Goal: Task Accomplishment & Management: Use online tool/utility

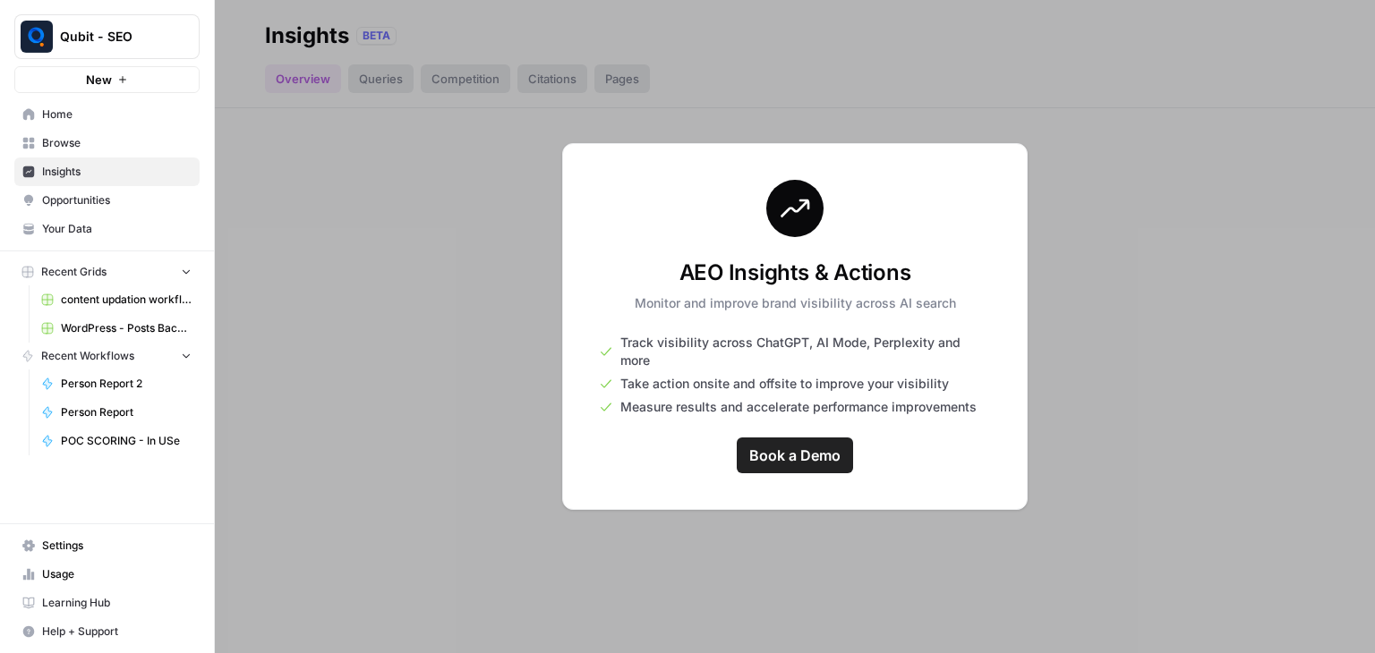
click at [115, 115] on span "Home" at bounding box center [116, 115] width 149 height 16
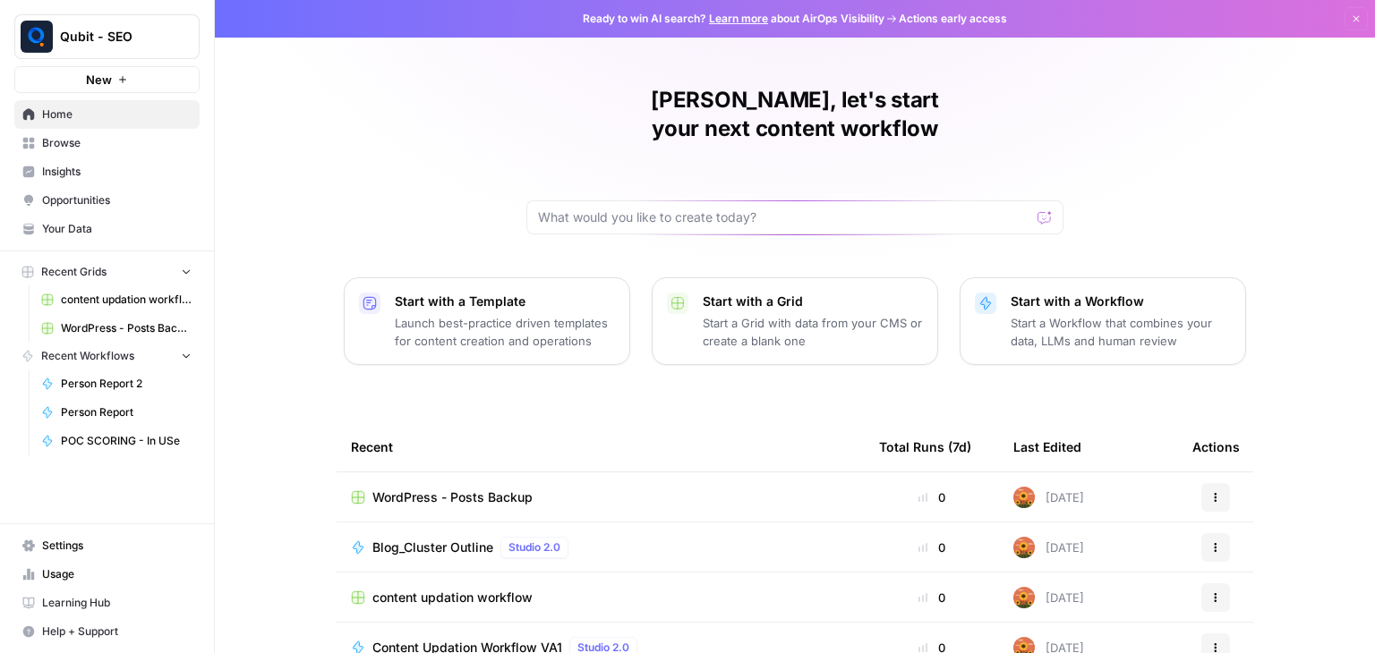
click at [108, 76] on span "New" at bounding box center [99, 80] width 26 height 18
click at [575, 209] on input "text" at bounding box center [784, 218] width 492 height 18
type input "content refresh"
click at [1034, 206] on button "Send" at bounding box center [1045, 217] width 23 height 23
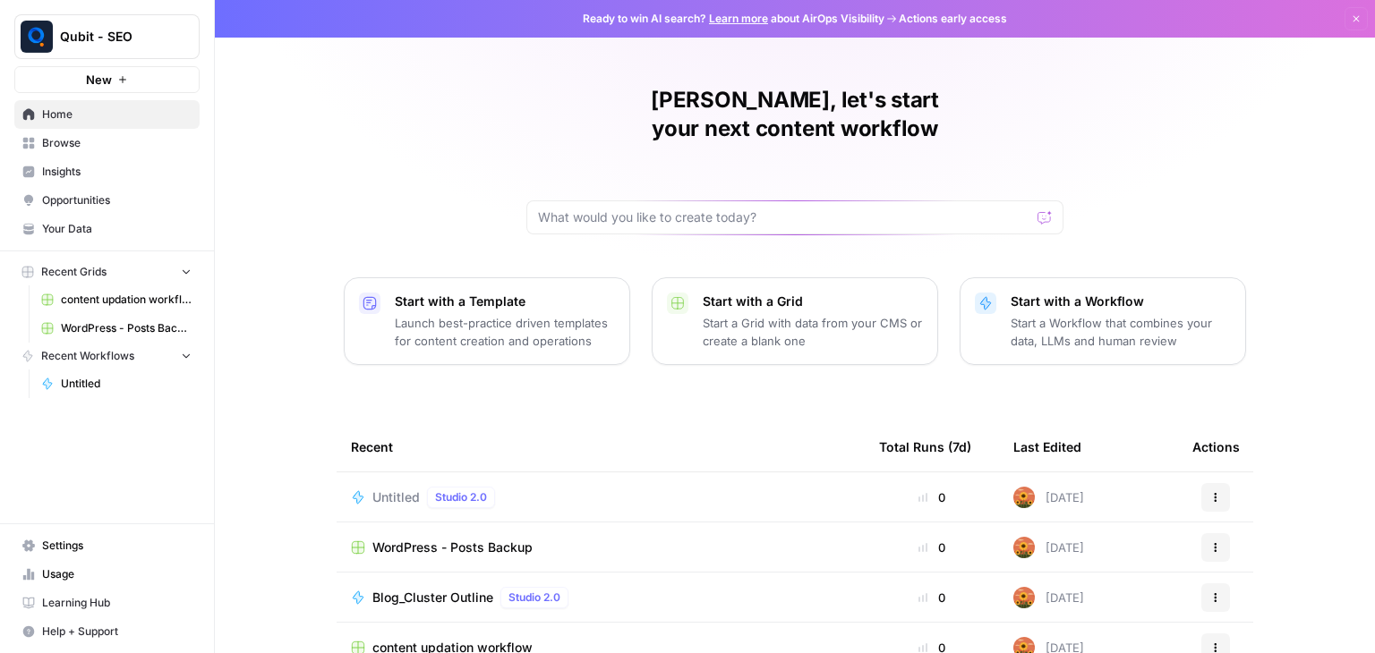
click at [383, 314] on button "Start with a Template Launch best-practice driven templates for content creatio…" at bounding box center [487, 321] width 286 height 88
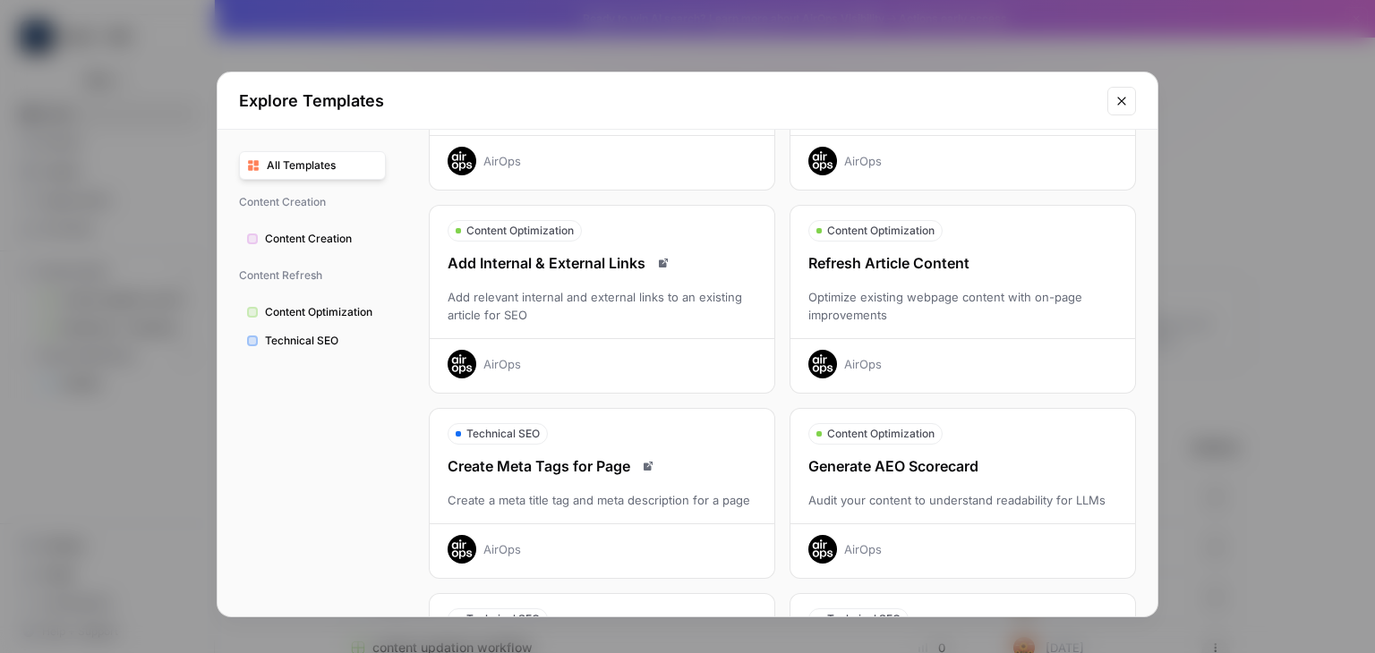
scroll to position [172, 0]
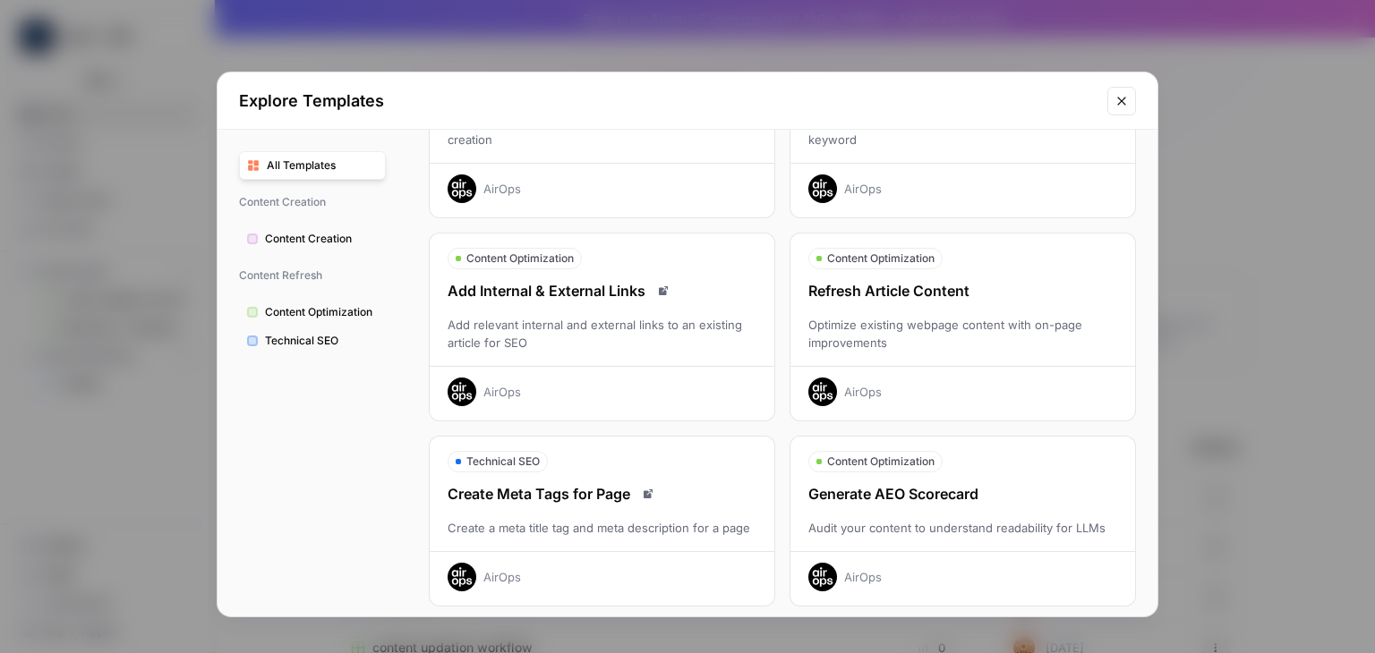
drag, startPoint x: 898, startPoint y: 294, endPoint x: 768, endPoint y: 310, distance: 130.7
click at [768, 310] on div "Content Creation Write a Content Brief Write a detailed content brief to stream…" at bounding box center [782, 513] width 707 height 966
click at [915, 266] on div "Content Optimization" at bounding box center [875, 258] width 134 height 21
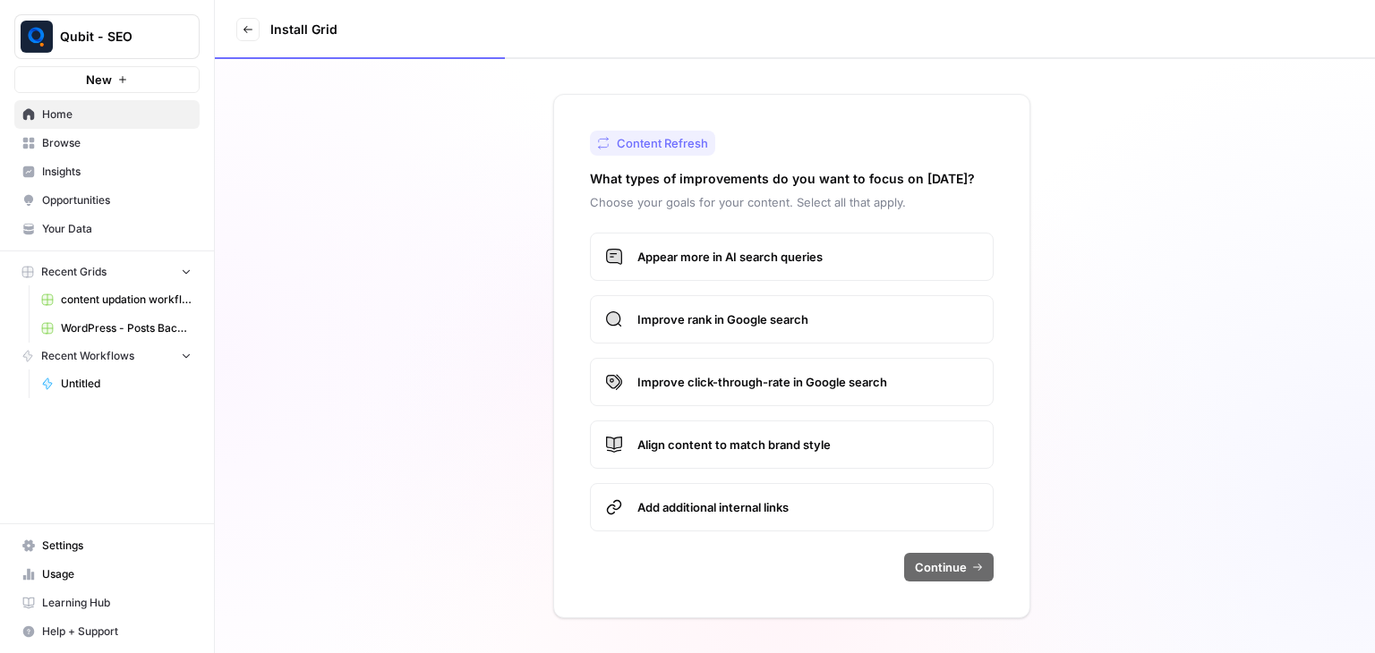
click at [685, 266] on label "Appear more in AI search queries" at bounding box center [792, 257] width 404 height 48
click at [695, 317] on span "Improve rank in Google search" at bounding box center [807, 320] width 341 height 18
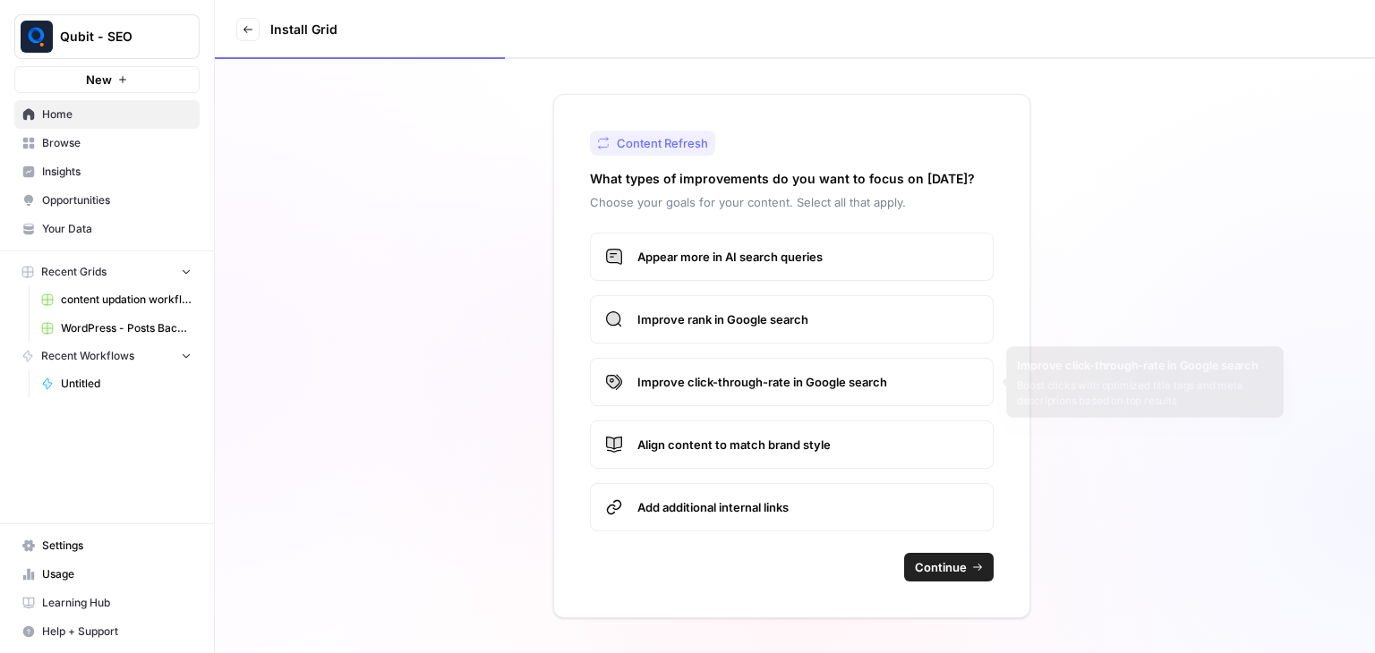
click at [698, 388] on span "Improve click-through-rate in Google search" at bounding box center [807, 382] width 341 height 18
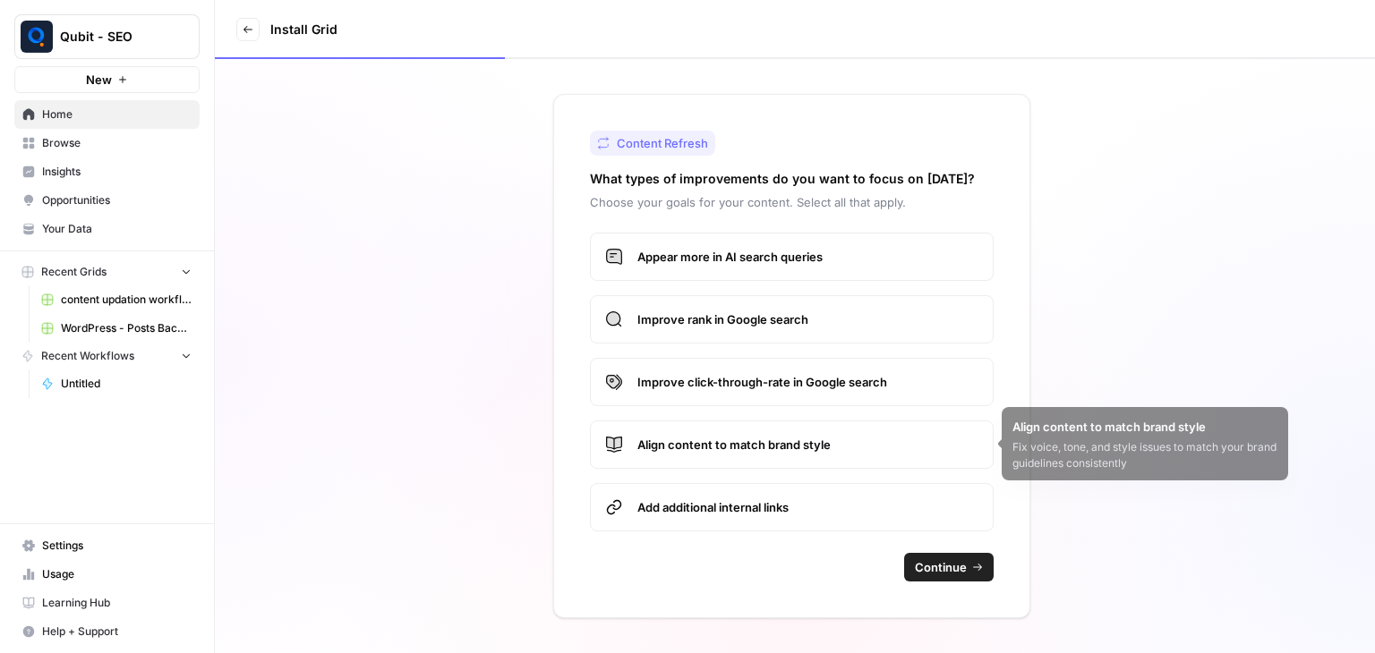
click at [706, 464] on label "Align content to match brand style" at bounding box center [792, 445] width 404 height 48
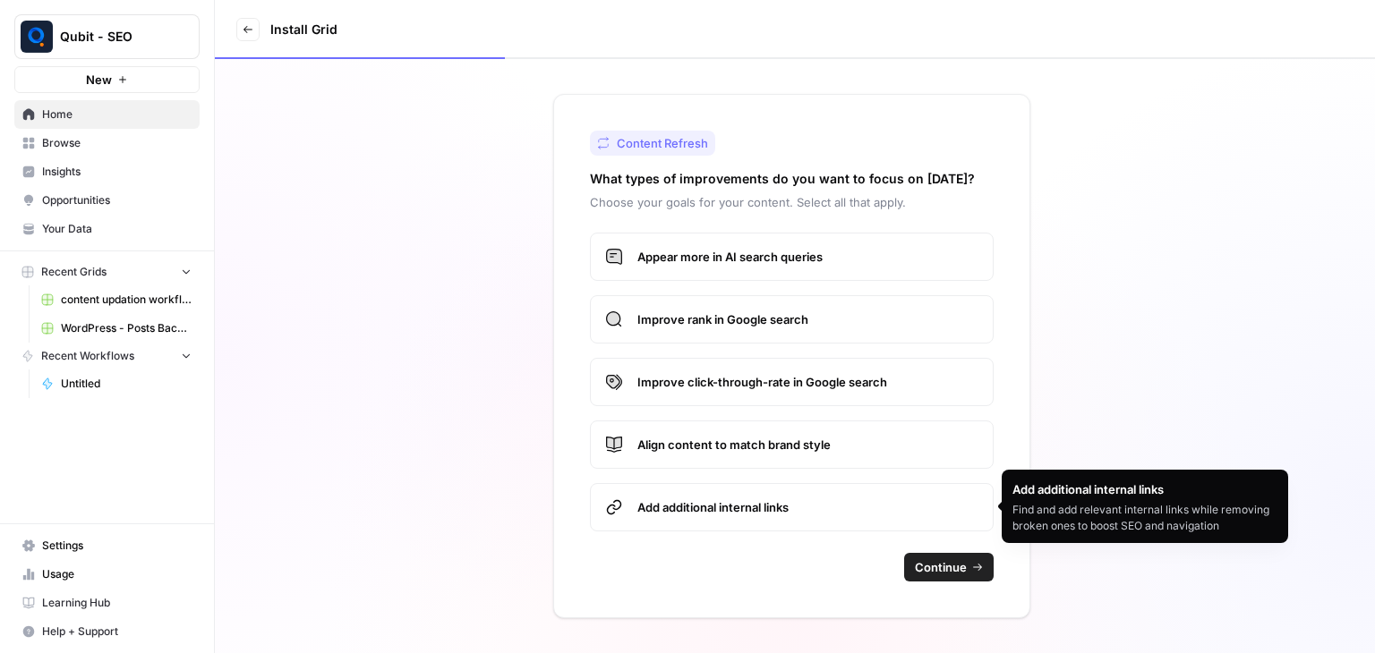
click at [717, 524] on label "Add additional internal links" at bounding box center [792, 507] width 404 height 48
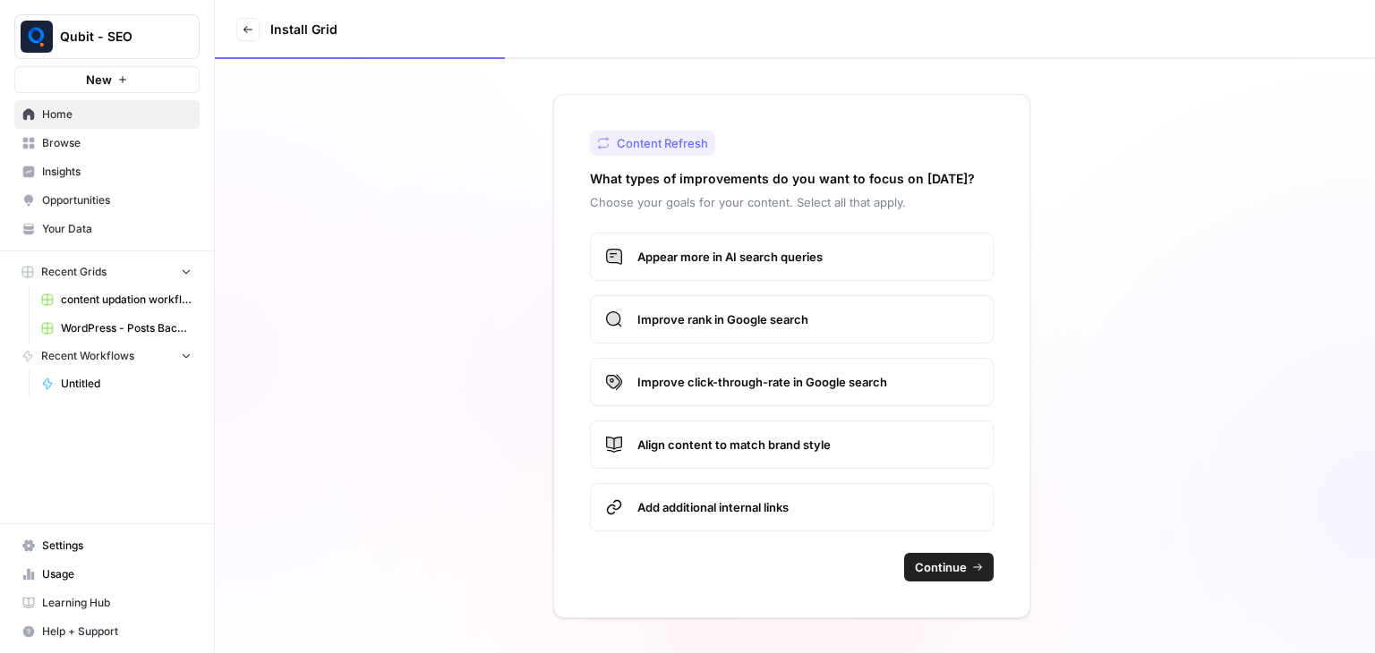
click at [949, 577] on button "Continue" at bounding box center [948, 567] width 89 height 29
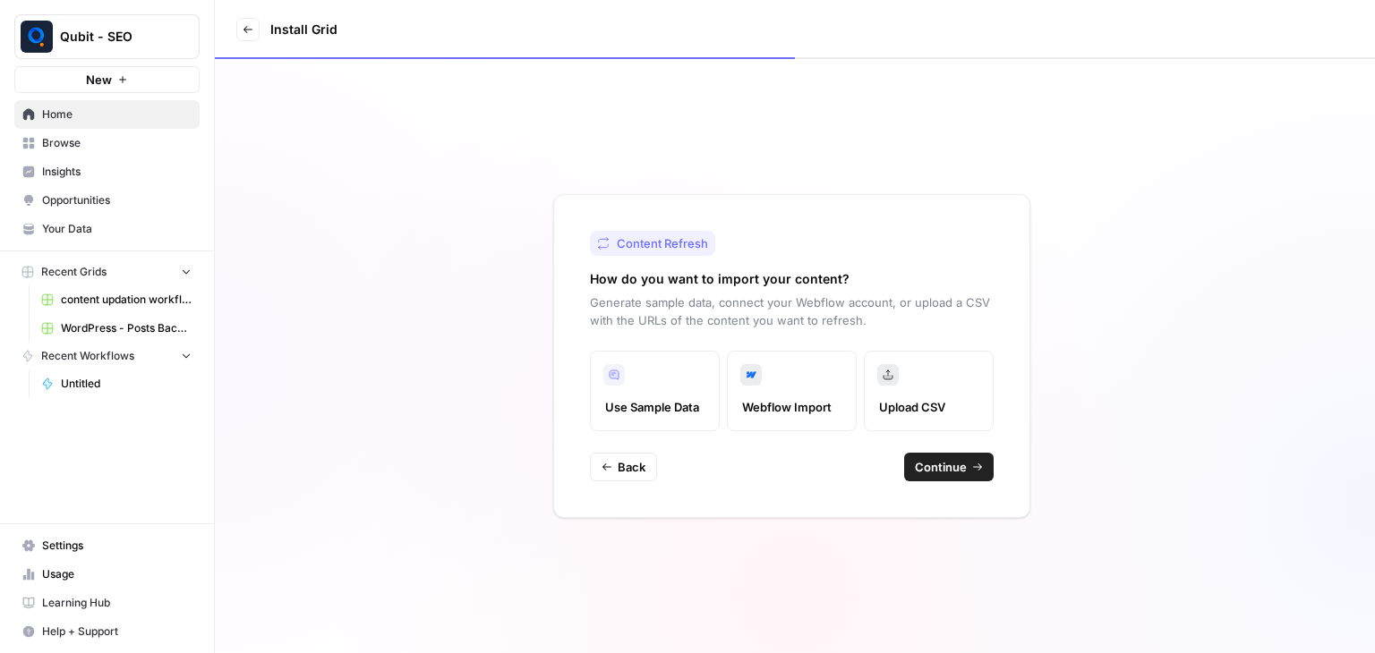
click at [953, 469] on span "Continue" at bounding box center [941, 467] width 52 height 18
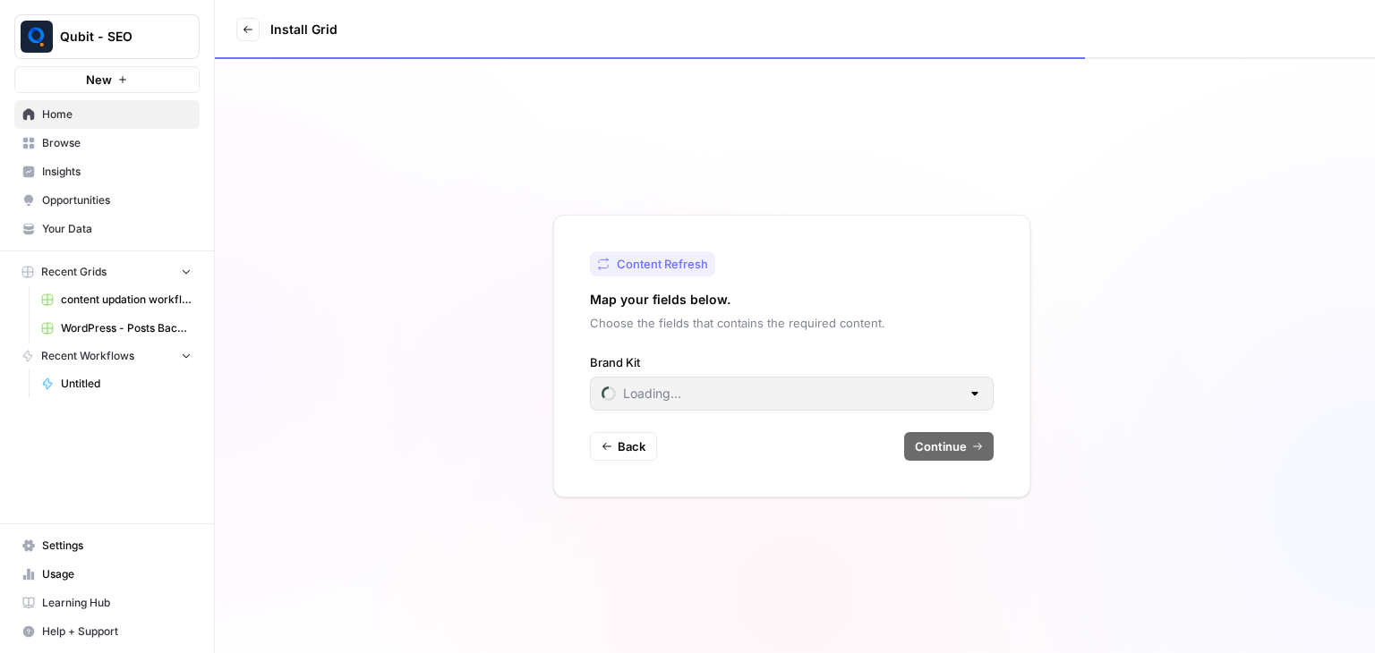
type input "Qubit"
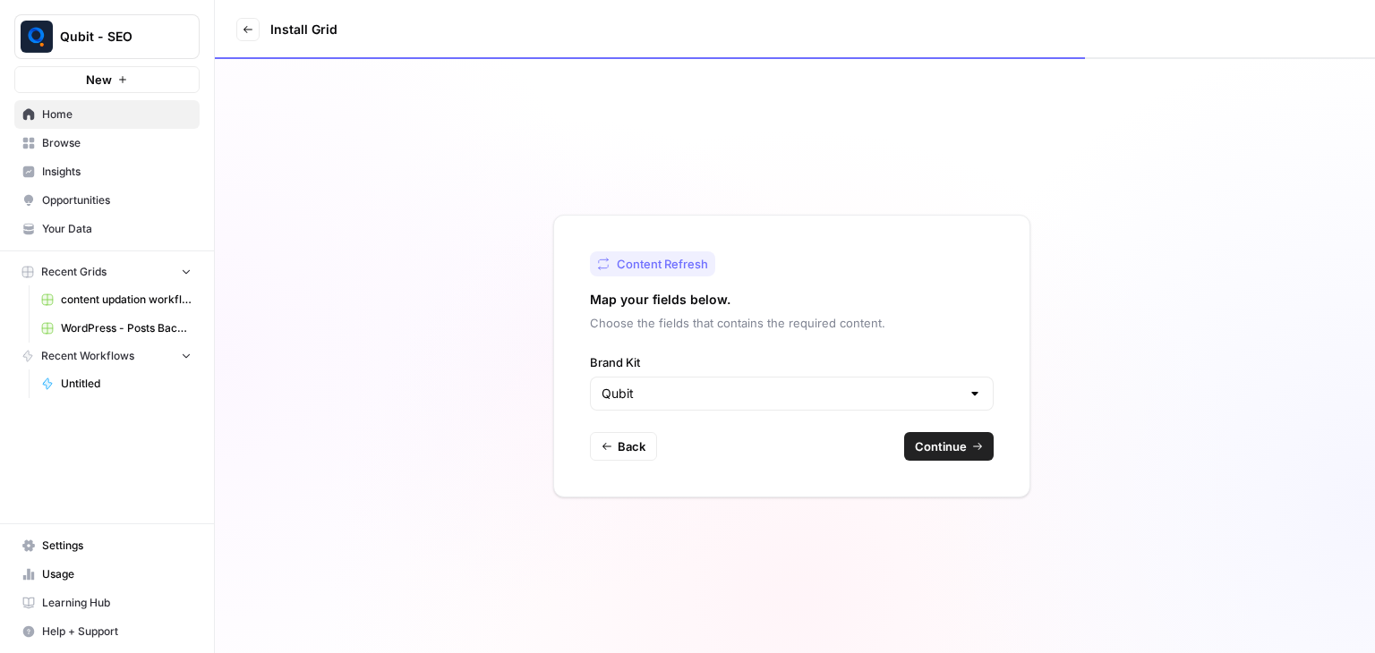
click at [941, 440] on span "Continue" at bounding box center [941, 447] width 52 height 18
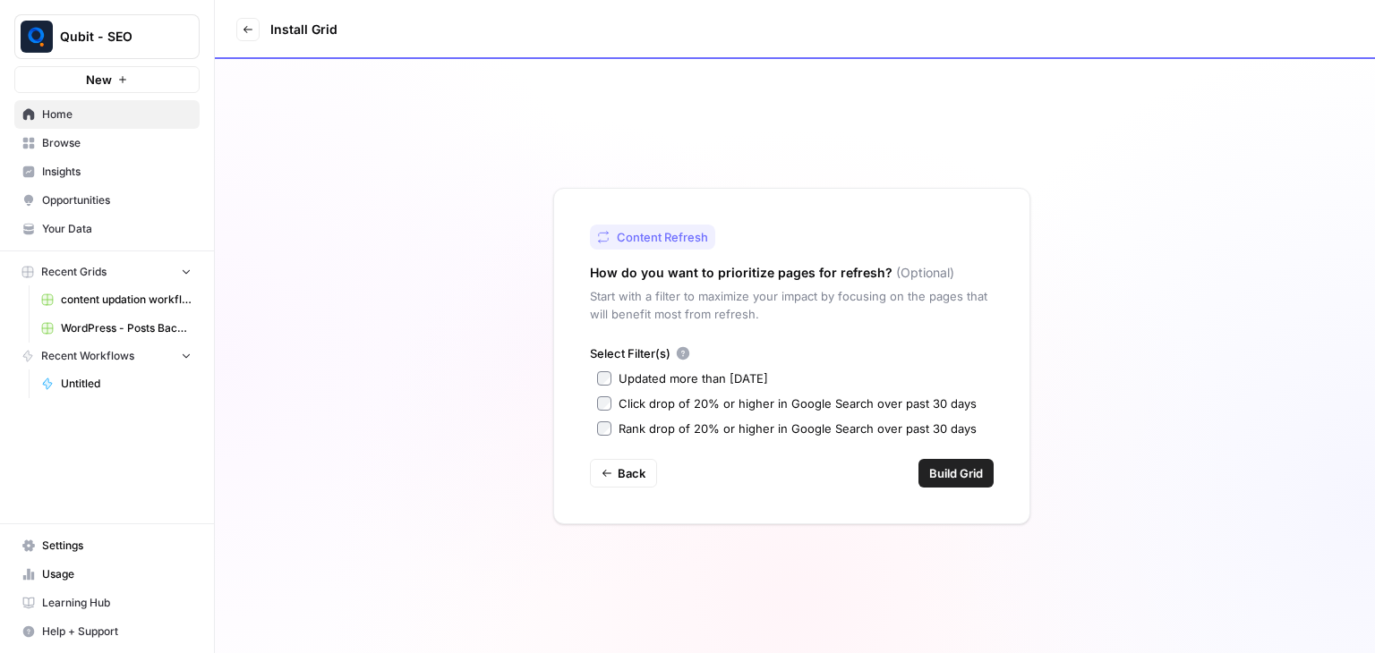
drag, startPoint x: 592, startPoint y: 302, endPoint x: 766, endPoint y: 309, distance: 174.7
click at [766, 309] on p "Start with a filter to maximize your impact by focusing on the pages that will …" at bounding box center [792, 305] width 404 height 36
drag, startPoint x: 588, startPoint y: 294, endPoint x: 773, endPoint y: 310, distance: 185.9
click at [773, 310] on p "Start with a filter to maximize your impact by focusing on the pages that will …" at bounding box center [792, 305] width 404 height 36
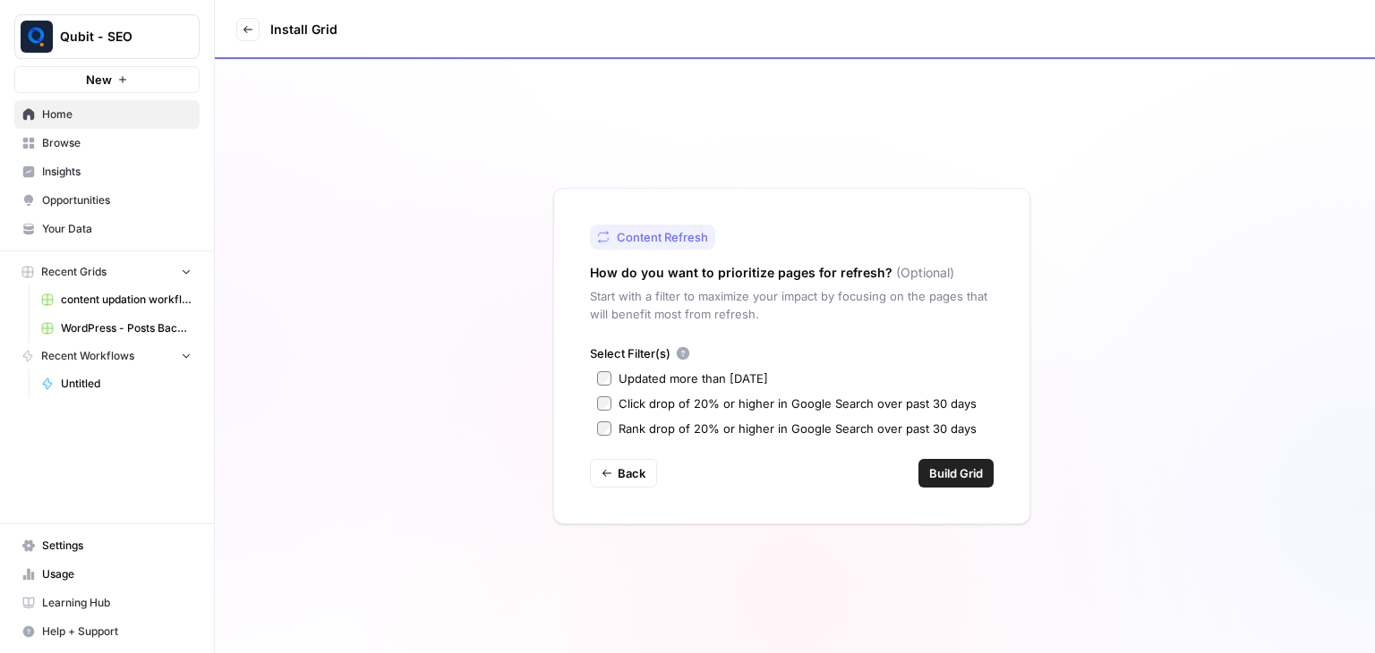
click at [851, 349] on div "Select Filter(s)" at bounding box center [792, 354] width 404 height 18
drag, startPoint x: 617, startPoint y: 378, endPoint x: 816, endPoint y: 384, distance: 199.7
click at [816, 384] on label "Updated more than [DATE]" at bounding box center [791, 379] width 389 height 18
click at [615, 401] on label "Click drop of 20% or higher in Google Search over past 30 days" at bounding box center [791, 404] width 389 height 18
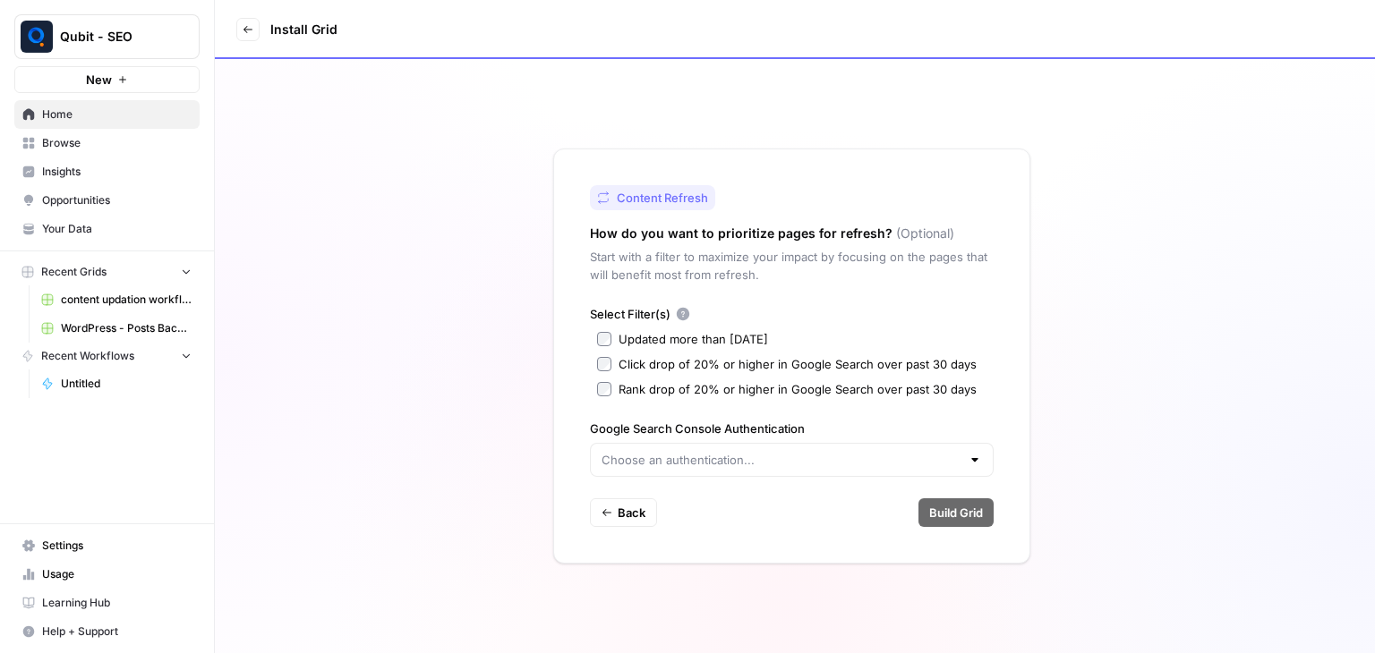
drag, startPoint x: 615, startPoint y: 401, endPoint x: 826, endPoint y: 363, distance: 214.5
click at [826, 363] on div "Select Filter(s) Updated more than 90 days ago Click drop of 20% or higher in G…" at bounding box center [792, 391] width 404 height 172
click at [826, 363] on div "Click drop of 20% or higher in Google Search over past 30 days" at bounding box center [797, 364] width 358 height 18
click at [663, 459] on input "Google Search Console Authentication" at bounding box center [780, 460] width 359 height 18
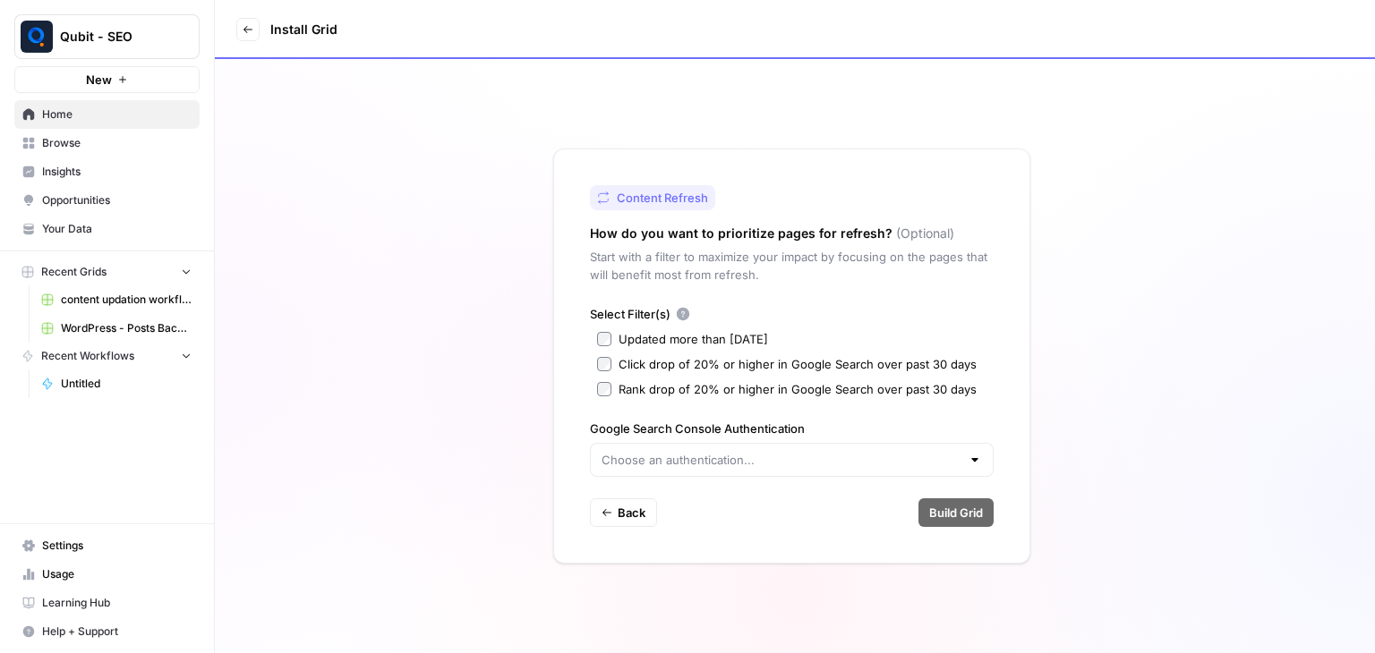
click at [571, 407] on div "Content Refresh How do you want to prioritize pages for refresh? (Optional) Sta…" at bounding box center [791, 356] width 477 height 415
click at [698, 452] on div at bounding box center [792, 460] width 404 height 34
click at [555, 414] on div "Content Refresh How do you want to prioritize pages for refresh? (Optional) Sta…" at bounding box center [791, 356] width 477 height 415
click at [654, 455] on input "Google Search Console Authentication" at bounding box center [780, 460] width 359 height 18
click at [671, 512] on span "Create new" at bounding box center [797, 505] width 346 height 18
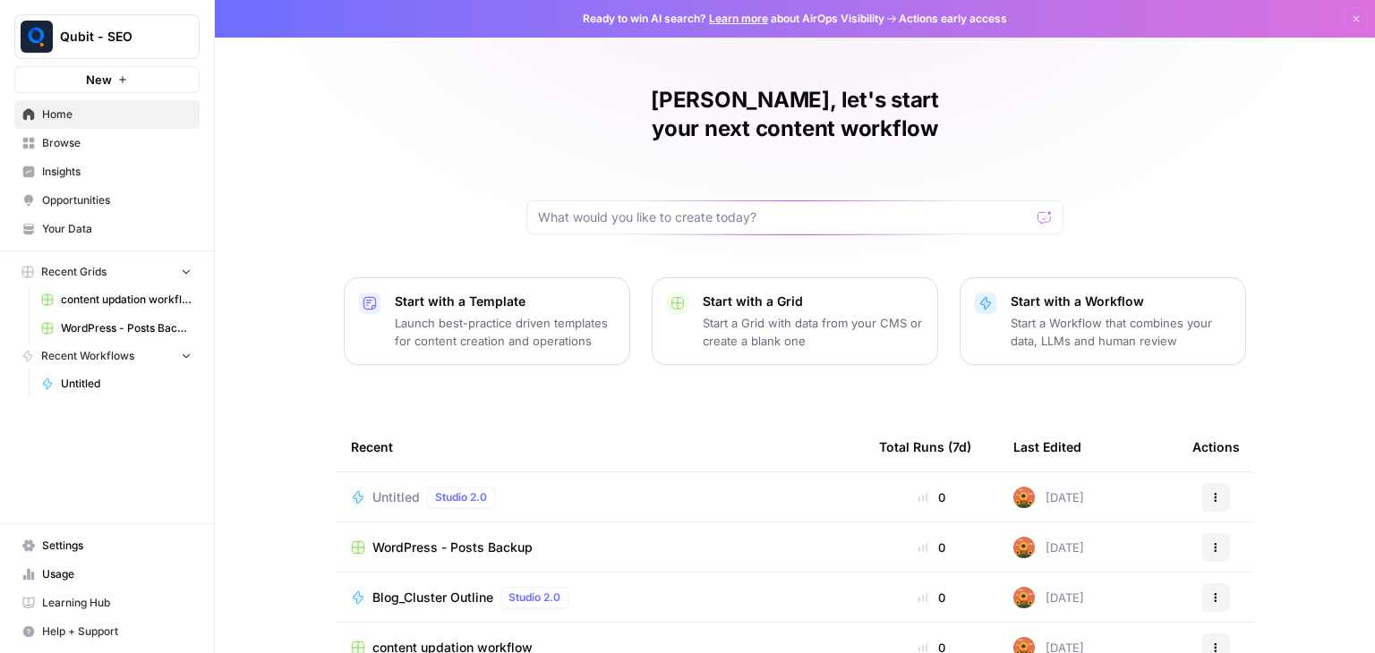
click at [471, 325] on button "Start with a Template Launch best-practice driven templates for content creatio…" at bounding box center [487, 321] width 286 height 88
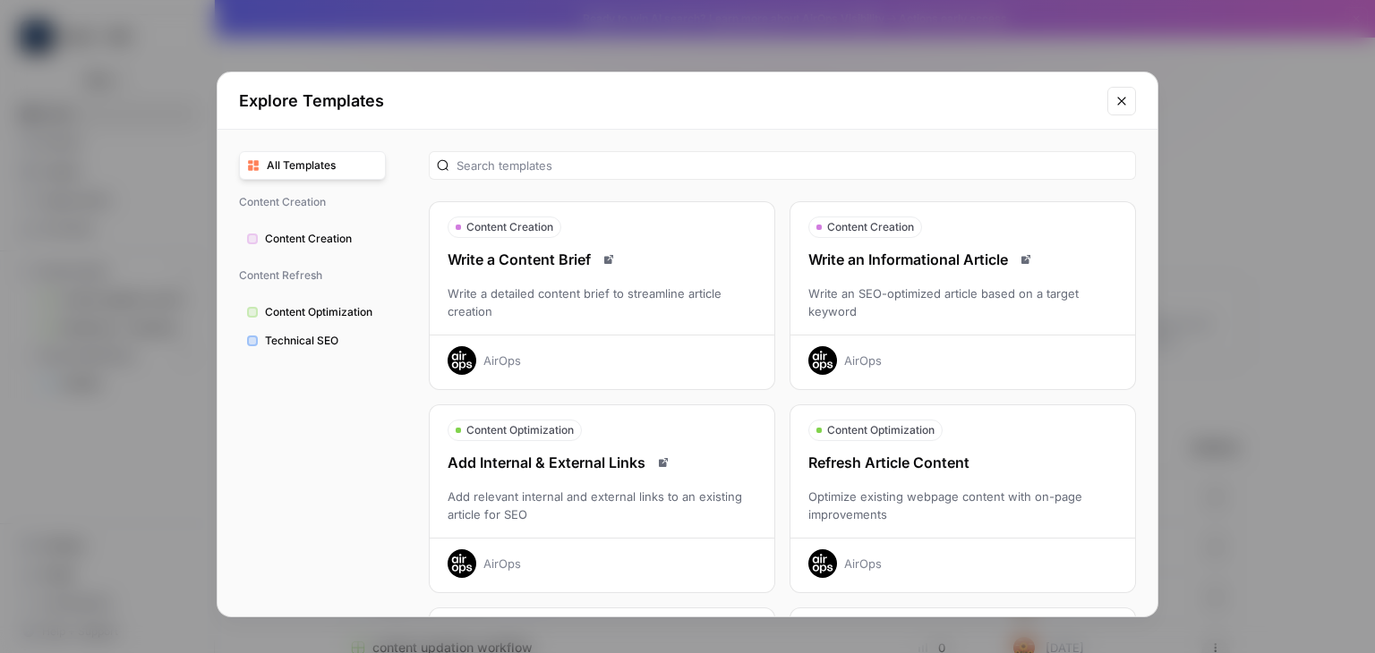
click at [906, 462] on div "Refresh Article Content" at bounding box center [962, 462] width 345 height 21
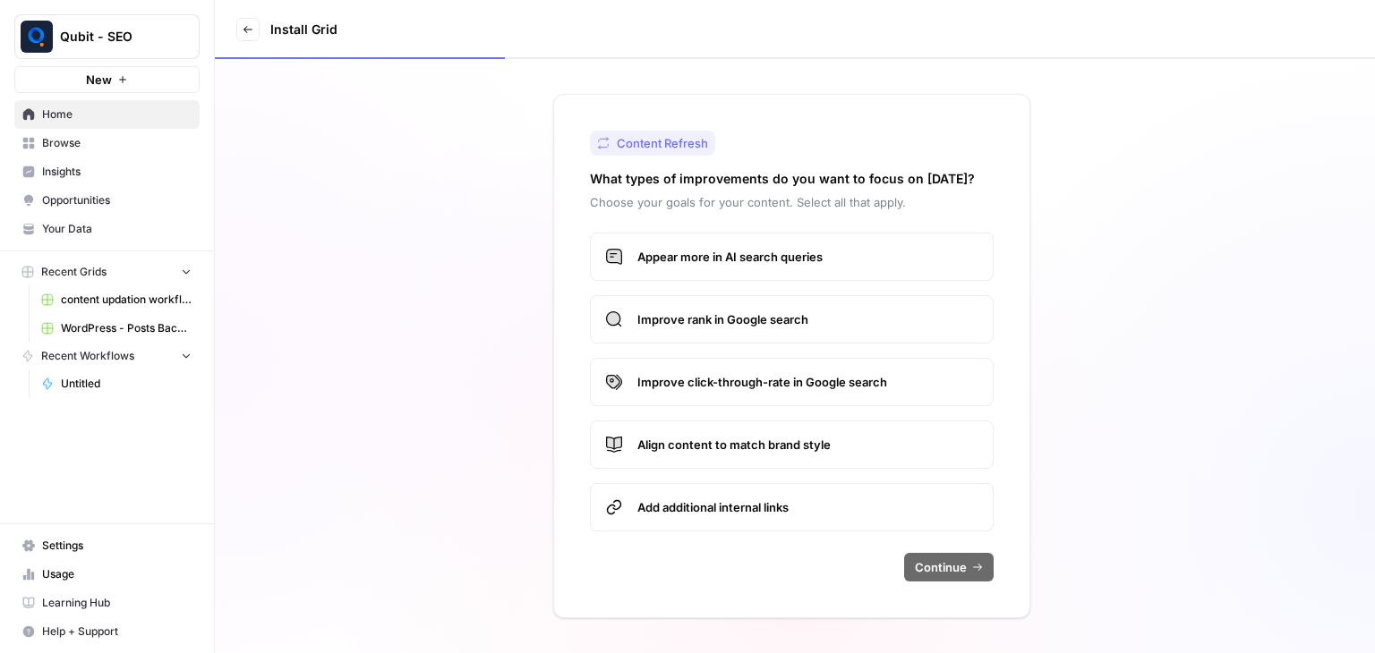
drag, startPoint x: 584, startPoint y: 175, endPoint x: 1000, endPoint y: 186, distance: 416.3
click at [1000, 186] on div "Content Refresh What types of improvements do you want to focus on [DATE]? Choo…" at bounding box center [791, 356] width 477 height 524
click at [814, 244] on label "Appear more in AI search queries" at bounding box center [792, 257] width 404 height 48
click at [783, 337] on label "Improve rank in Google search" at bounding box center [792, 319] width 404 height 48
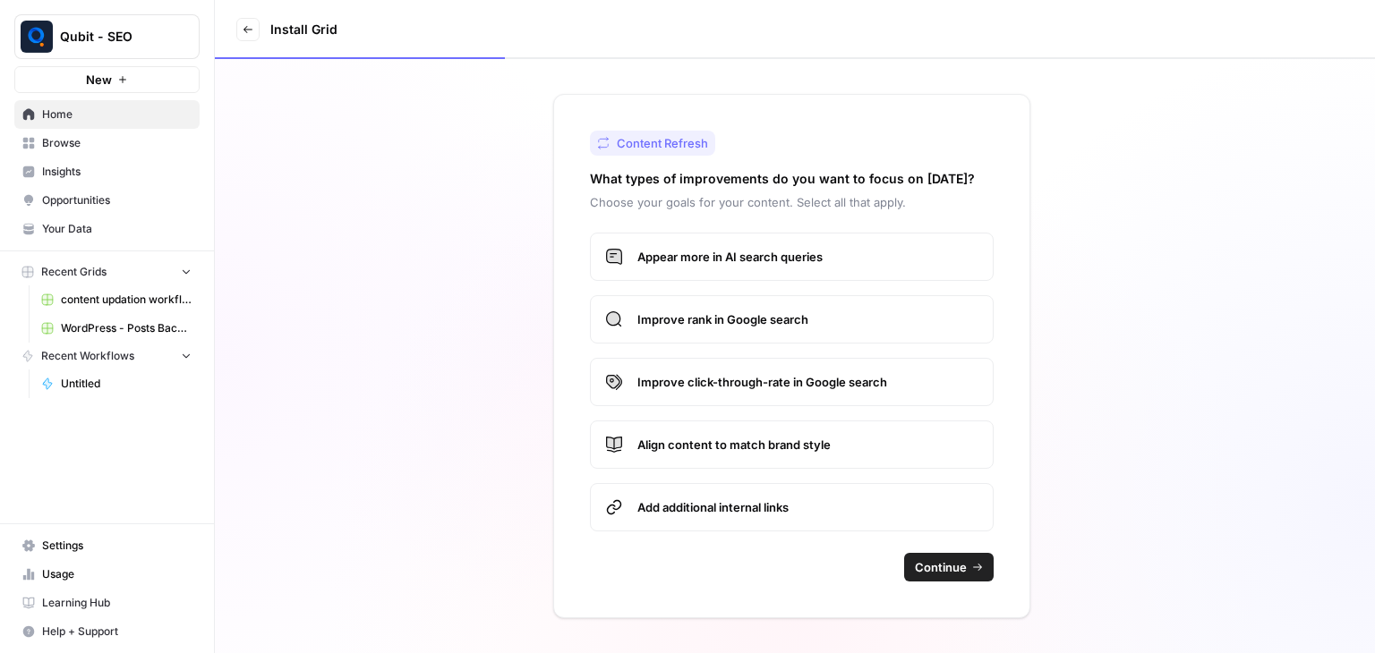
click at [798, 391] on label "Improve click-through-rate in Google search" at bounding box center [792, 382] width 404 height 48
click at [791, 421] on label "Align content to match brand style" at bounding box center [792, 445] width 404 height 48
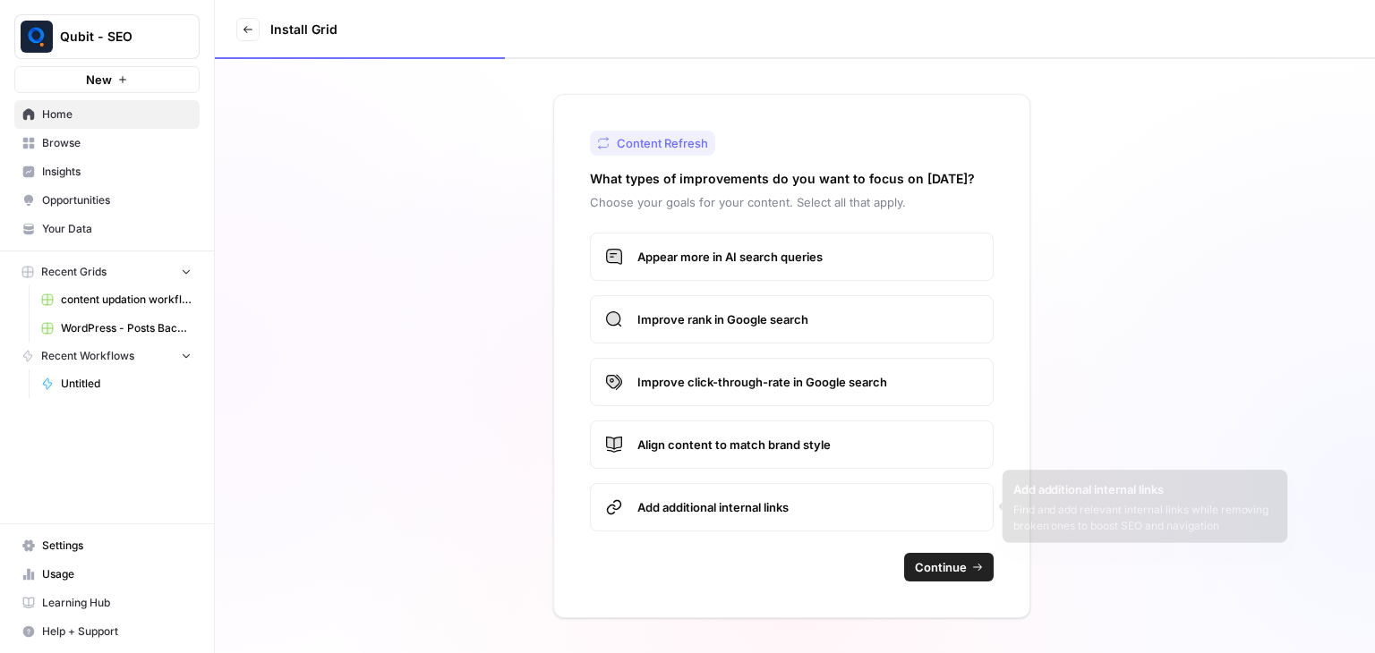
click at [773, 502] on span "Add additional internal links" at bounding box center [807, 508] width 341 height 18
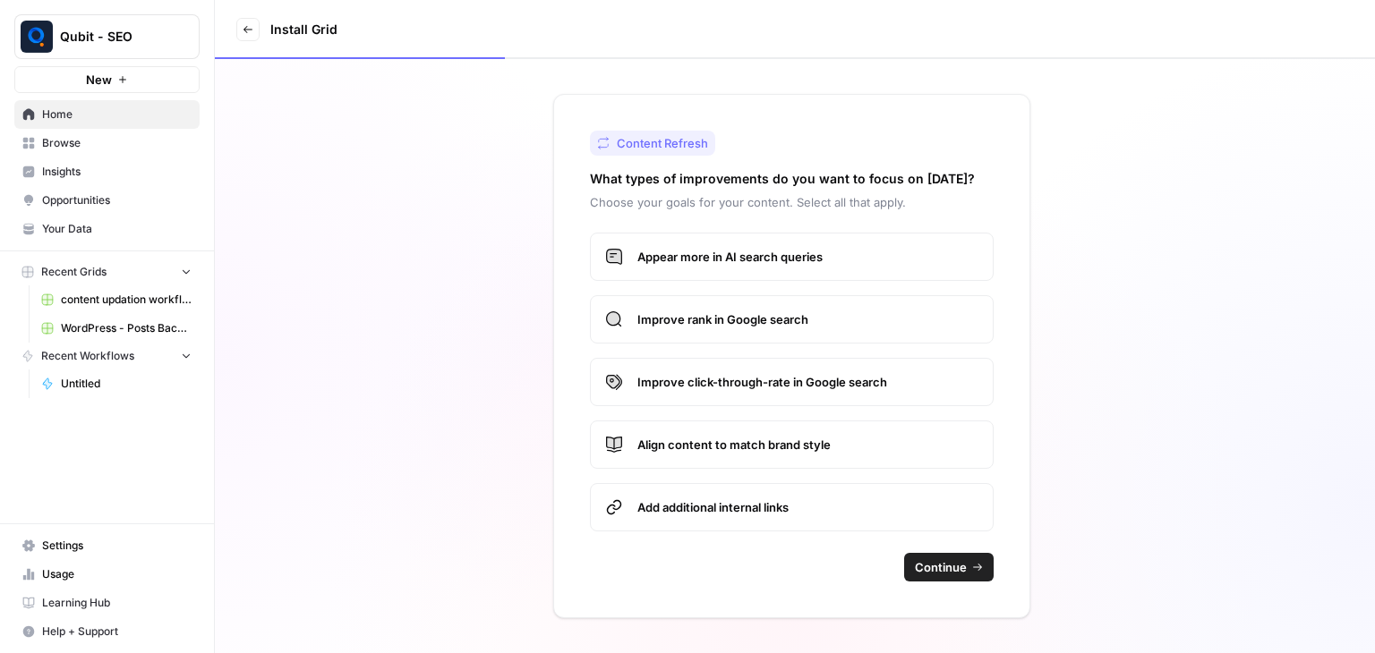
click at [967, 570] on button "Continue" at bounding box center [948, 567] width 89 height 29
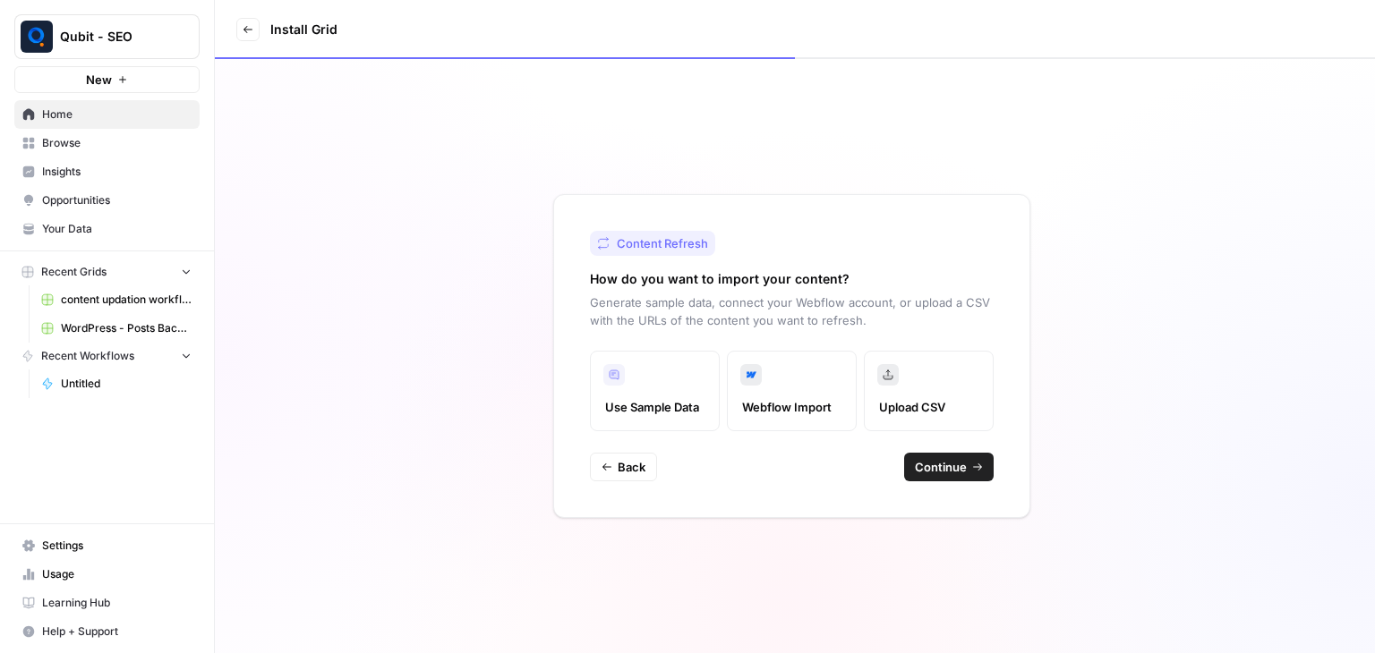
click at [798, 402] on span "Webflow Import" at bounding box center [791, 407] width 99 height 18
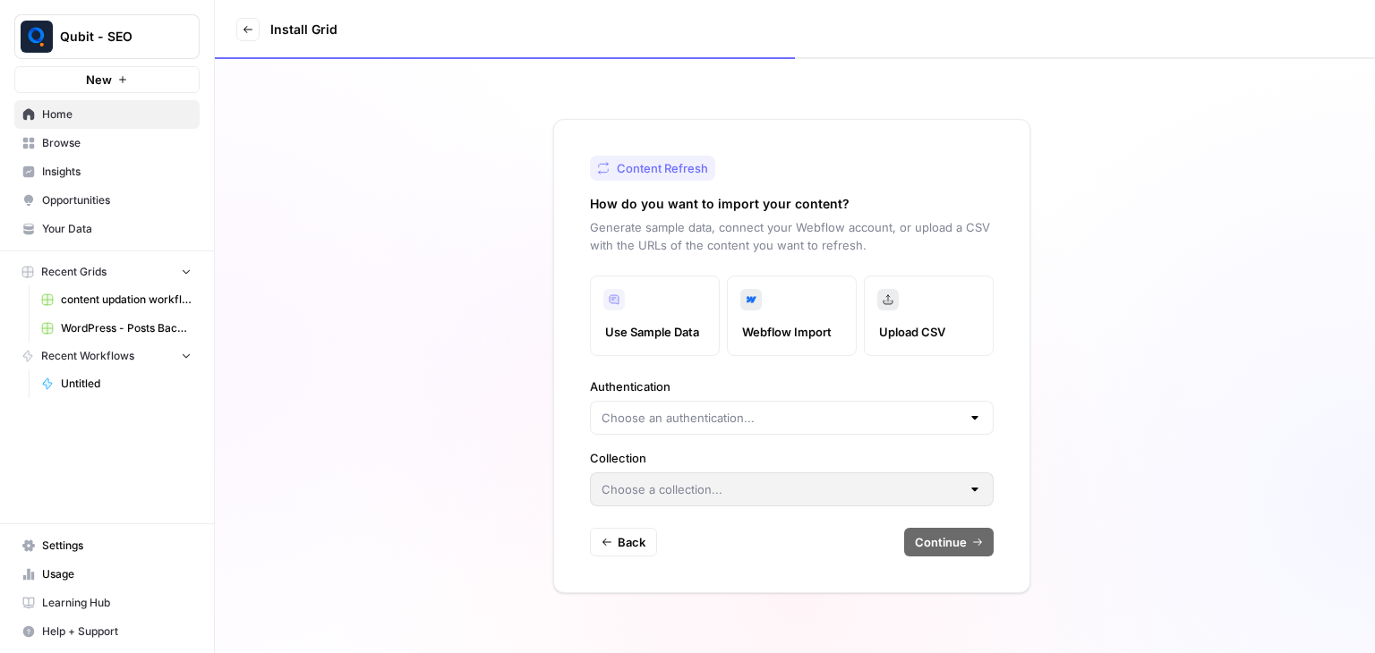
click at [939, 337] on span "Upload CSV" at bounding box center [928, 332] width 99 height 18
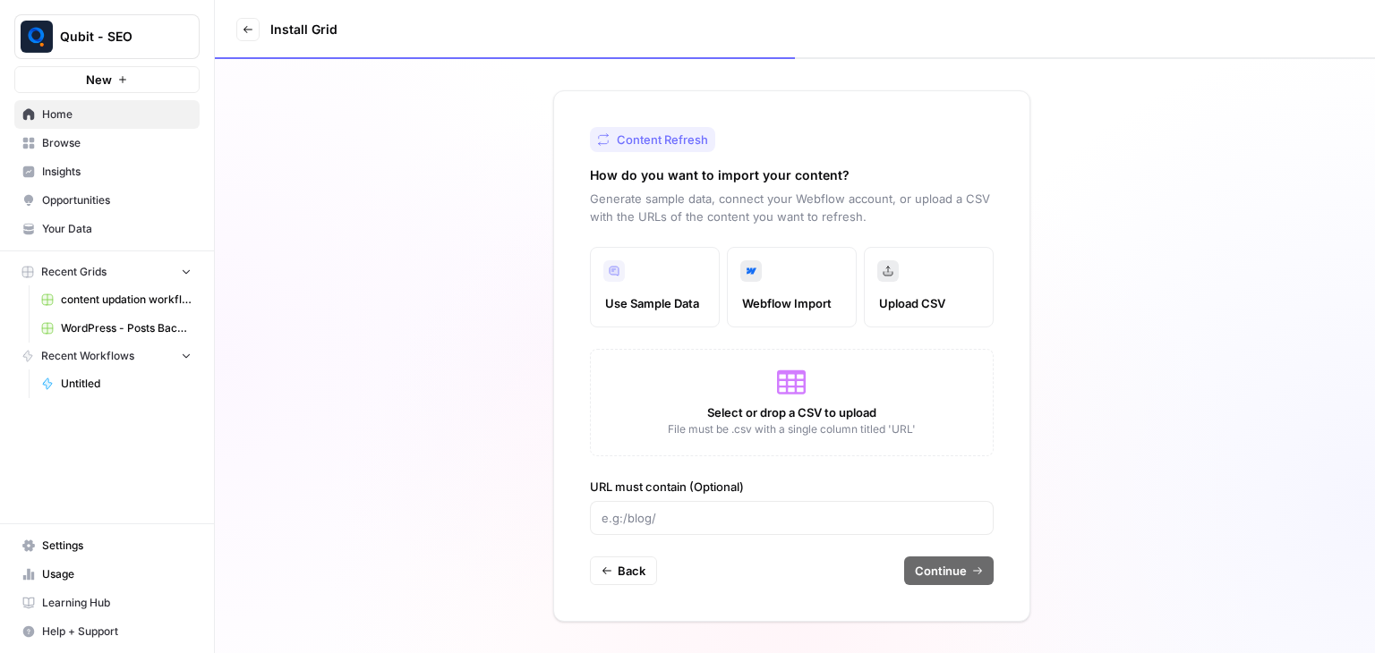
click at [625, 507] on div at bounding box center [792, 518] width 404 height 34
click at [651, 530] on div at bounding box center [792, 518] width 404 height 34
click at [639, 524] on input "URL must contain (Optional)" at bounding box center [791, 518] width 380 height 18
paste input "[URL][DOMAIN_NAME]"
type input "[URL][DOMAIN_NAME]"
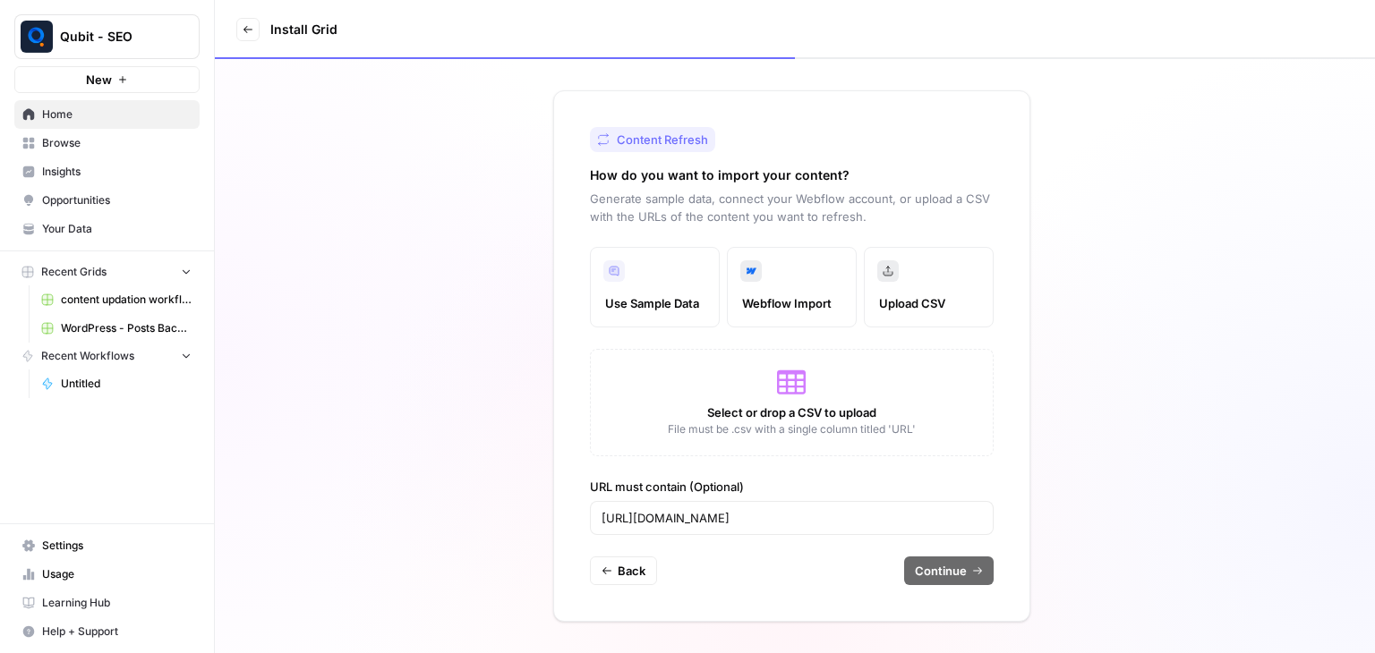
click at [776, 390] on div "Select or drop a CSV to upload File must be .csv with a single column titled 'U…" at bounding box center [792, 402] width 404 height 107
click at [760, 404] on span "Select or drop a CSV to upload" at bounding box center [791, 413] width 169 height 18
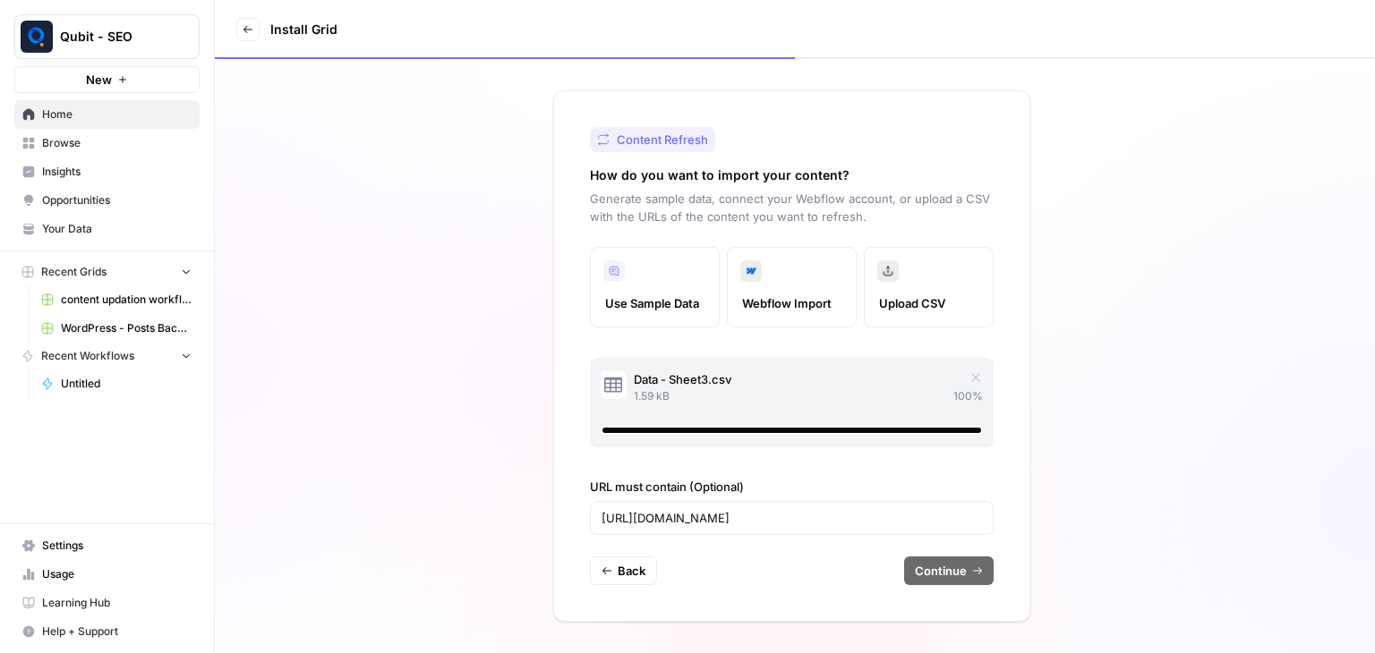
click at [908, 507] on div "[URL][DOMAIN_NAME]" at bounding box center [792, 518] width 404 height 34
click at [900, 520] on input "[URL][DOMAIN_NAME]" at bounding box center [791, 518] width 380 height 18
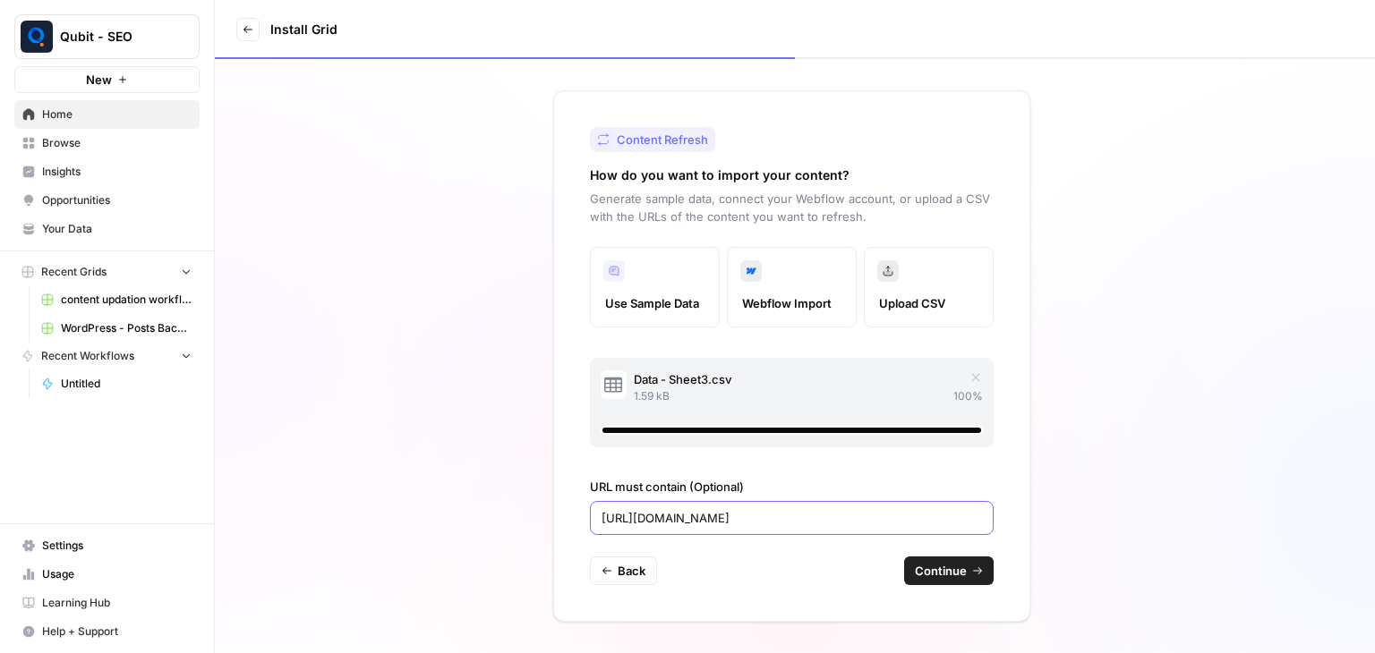
click at [900, 520] on input "[URL][DOMAIN_NAME]" at bounding box center [791, 518] width 380 height 18
click at [978, 572] on icon "button" at bounding box center [977, 570] width 9 height 7
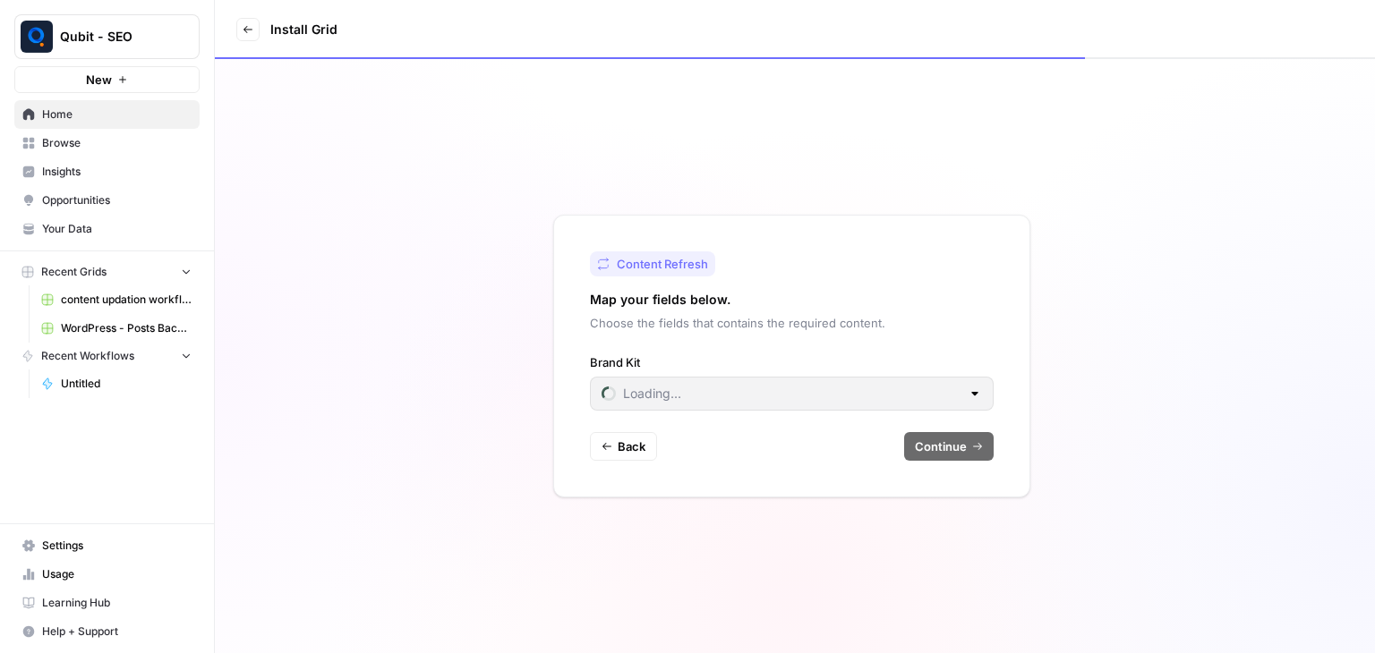
type input "Qubit"
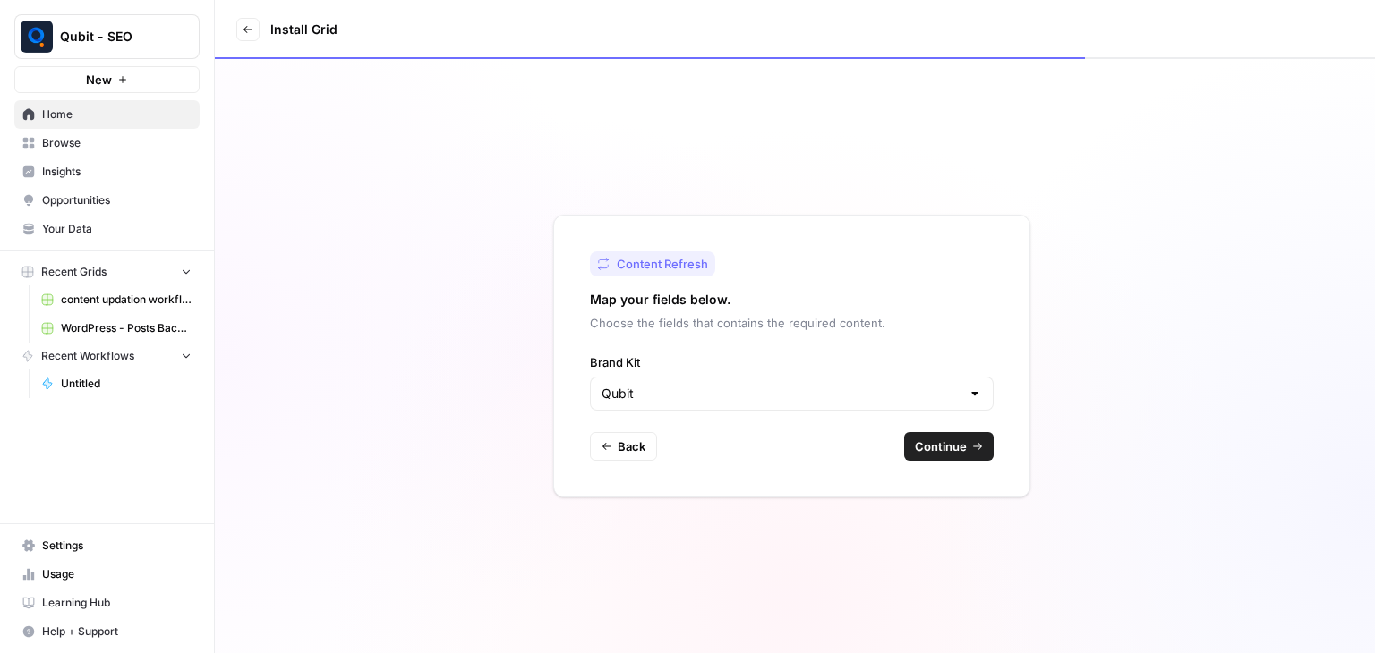
click at [949, 442] on span "Continue" at bounding box center [941, 447] width 52 height 18
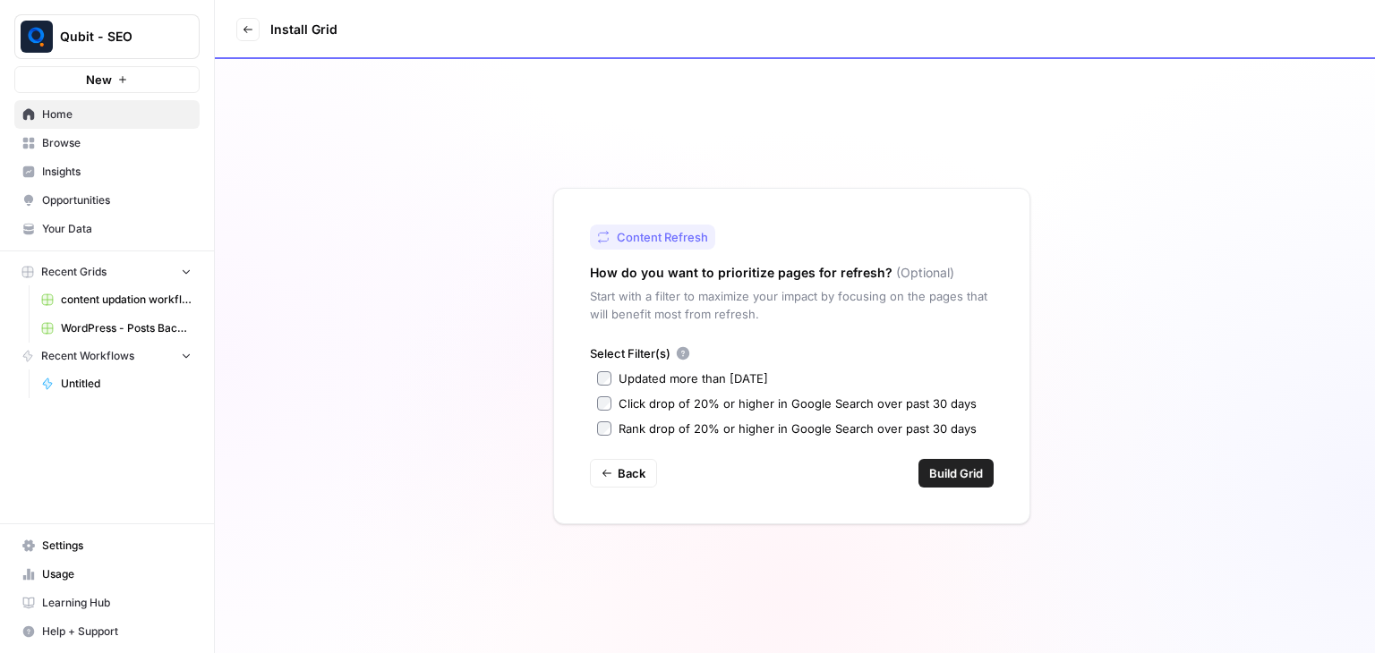
drag, startPoint x: 576, startPoint y: 266, endPoint x: 882, endPoint y: 268, distance: 306.1
click at [882, 268] on div "Content Refresh How do you want to prioritize pages for refresh? (Optional) Sta…" at bounding box center [791, 356] width 477 height 337
drag, startPoint x: 569, startPoint y: 302, endPoint x: 760, endPoint y: 323, distance: 191.8
click at [760, 323] on div "Content Refresh How do you want to prioritize pages for refresh? (Optional) Sta…" at bounding box center [791, 356] width 477 height 337
click at [680, 397] on div "Click drop of 20% or higher in Google Search over past 30 days" at bounding box center [797, 404] width 358 height 18
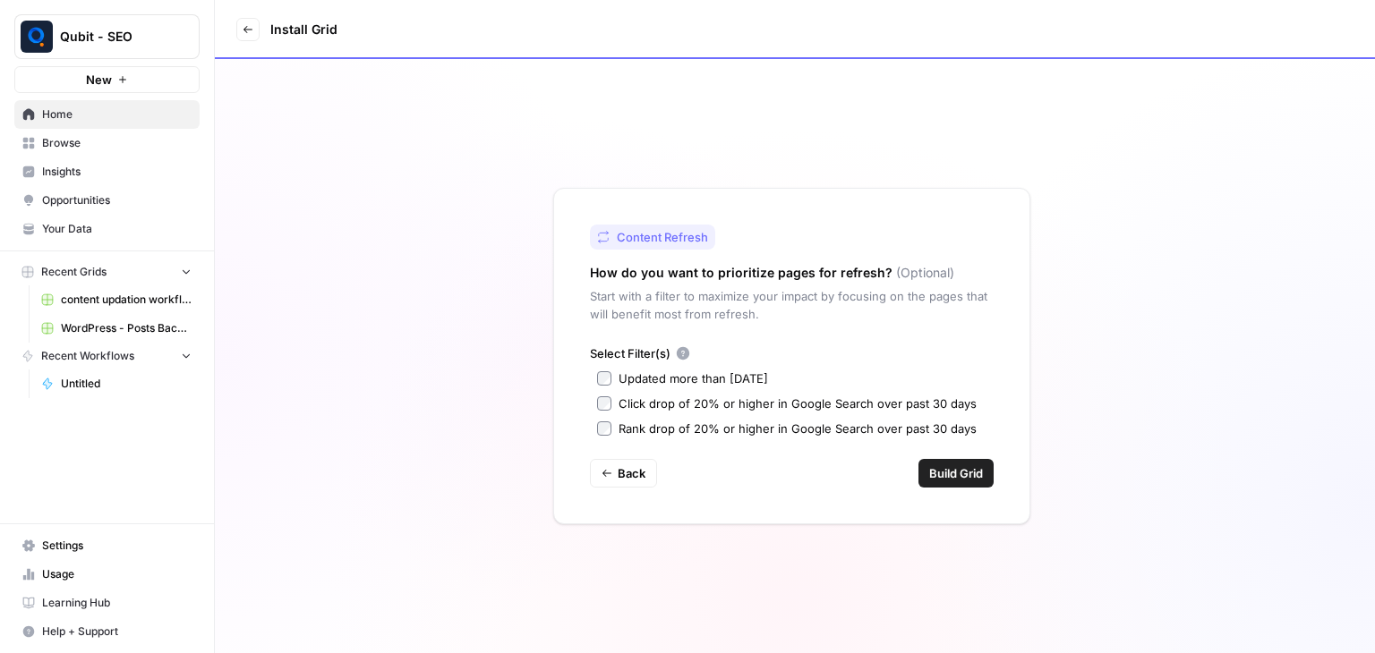
click at [963, 477] on span "Build Grid" at bounding box center [956, 473] width 54 height 18
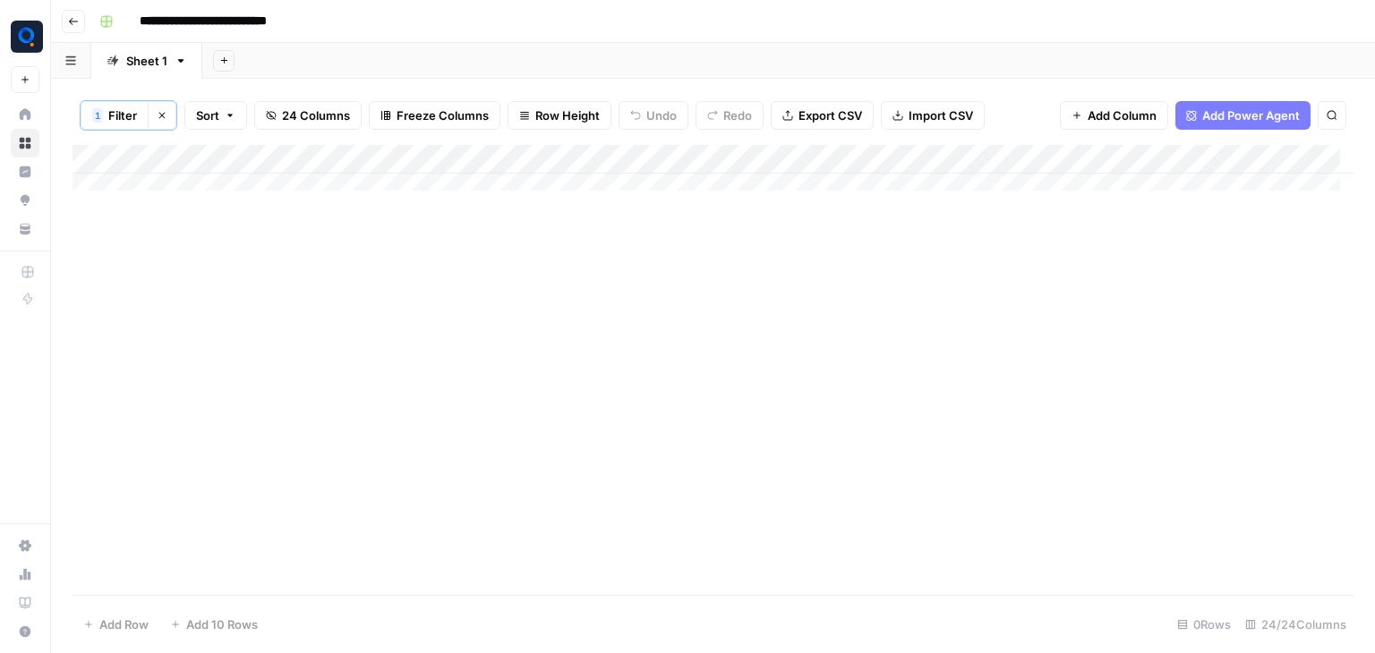
click at [387, 162] on div "Add Column" at bounding box center [712, 174] width 1281 height 59
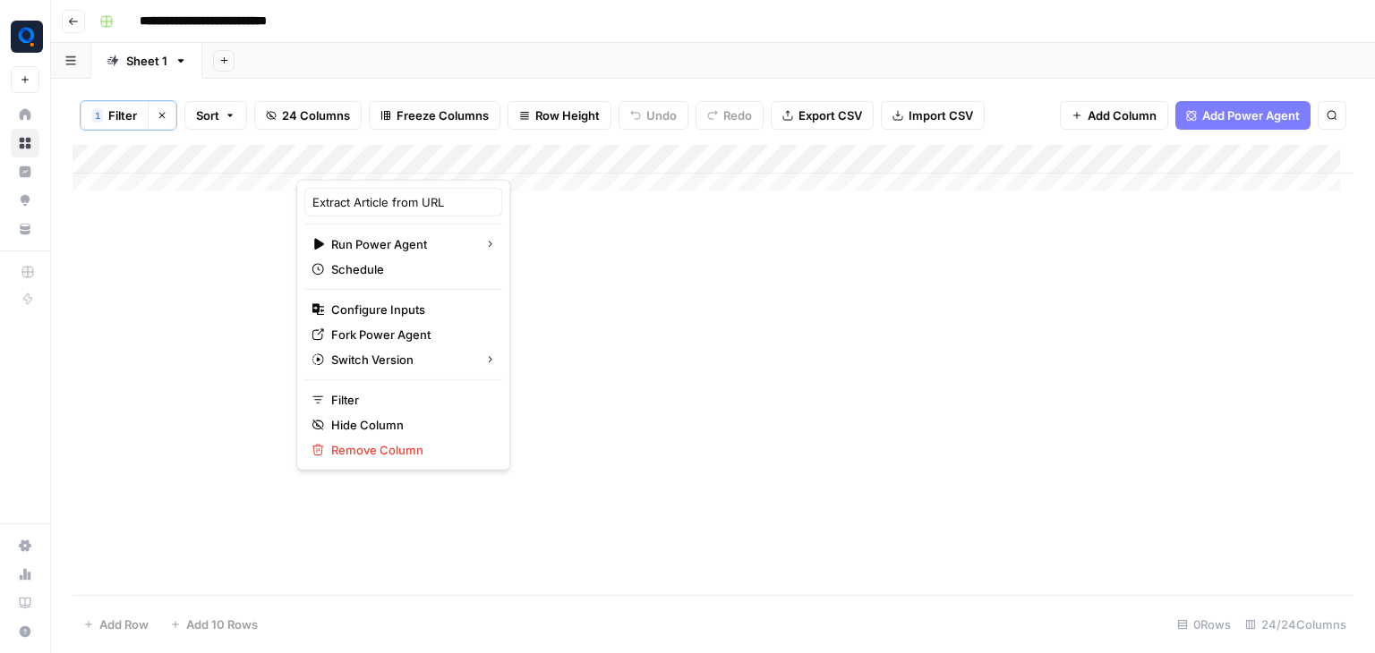
click at [387, 162] on div at bounding box center [405, 162] width 219 height 36
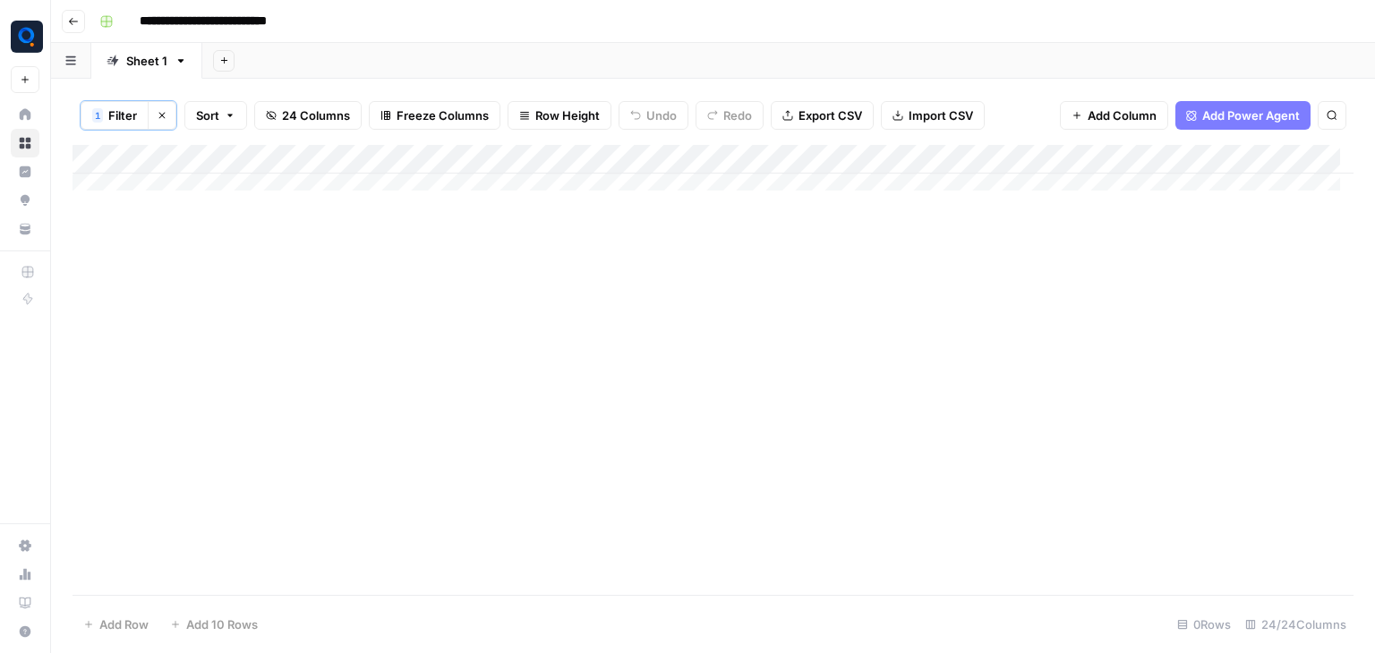
click at [606, 162] on div "Add Column" at bounding box center [712, 174] width 1281 height 59
click at [737, 163] on div "Add Column" at bounding box center [712, 174] width 1281 height 59
click at [871, 161] on div "Add Column" at bounding box center [712, 174] width 1281 height 59
click at [1045, 160] on div "Add Column" at bounding box center [712, 174] width 1281 height 59
click at [945, 281] on div "Add Column" at bounding box center [712, 370] width 1281 height 450
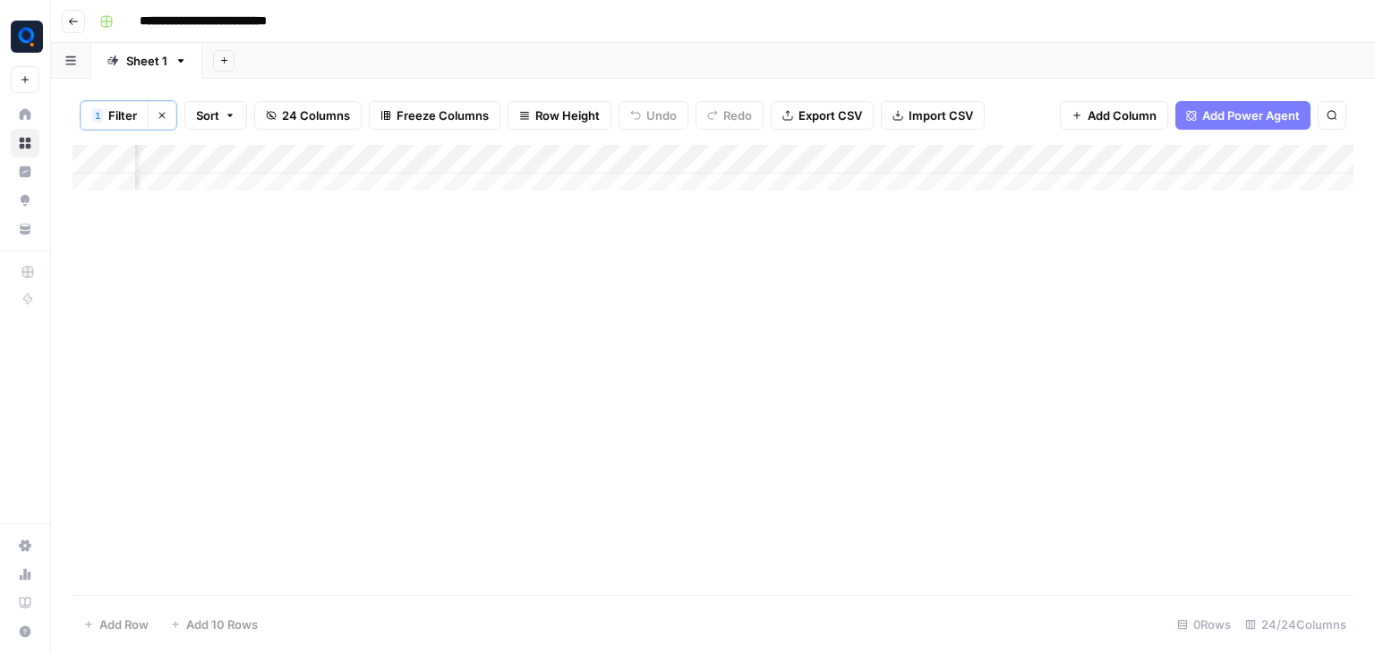
scroll to position [0, 705]
click at [715, 156] on div "Add Column" at bounding box center [712, 174] width 1281 height 59
click at [629, 150] on div "Add Column" at bounding box center [712, 174] width 1281 height 59
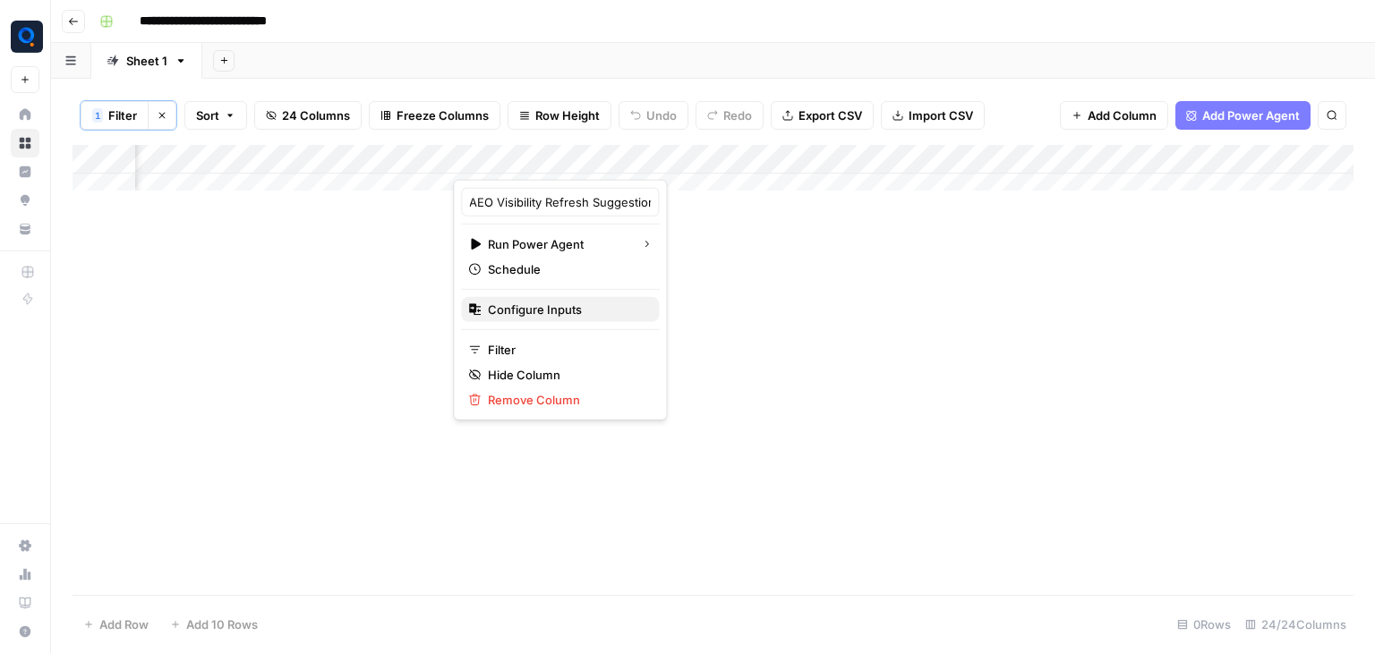
click at [567, 317] on span "Configure Inputs" at bounding box center [566, 310] width 157 height 18
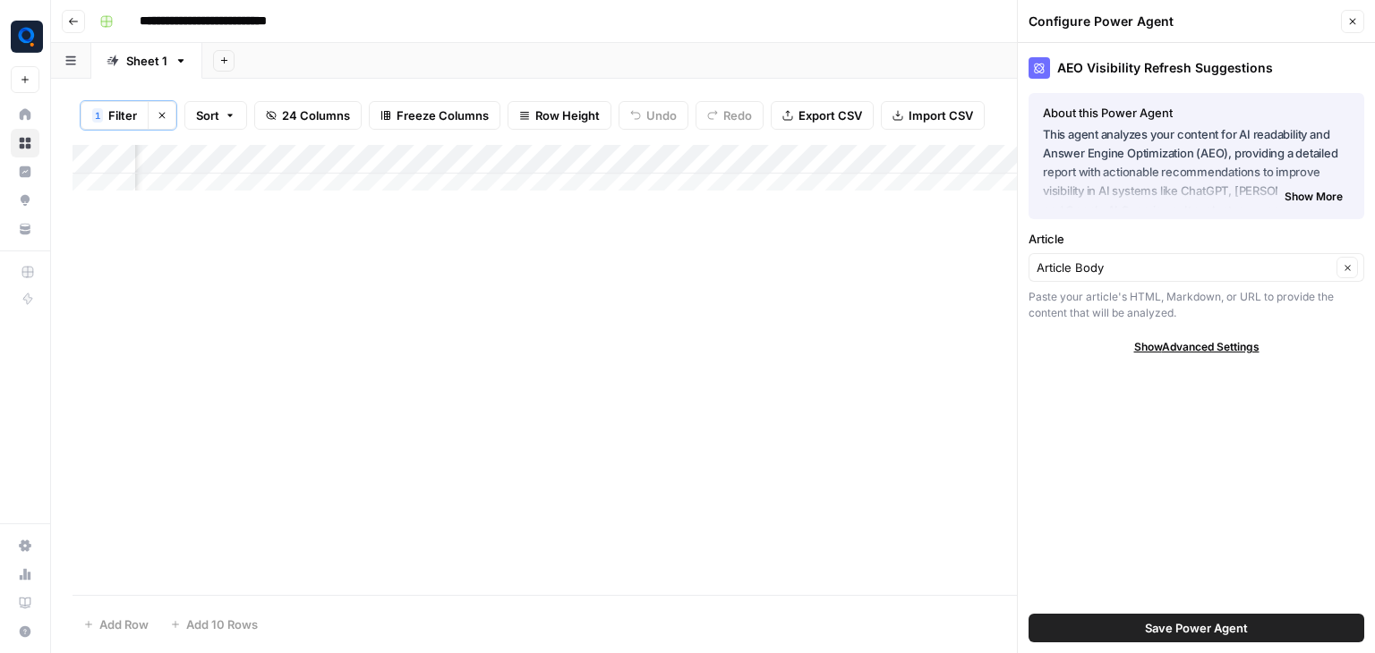
click at [1325, 197] on span "Show More" at bounding box center [1313, 197] width 58 height 16
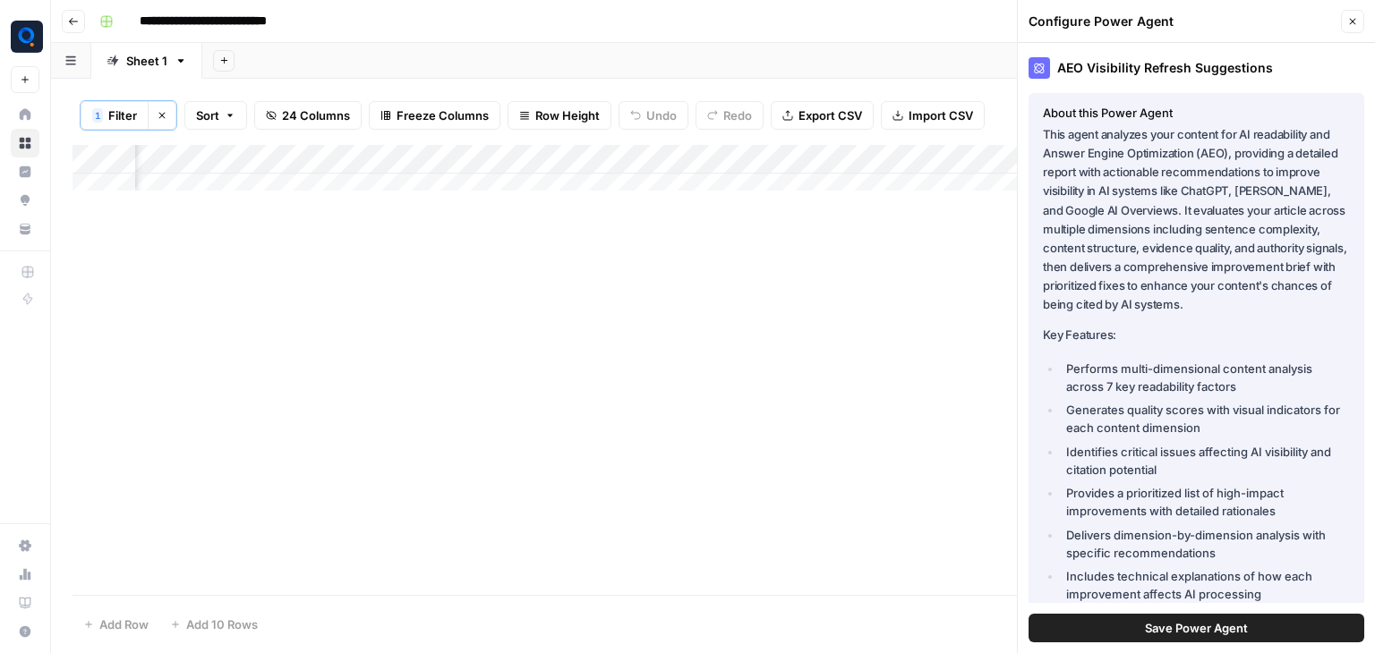
drag, startPoint x: 1044, startPoint y: 133, endPoint x: 1291, endPoint y: 146, distance: 247.3
click at [1291, 146] on p "This agent analyzes your content for AI readability and Answer Engine Optimizat…" at bounding box center [1196, 219] width 307 height 189
drag, startPoint x: 1043, startPoint y: 170, endPoint x: 1251, endPoint y: 219, distance: 214.3
click at [1251, 219] on p "This agent analyzes your content for AI readability and Answer Engine Optimizat…" at bounding box center [1196, 219] width 307 height 189
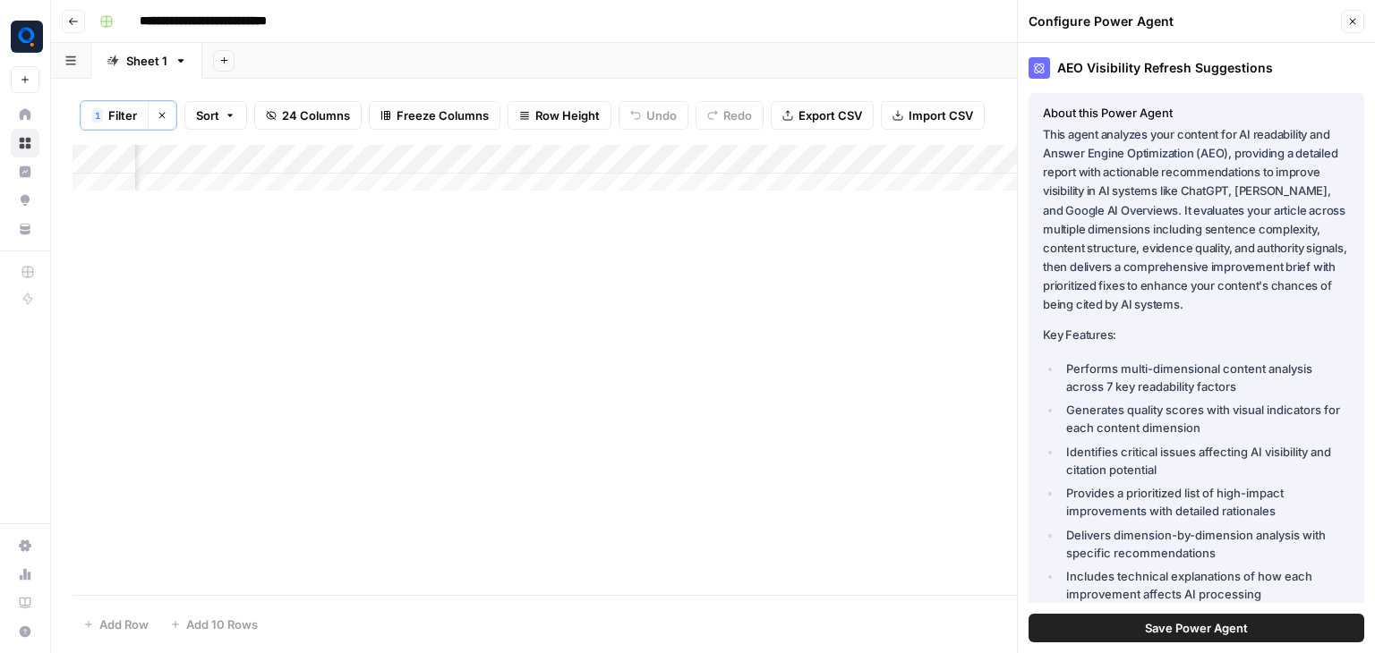
drag, startPoint x: 1181, startPoint y: 209, endPoint x: 1112, endPoint y: 248, distance: 78.9
click at [1112, 248] on p "This agent analyzes your content for AI readability and Answer Engine Optimizat…" at bounding box center [1196, 219] width 307 height 189
drag, startPoint x: 1112, startPoint y: 248, endPoint x: 1172, endPoint y: 241, distance: 59.5
click at [1172, 241] on p "This agent analyzes your content for AI readability and Answer Engine Optimizat…" at bounding box center [1196, 219] width 307 height 189
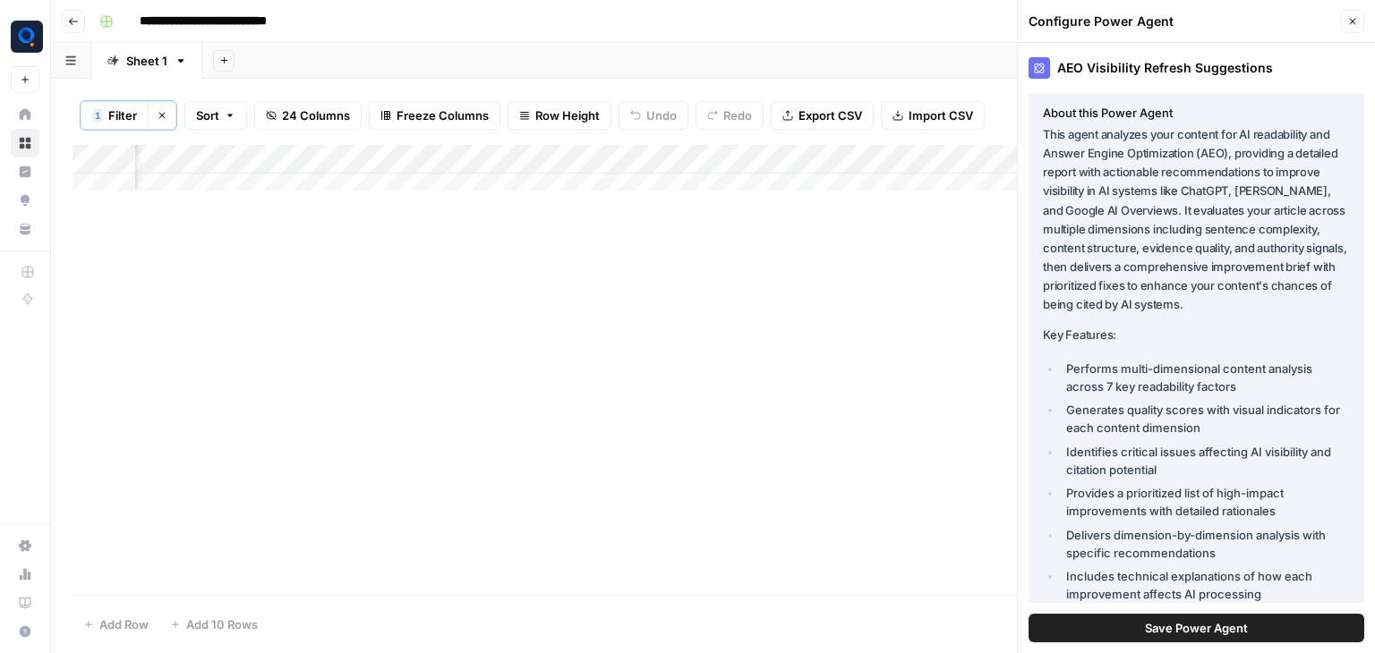
drag, startPoint x: 1206, startPoint y: 244, endPoint x: 1317, endPoint y: 248, distance: 110.1
click at [1317, 248] on p "This agent analyzes your content for AI readability and Answer Engine Optimizat…" at bounding box center [1196, 219] width 307 height 189
click at [1179, 254] on p "This agent analyzes your content for AI readability and Answer Engine Optimizat…" at bounding box center [1196, 219] width 307 height 189
drag, startPoint x: 1044, startPoint y: 270, endPoint x: 1128, endPoint y: 262, distance: 83.6
click at [1128, 262] on p "This agent analyzes your content for AI readability and Answer Engine Optimizat…" at bounding box center [1196, 219] width 307 height 189
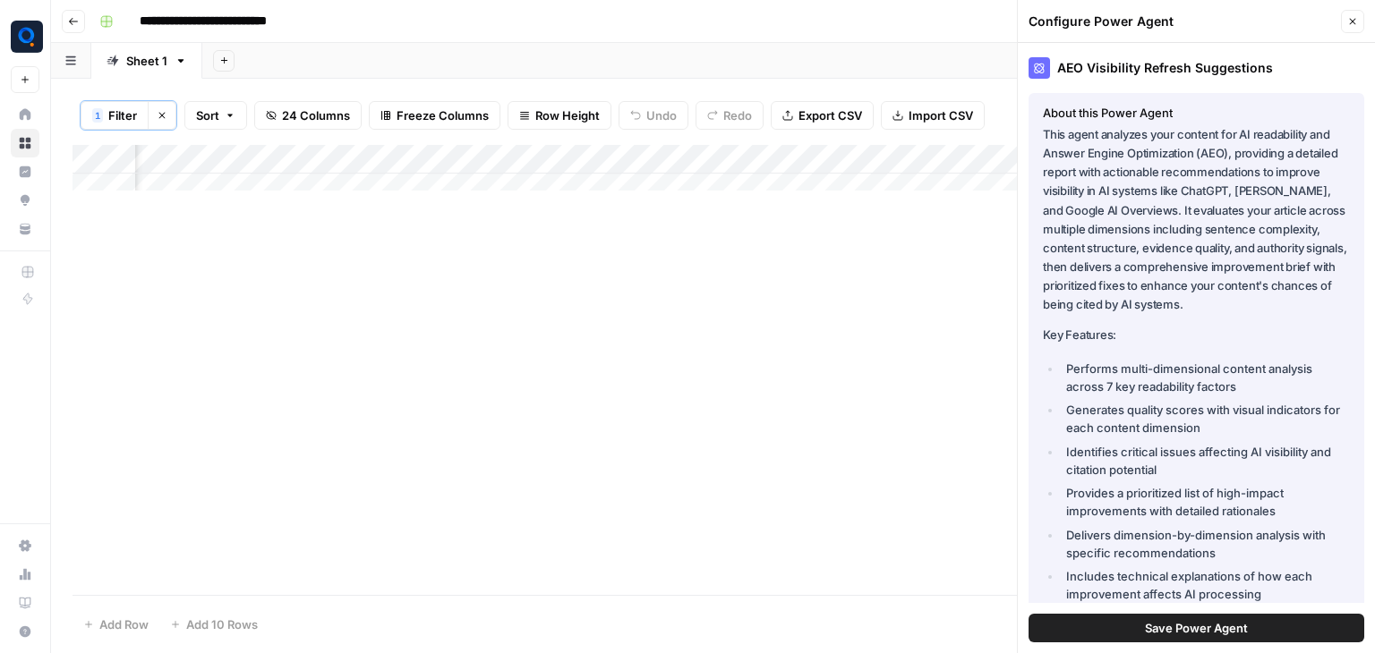
click at [1128, 262] on p "This agent analyzes your content for AI readability and Answer Engine Optimizat…" at bounding box center [1196, 219] width 307 height 189
drag, startPoint x: 1140, startPoint y: 265, endPoint x: 1329, endPoint y: 288, distance: 190.3
click at [1329, 288] on p "This agent analyzes your content for AI readability and Answer Engine Optimizat…" at bounding box center [1196, 219] width 307 height 189
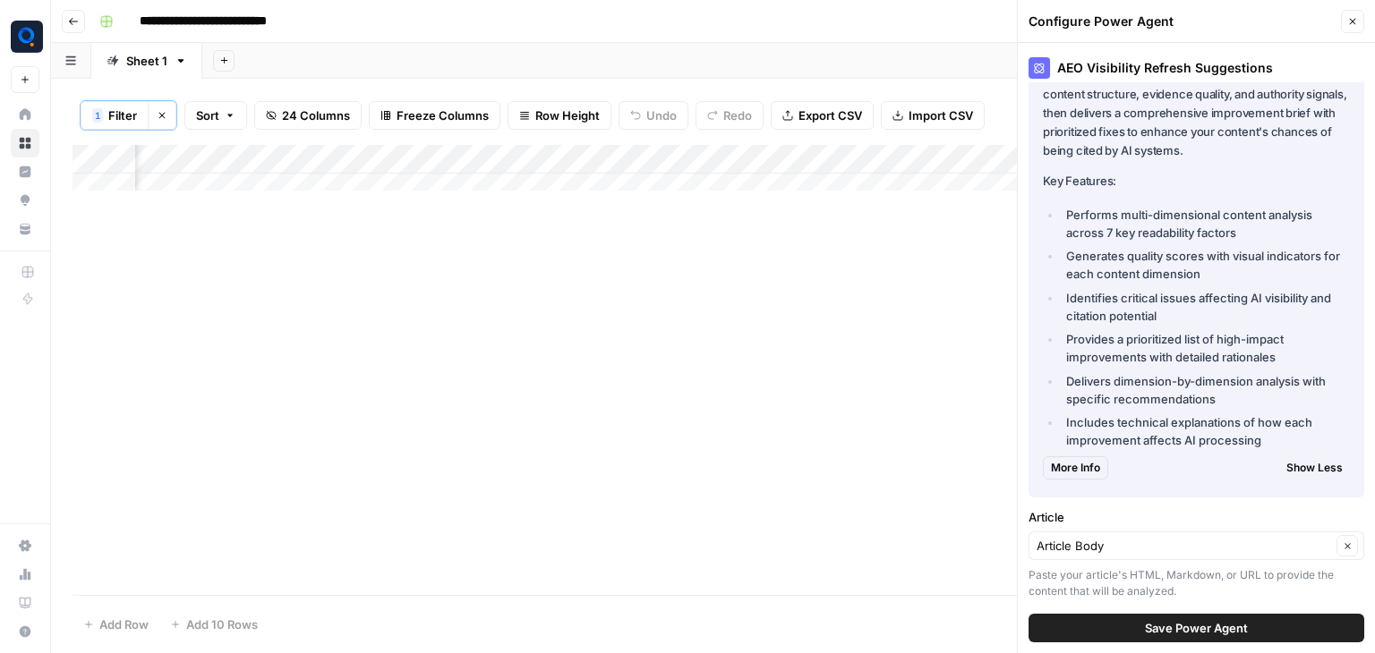
scroll to position [161, 0]
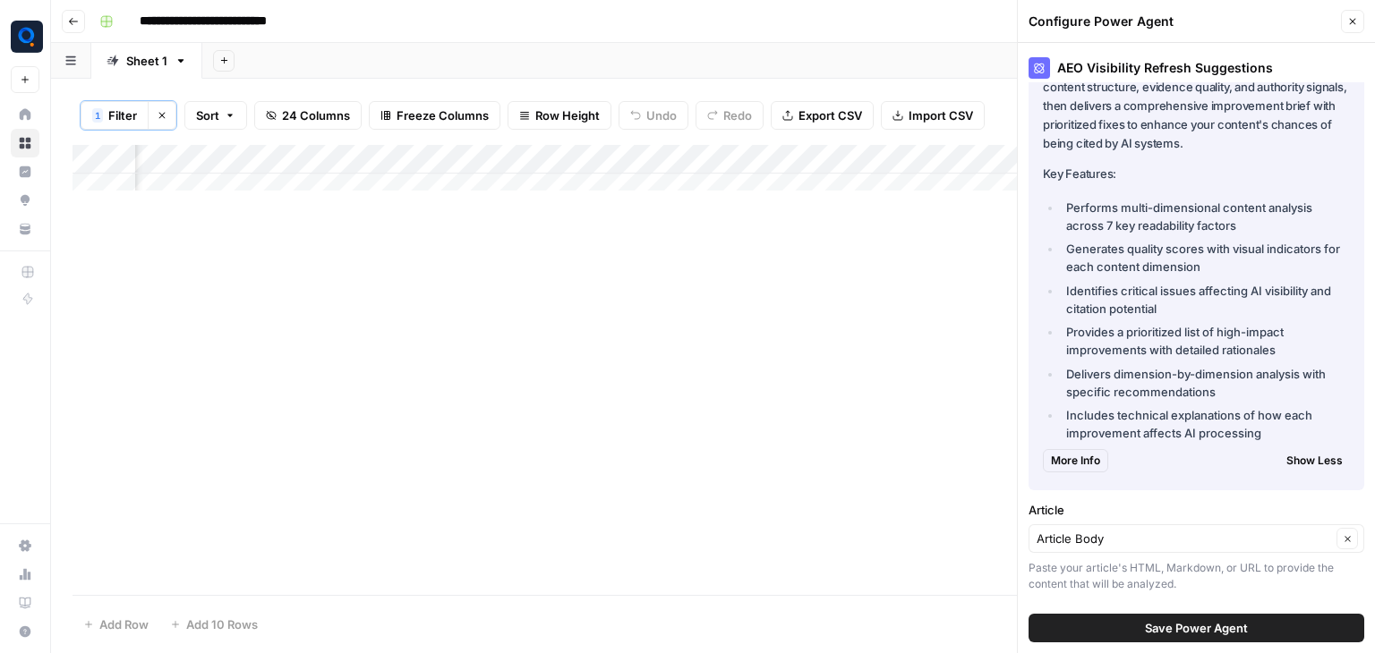
click at [1045, 187] on div "This agent analyzes your content for AI readability and Answer Engine Optimizat…" at bounding box center [1196, 203] width 307 height 478
drag, startPoint x: 1062, startPoint y: 203, endPoint x: 1255, endPoint y: 230, distance: 194.3
click at [1255, 230] on li "Performs multi-dimensional content analysis across 7 key readability factors" at bounding box center [1205, 217] width 288 height 36
drag, startPoint x: 1065, startPoint y: 248, endPoint x: 1233, endPoint y: 274, distance: 170.2
click at [1233, 274] on li "Generates quality scores with visual indicators for each content dimension" at bounding box center [1205, 258] width 288 height 36
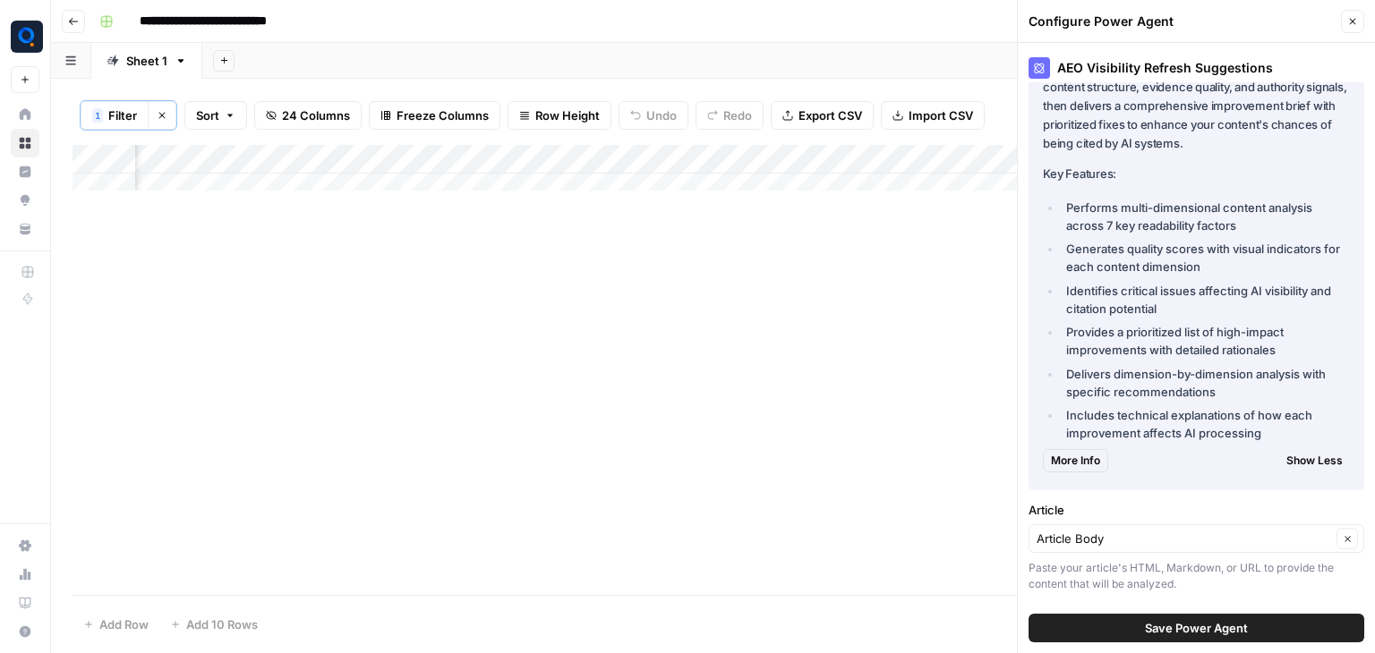
drag, startPoint x: 1057, startPoint y: 287, endPoint x: 1224, endPoint y: 314, distance: 169.5
click at [1224, 314] on ul "Performs multi-dimensional content analysis across 7 key readability factors Ge…" at bounding box center [1196, 321] width 307 height 244
drag, startPoint x: 1060, startPoint y: 328, endPoint x: 1273, endPoint y: 370, distance: 217.1
click at [1273, 370] on ul "Performs multi-dimensional content analysis across 7 key readability factors Ge…" at bounding box center [1196, 321] width 307 height 244
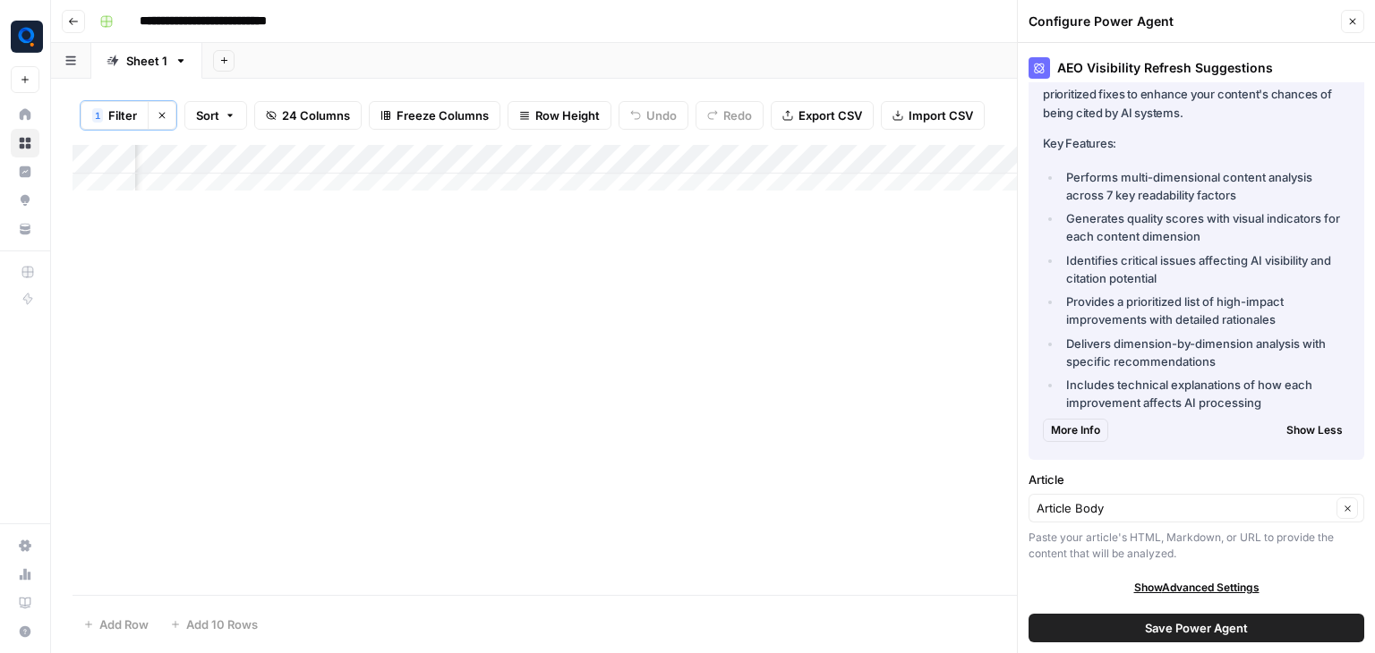
click at [1092, 425] on span "More Info" at bounding box center [1075, 430] width 49 height 16
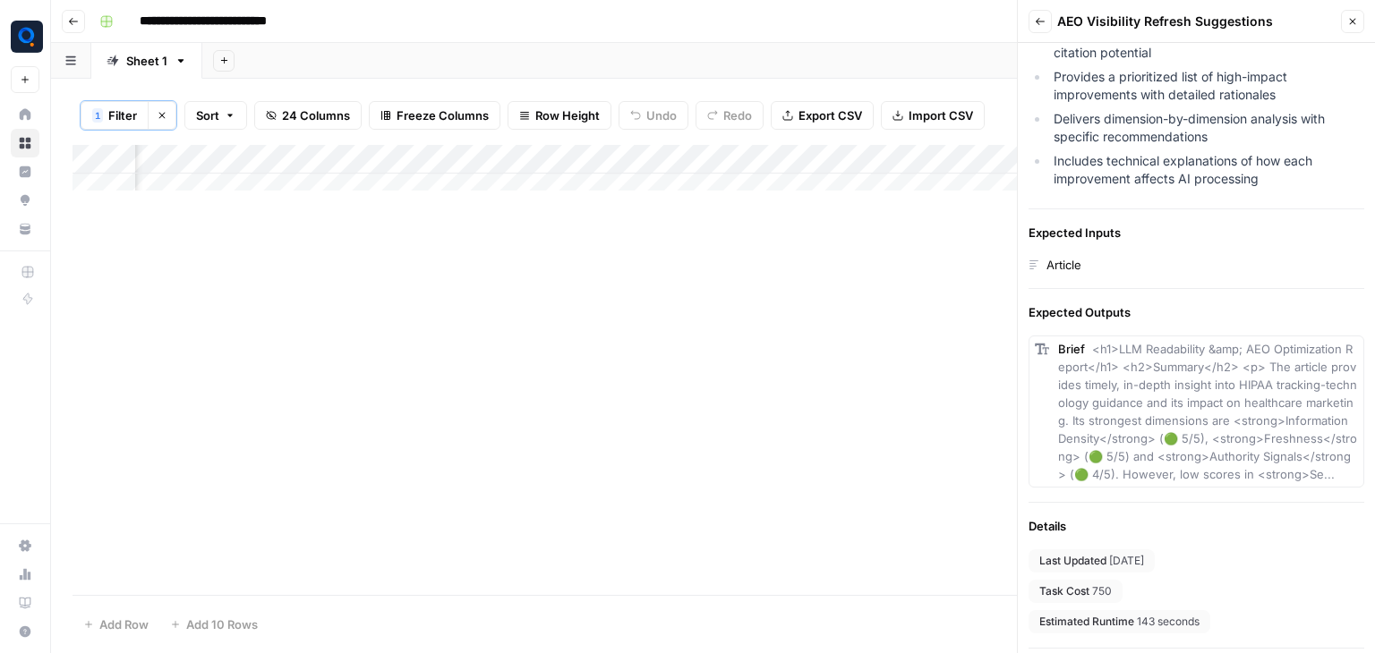
scroll to position [508, 0]
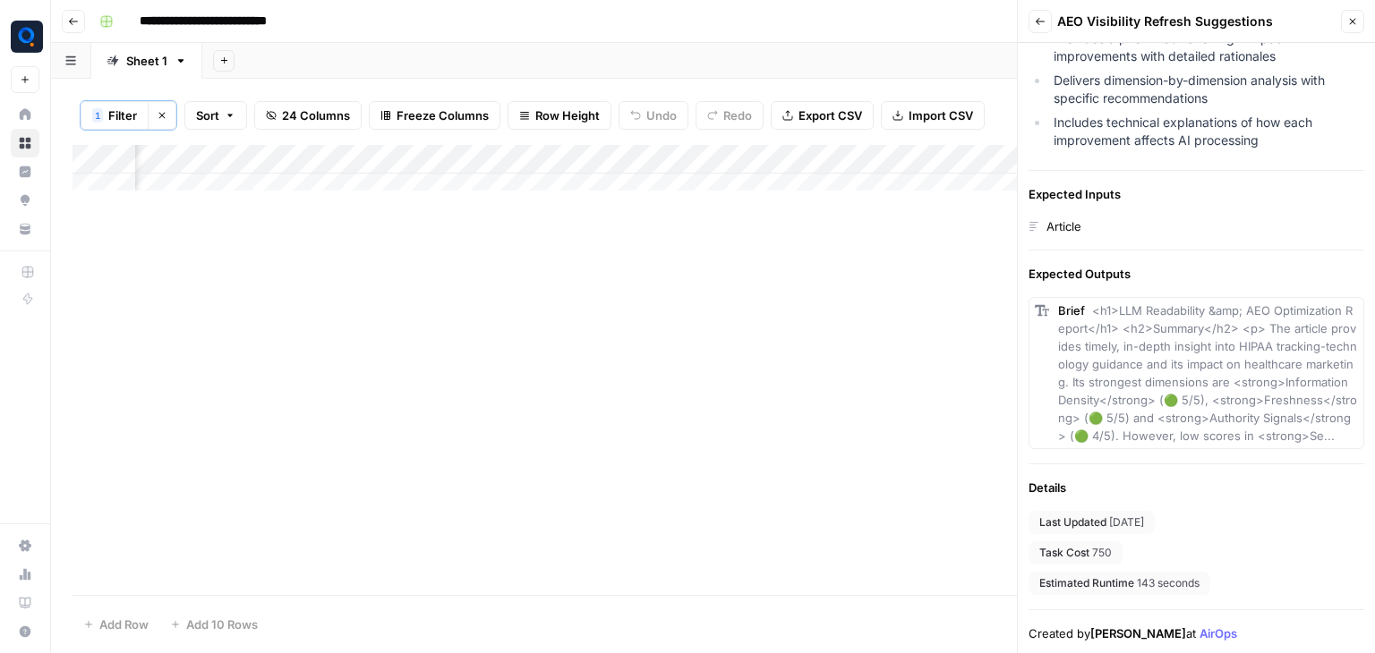
drag, startPoint x: 1090, startPoint y: 291, endPoint x: 1214, endPoint y: 438, distance: 191.8
click at [1214, 438] on div "Brief <h1>LLM Readability &amp; AEO Optimization Report</h1> <h2>Summary</h2> <…" at bounding box center [1208, 373] width 300 height 143
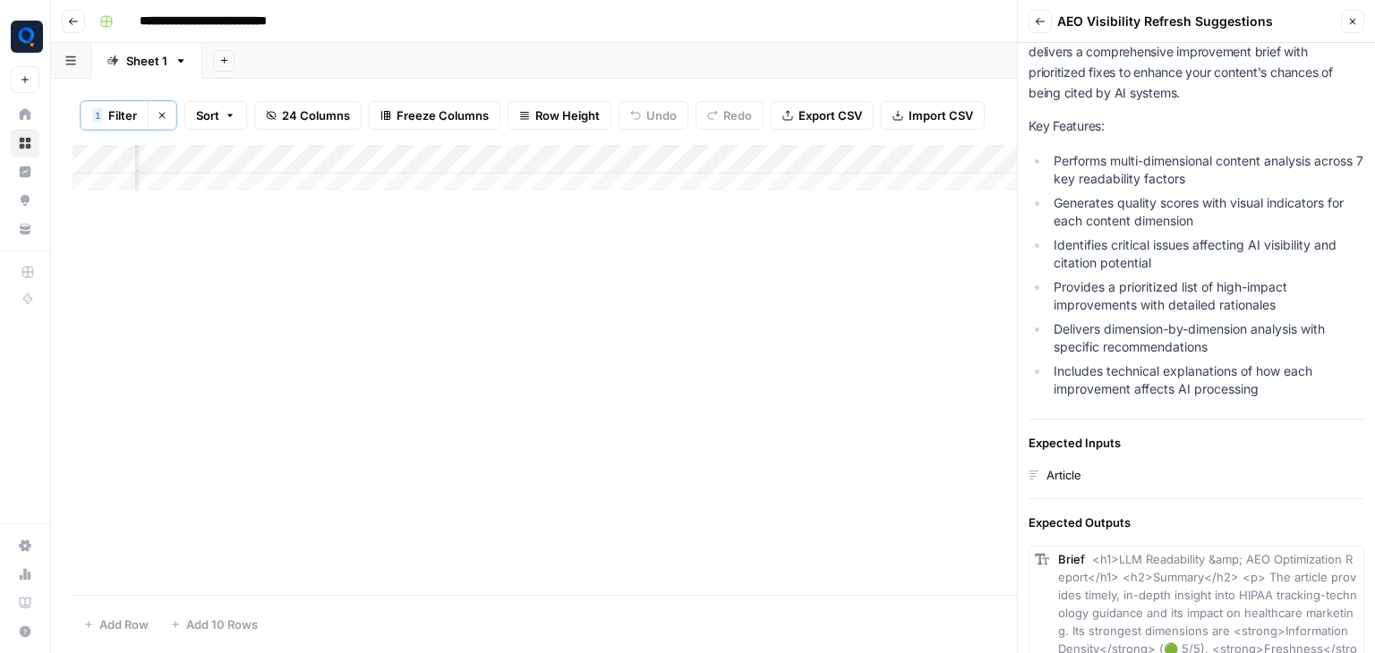
scroll to position [176, 0]
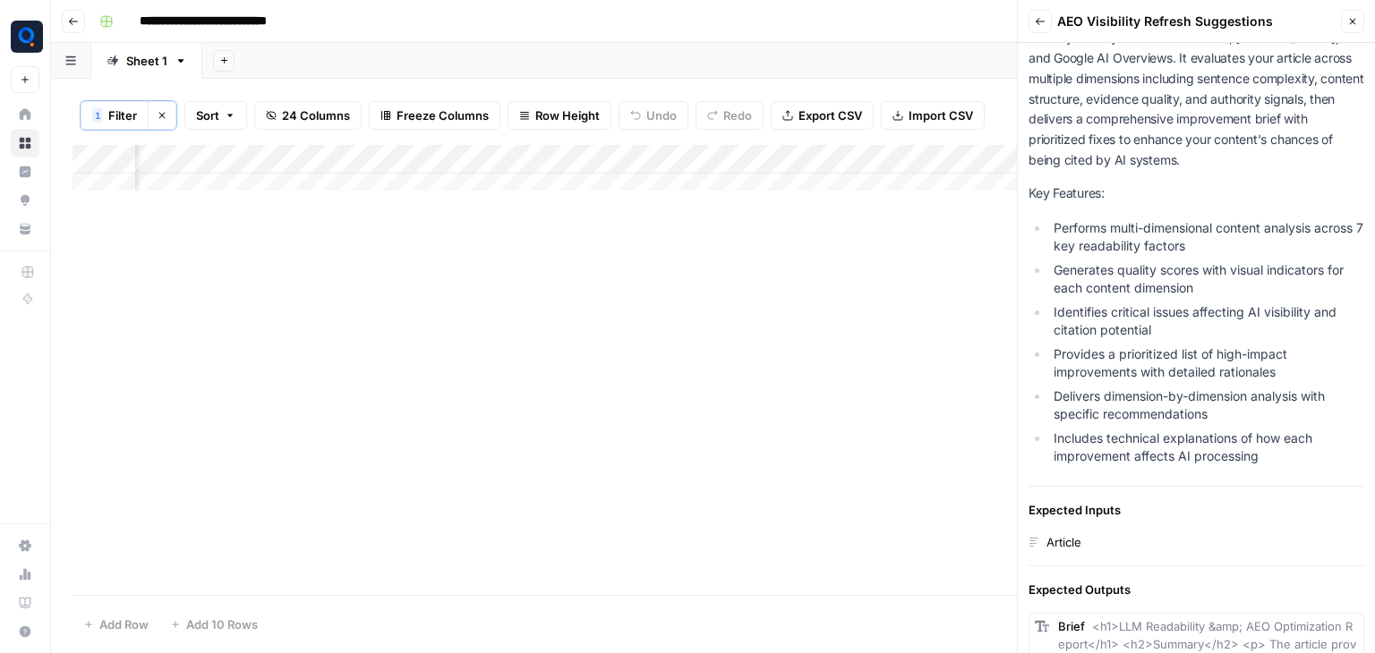
click at [1267, 463] on li "Includes technical explanations of how each improvement affects AI processing" at bounding box center [1206, 448] width 315 height 36
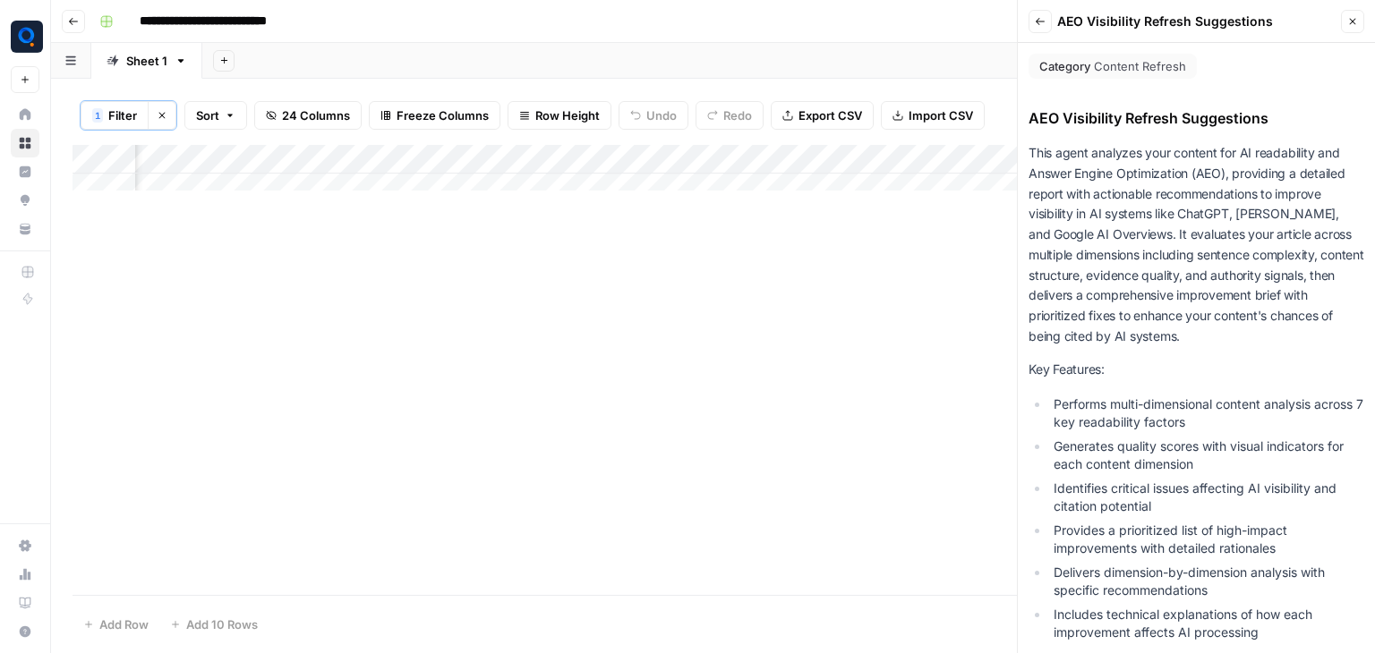
scroll to position [0, 0]
drag, startPoint x: 1274, startPoint y: 529, endPoint x: 1033, endPoint y: 58, distance: 529.2
click at [1033, 58] on div "Category Content Refresh AEO Visibility Refresh Suggestions This agent analyzes…" at bounding box center [1196, 594] width 357 height 1103
click at [956, 313] on div "Add Column" at bounding box center [712, 370] width 1281 height 450
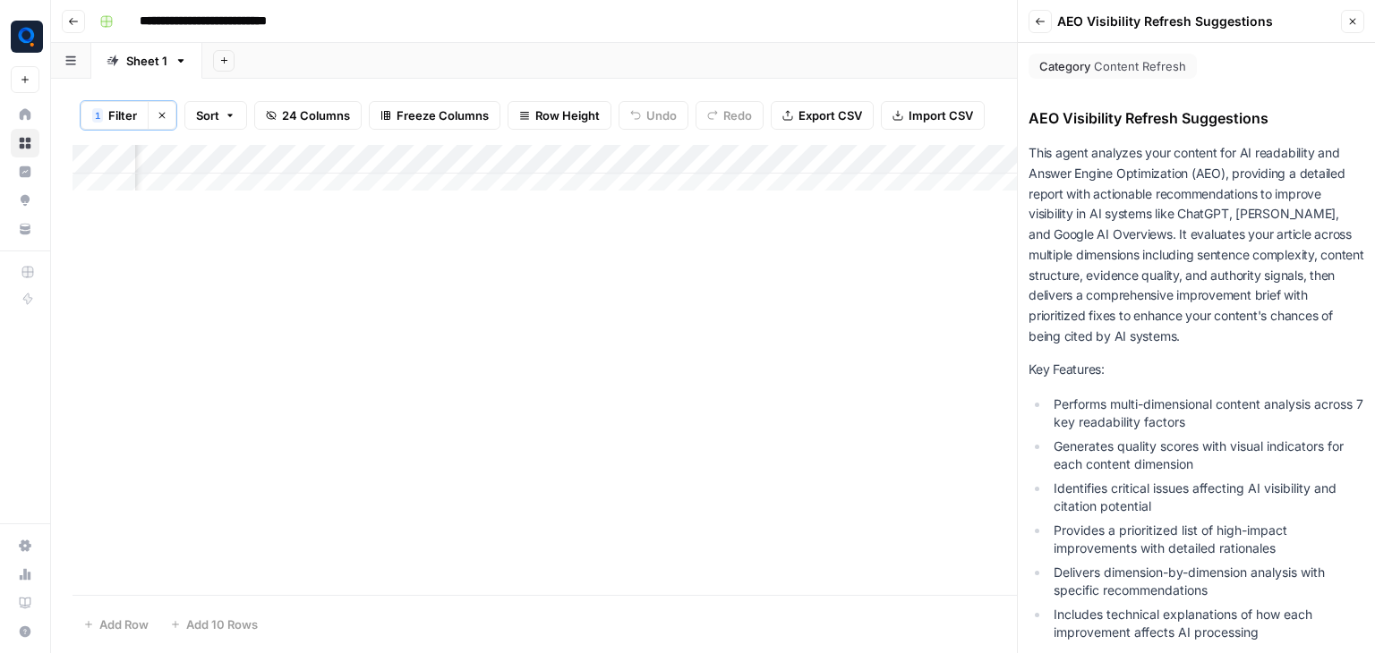
click at [462, 153] on div "Add Column" at bounding box center [712, 174] width 1281 height 59
click at [490, 159] on div at bounding box center [474, 162] width 162 height 36
click at [619, 269] on div "Add Column" at bounding box center [712, 370] width 1281 height 450
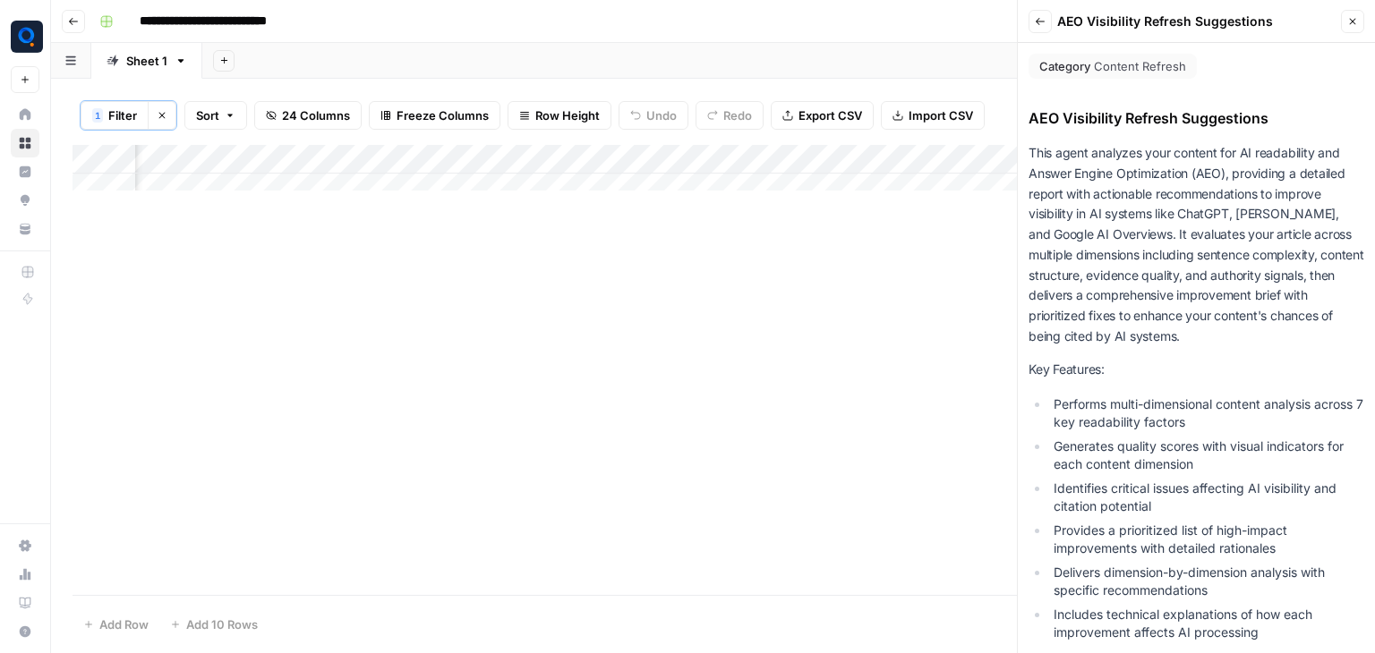
scroll to position [0, 1253]
click at [481, 156] on div "Add Column" at bounding box center [712, 174] width 1281 height 59
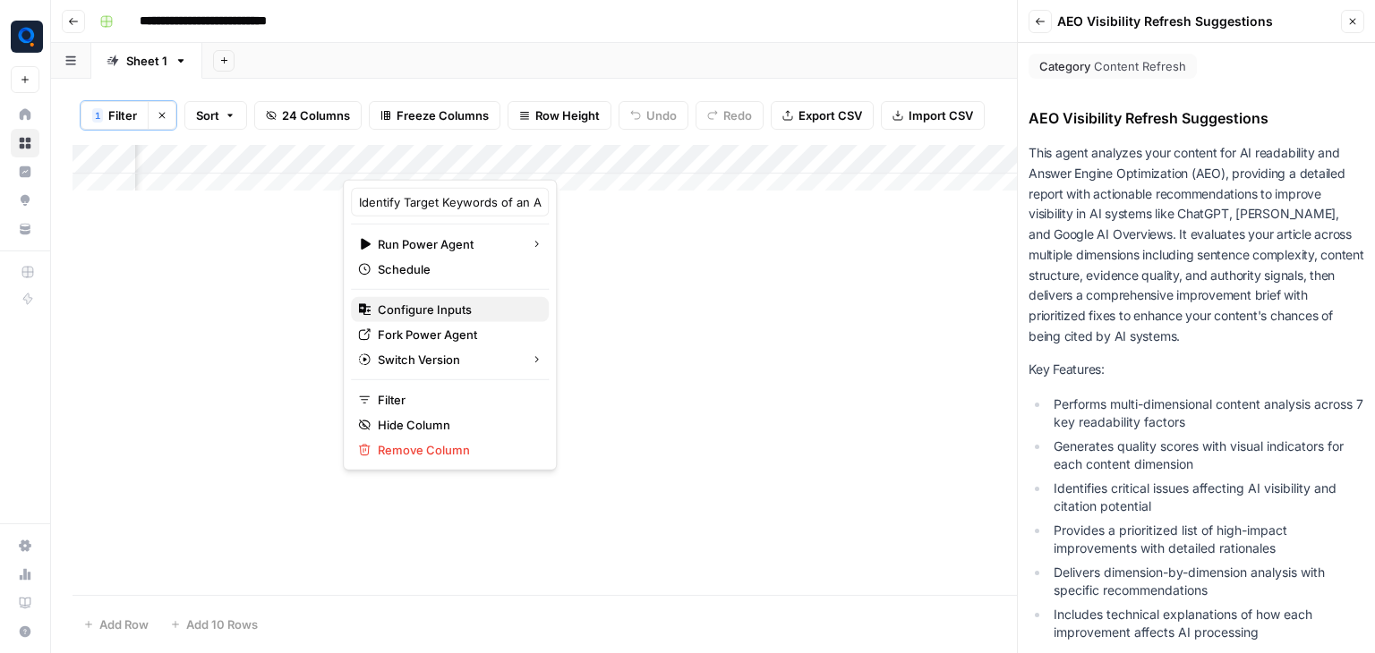
click at [486, 316] on span "Configure Inputs" at bounding box center [456, 310] width 157 height 18
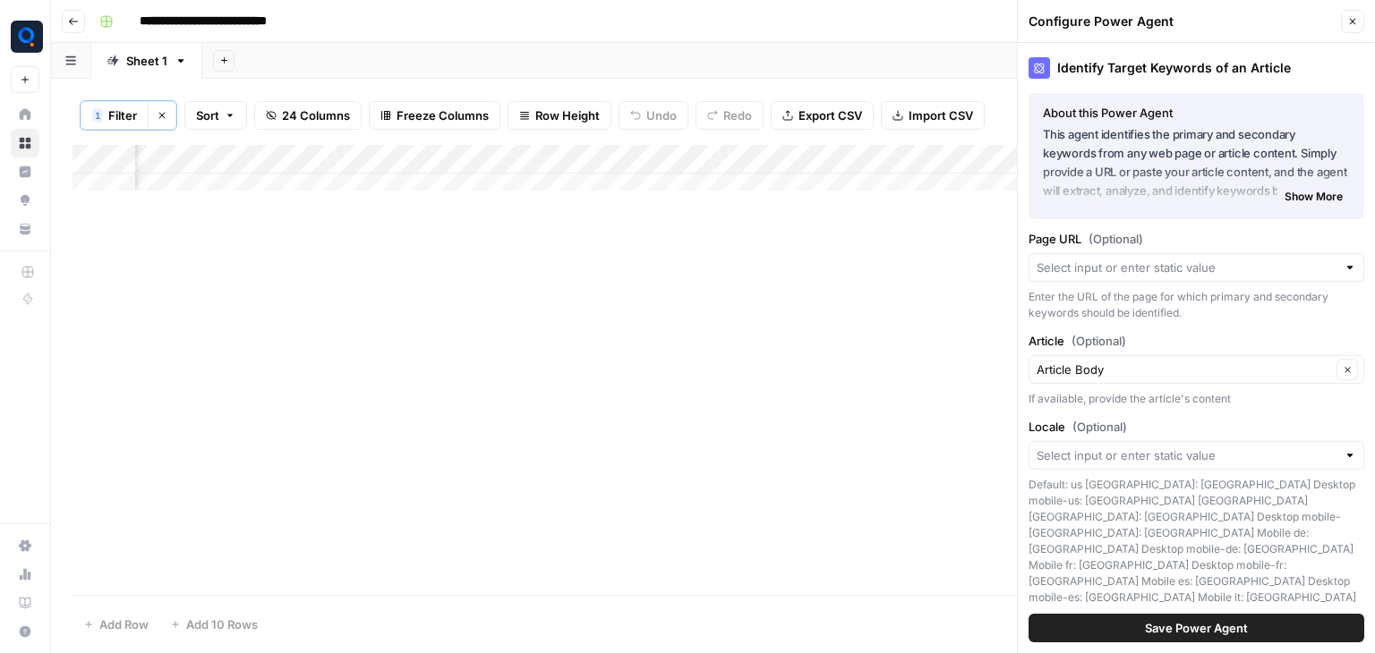
click at [1321, 200] on span "Show More" at bounding box center [1313, 197] width 58 height 16
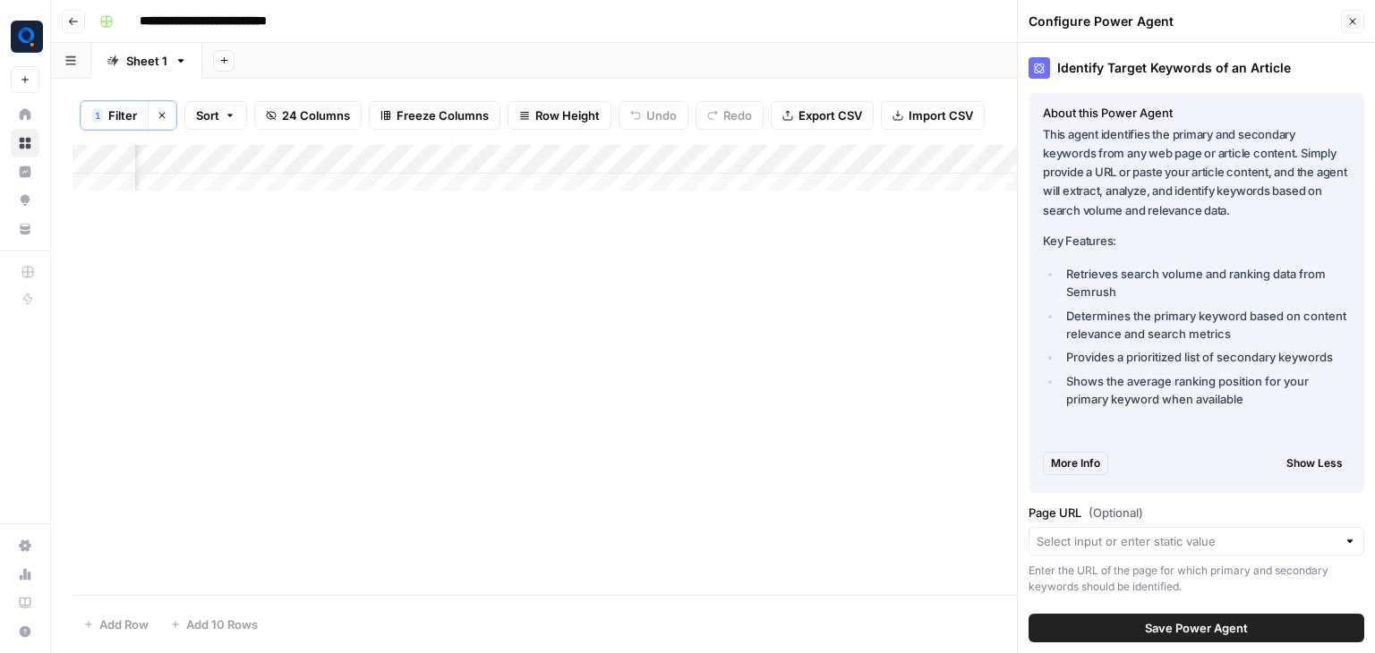
scroll to position [0, 3838]
click at [1104, 464] on button "More Info" at bounding box center [1075, 463] width 65 height 23
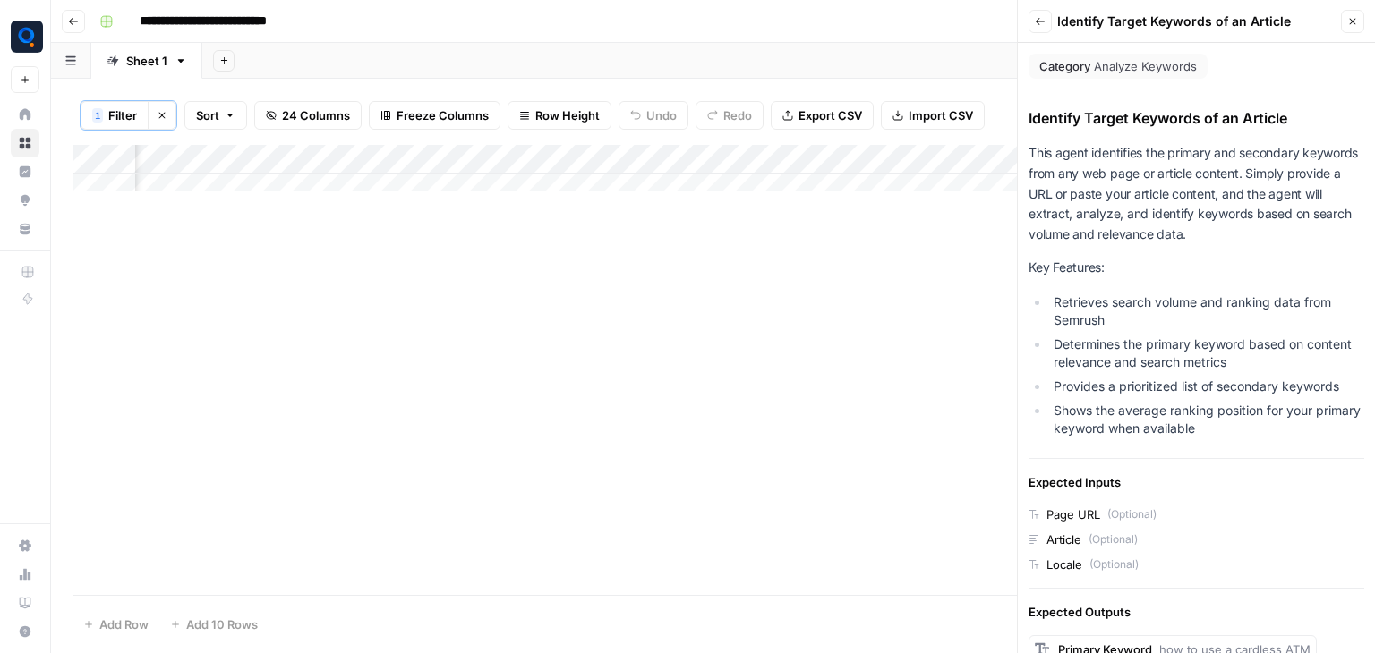
scroll to position [0, 1248]
click at [490, 294] on div "Add Column" at bounding box center [712, 370] width 1281 height 450
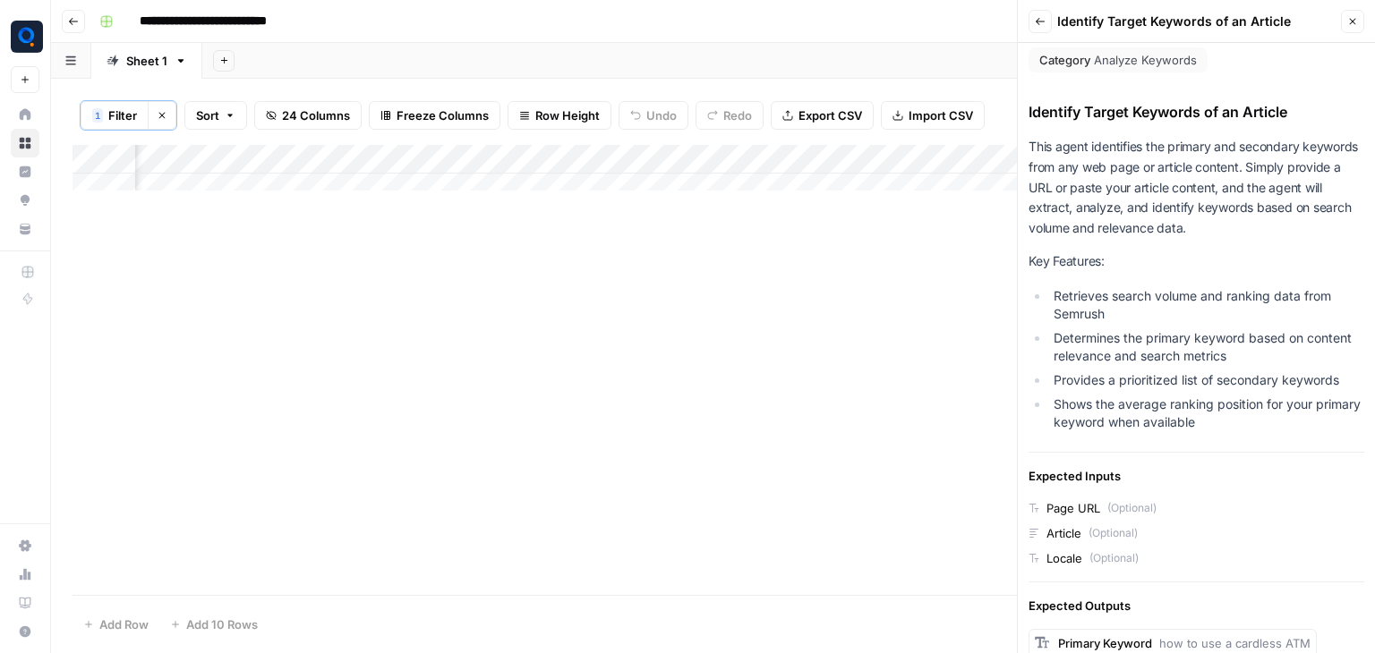
scroll to position [0, 1675]
click at [671, 151] on div "Add Column" at bounding box center [712, 174] width 1281 height 59
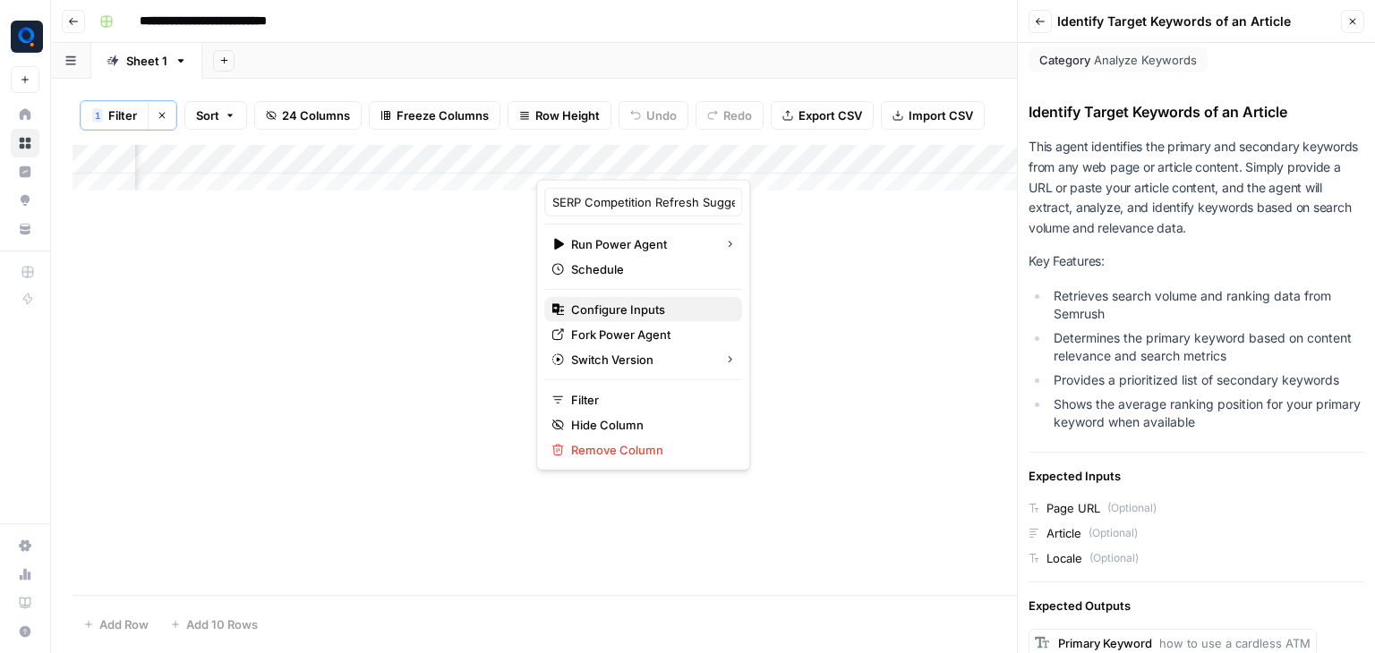
click at [658, 315] on span "Configure Inputs" at bounding box center [649, 310] width 157 height 18
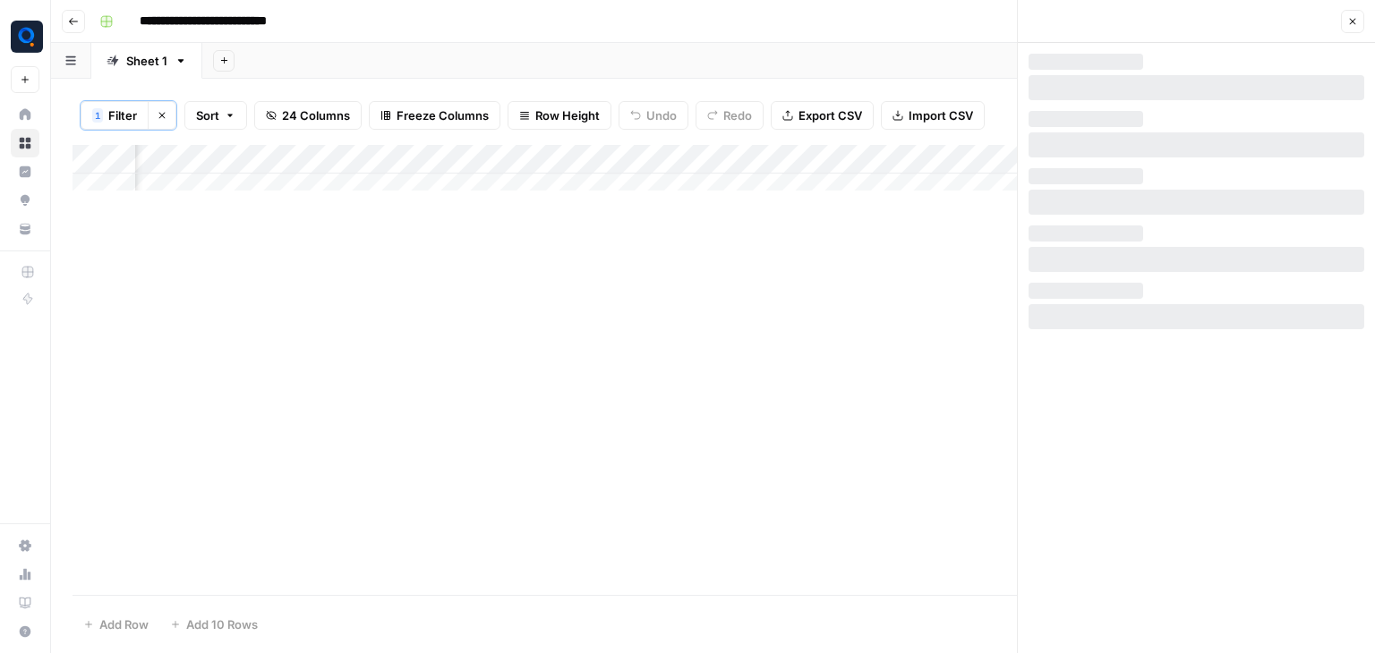
scroll to position [0, 0]
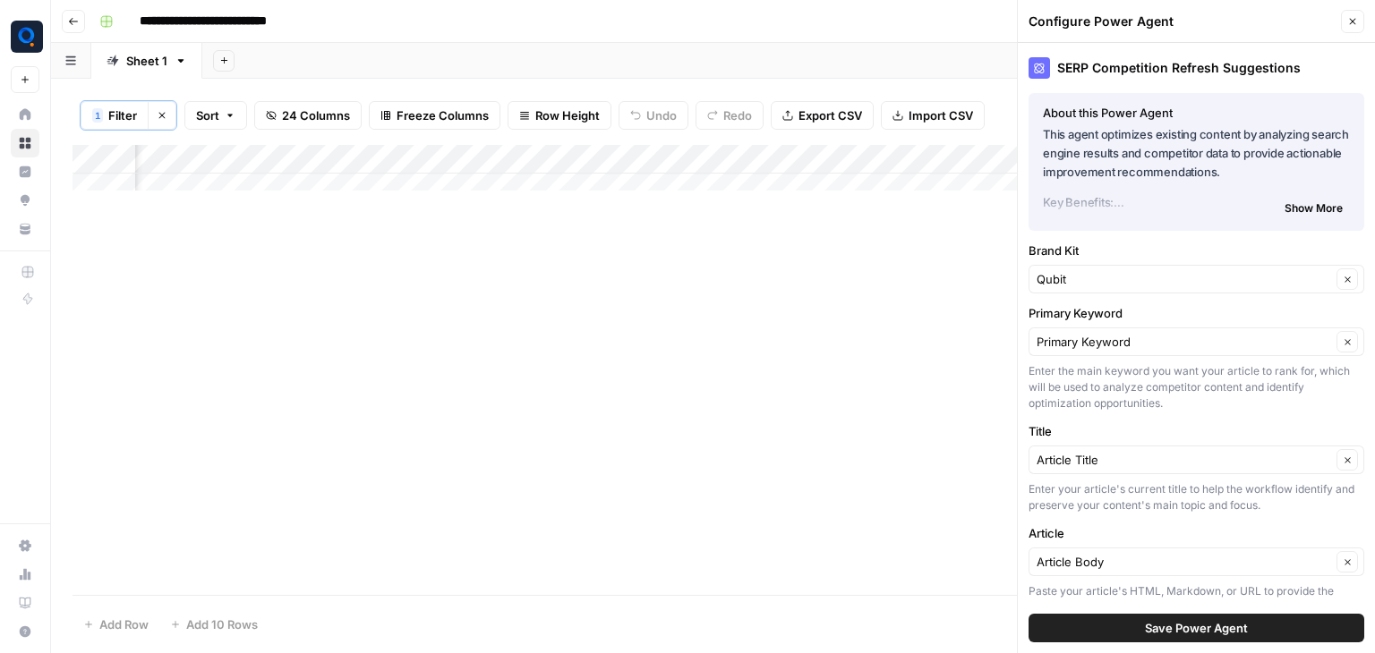
click at [1297, 217] on button "Show More" at bounding box center [1313, 208] width 72 height 23
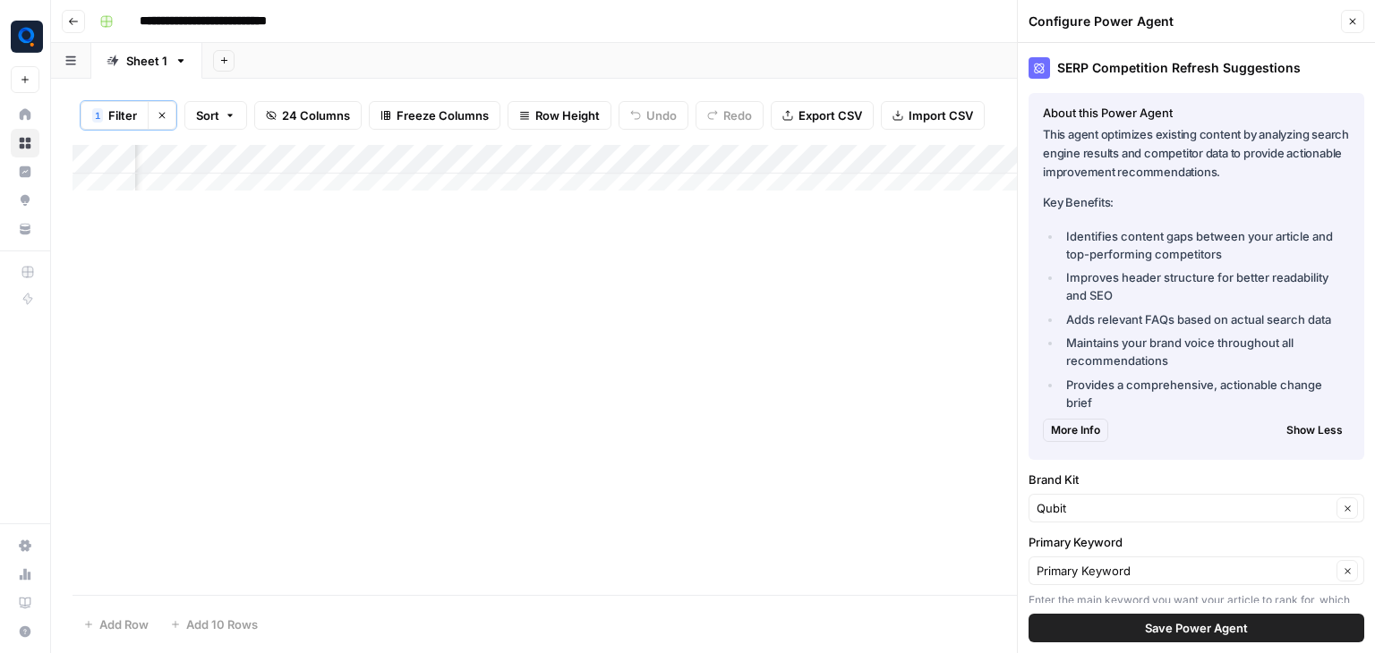
drag, startPoint x: 1044, startPoint y: 137, endPoint x: 1286, endPoint y: 167, distance: 243.6
click at [1286, 167] on p "This agent optimizes existing content by analyzing search engine results and co…" at bounding box center [1196, 153] width 307 height 56
drag, startPoint x: 1062, startPoint y: 231, endPoint x: 1260, endPoint y: 260, distance: 199.9
click at [1260, 260] on li "Identifies content gaps between your article and top-performing competitors" at bounding box center [1205, 245] width 288 height 36
drag, startPoint x: 1063, startPoint y: 284, endPoint x: 1132, endPoint y: 290, distance: 69.2
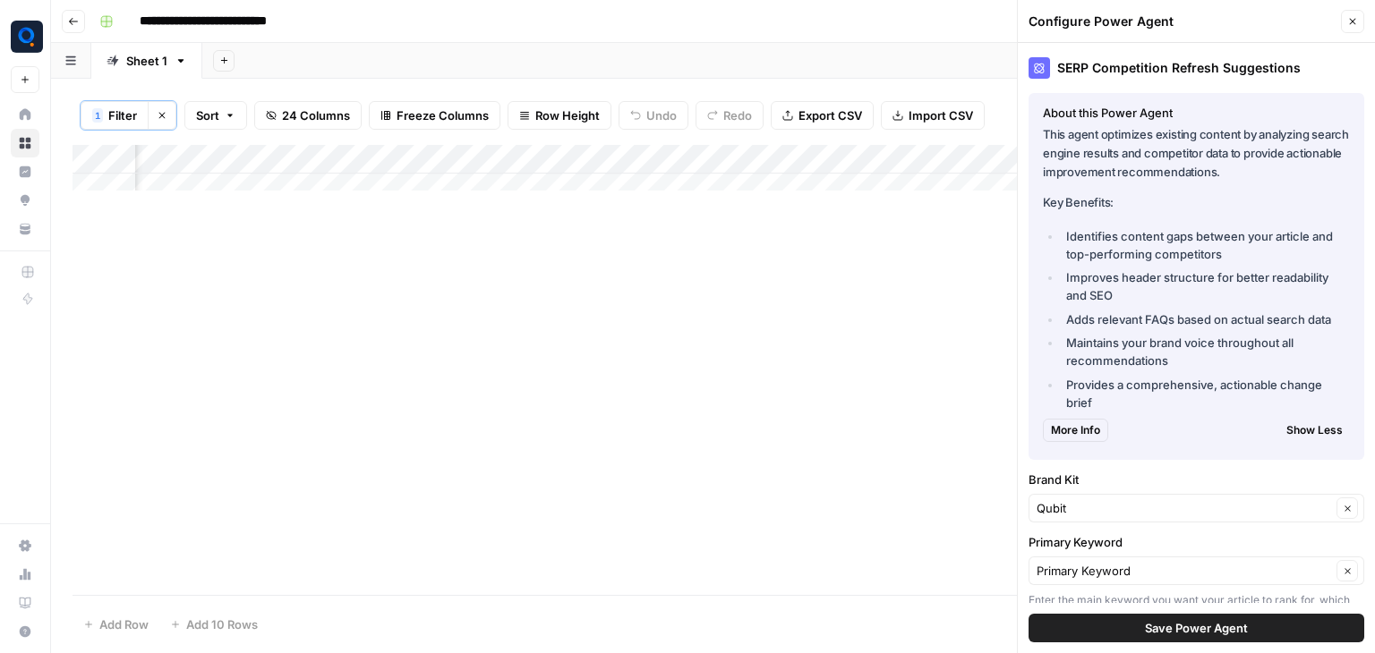
click at [1132, 290] on li "Improves header structure for better readability and SEO" at bounding box center [1205, 286] width 288 height 36
drag, startPoint x: 1061, startPoint y: 314, endPoint x: 1350, endPoint y: 334, distance: 288.9
click at [1350, 334] on div "SERP Competition Refresh Suggestions About this Power Agent This agent optimize…" at bounding box center [1196, 348] width 357 height 610
drag, startPoint x: 1063, startPoint y: 379, endPoint x: 1140, endPoint y: 401, distance: 79.9
click at [1140, 401] on li "Provides a comprehensive, actionable change brief" at bounding box center [1205, 394] width 288 height 36
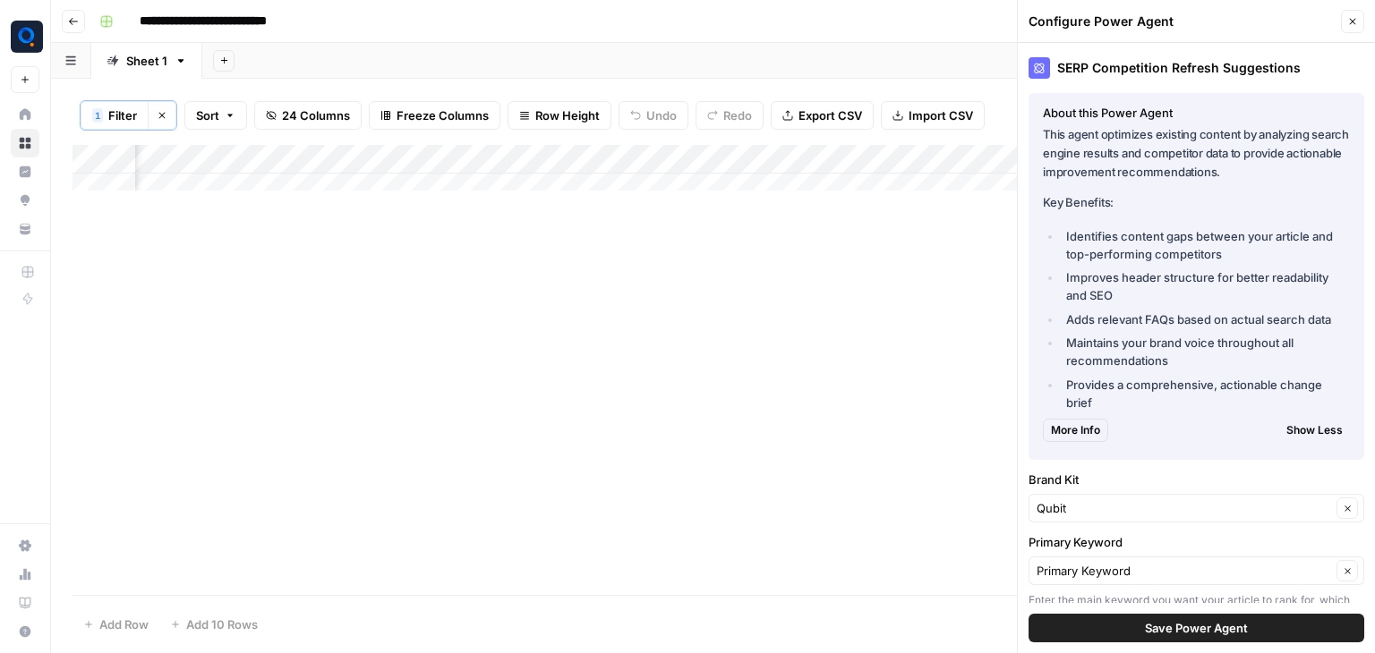
scroll to position [0, 2085]
click at [522, 161] on div "Add Column" at bounding box center [712, 174] width 1281 height 59
click at [676, 155] on div "Add Column" at bounding box center [712, 174] width 1281 height 59
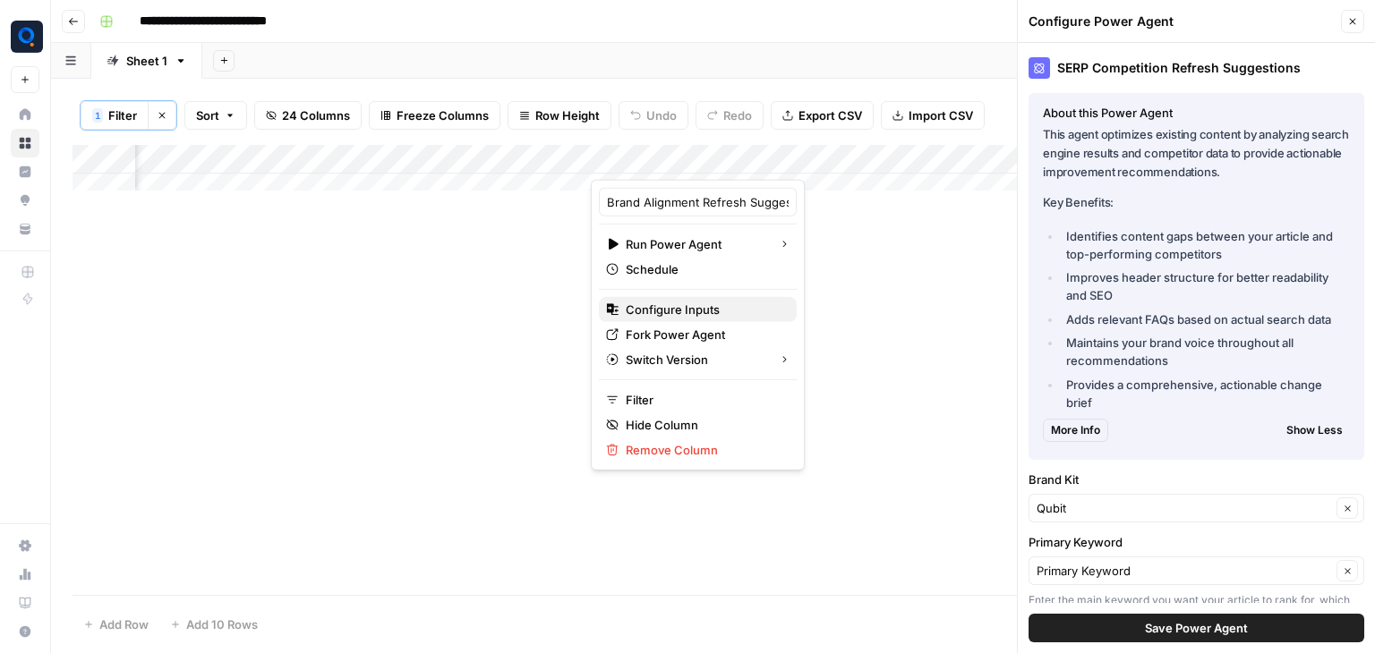
click at [695, 304] on span "Configure Inputs" at bounding box center [704, 310] width 157 height 18
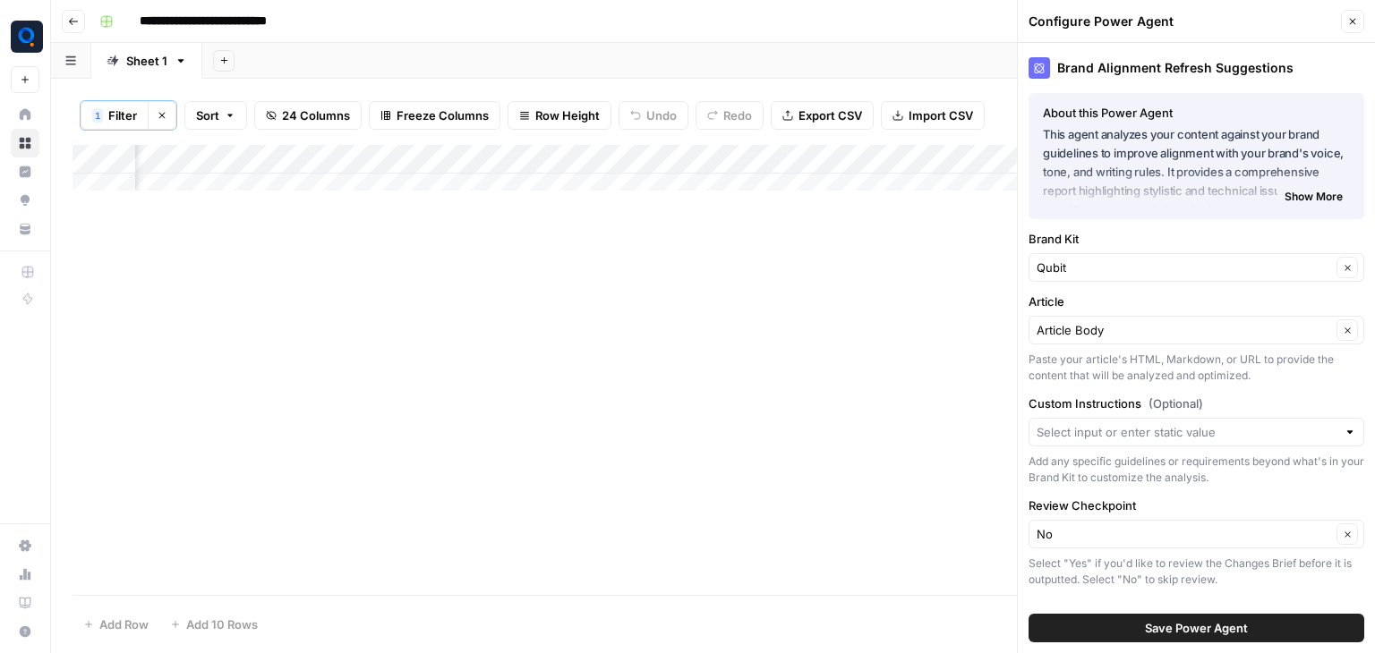
click at [1318, 198] on span "Show More" at bounding box center [1313, 197] width 58 height 16
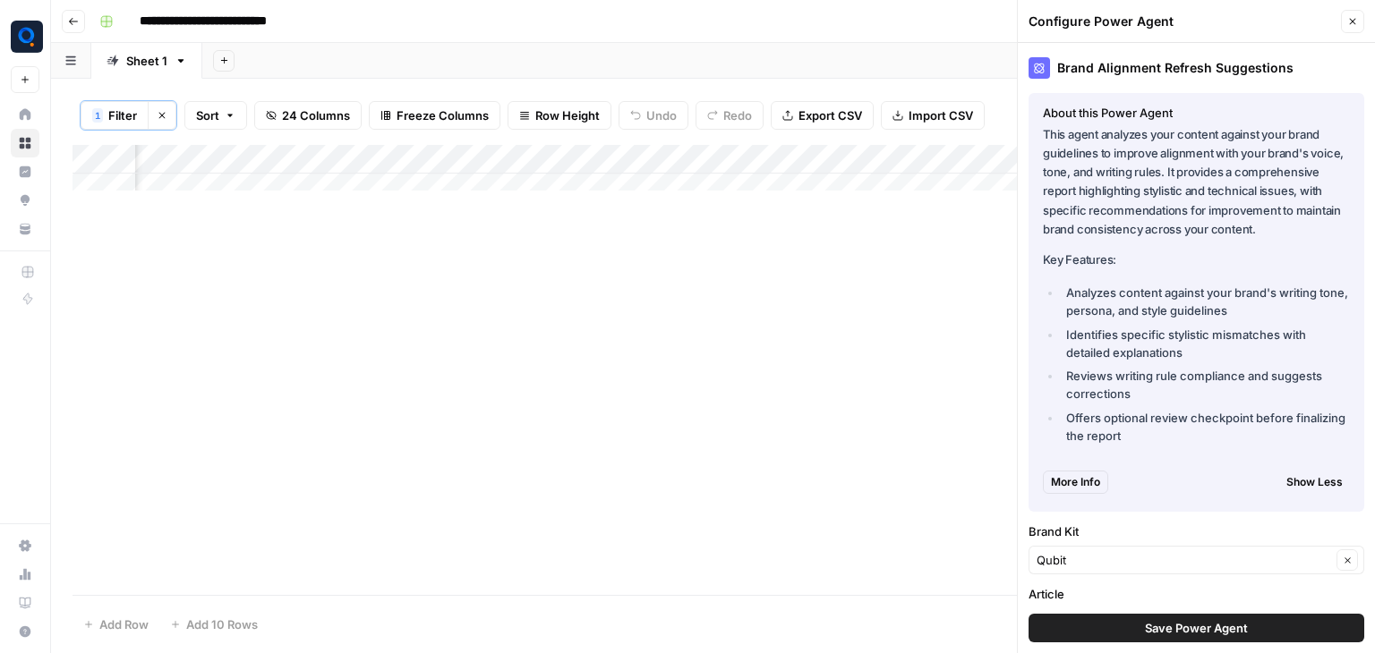
drag, startPoint x: 1042, startPoint y: 134, endPoint x: 1175, endPoint y: 500, distance: 389.6
click at [1175, 500] on div "About this Power Agent This agent analyzes your content against your brand guid…" at bounding box center [1196, 302] width 336 height 419
click at [1006, 366] on div "Add Column" at bounding box center [712, 370] width 1281 height 450
click at [390, 158] on div "Add Column" at bounding box center [712, 174] width 1281 height 59
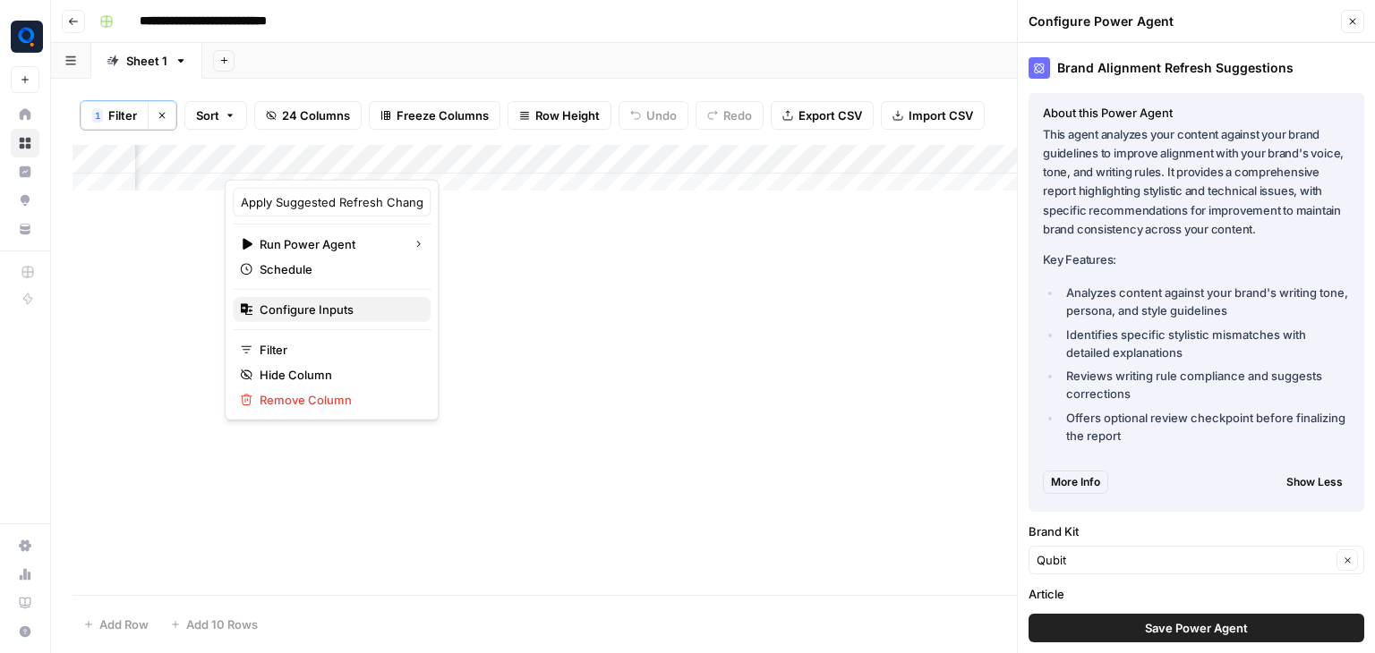
click at [365, 318] on button "Configure Inputs" at bounding box center [332, 309] width 198 height 25
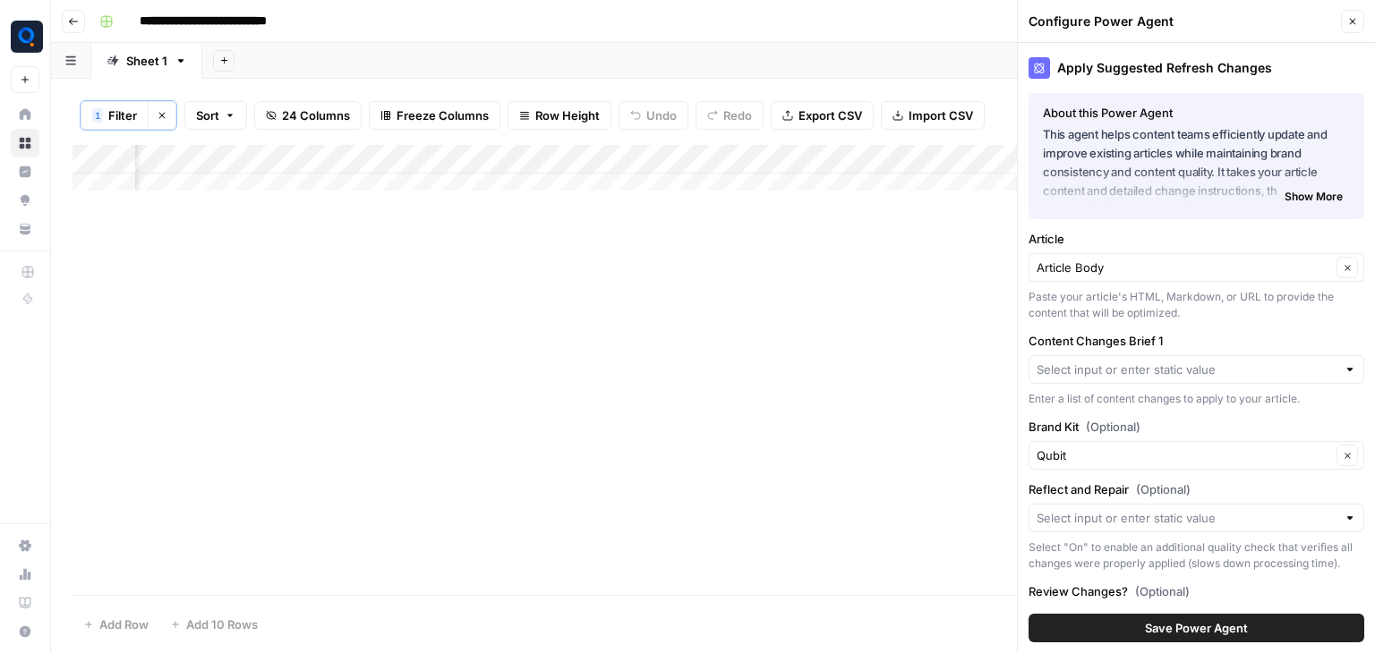
click at [1304, 183] on p "This agent helps content teams efficiently update and improve existing articles…" at bounding box center [1196, 163] width 307 height 76
click at [1304, 198] on span "Show More" at bounding box center [1313, 197] width 58 height 16
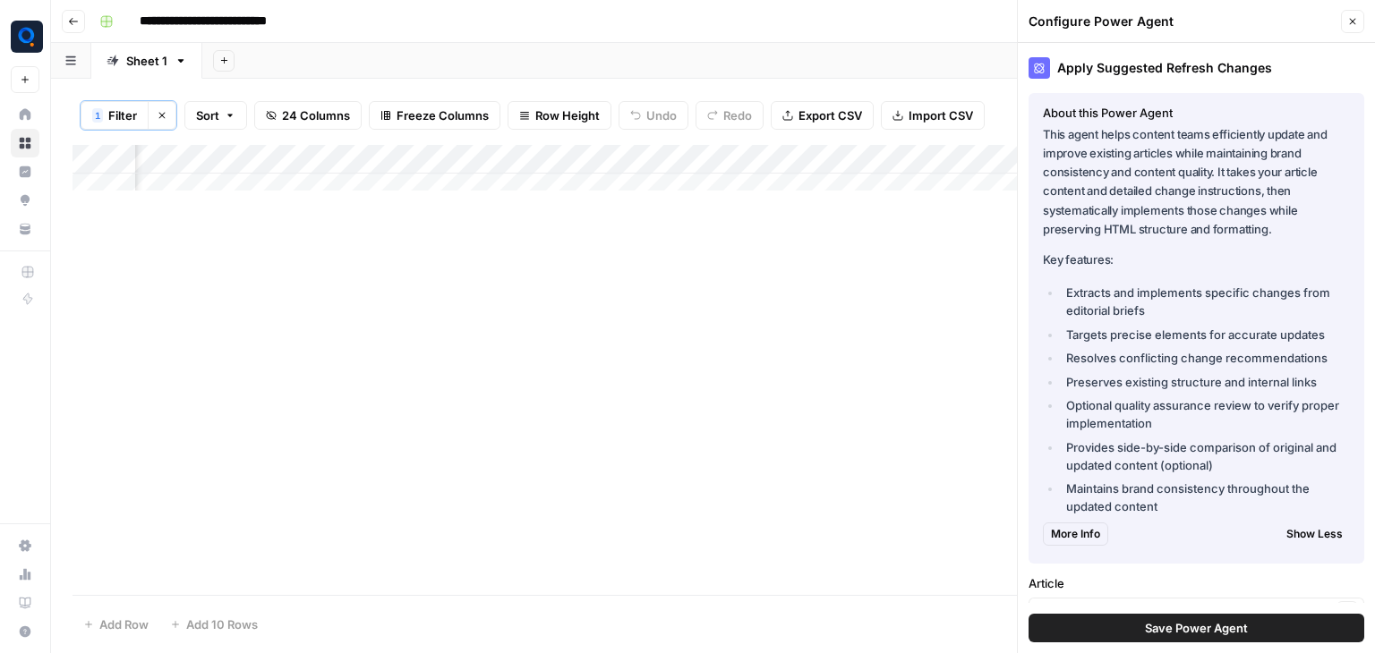
drag, startPoint x: 1039, startPoint y: 148, endPoint x: 1225, endPoint y: 251, distance: 212.7
click at [1225, 251] on div "About this Power Agent This agent helps content teams efficiently update and im…" at bounding box center [1196, 328] width 336 height 471
drag, startPoint x: 1200, startPoint y: 284, endPoint x: 1199, endPoint y: 508, distance: 224.6
click at [1199, 508] on ul "Extracts and implements specific changes from editorial briefs Targets precise …" at bounding box center [1196, 400] width 307 height 232
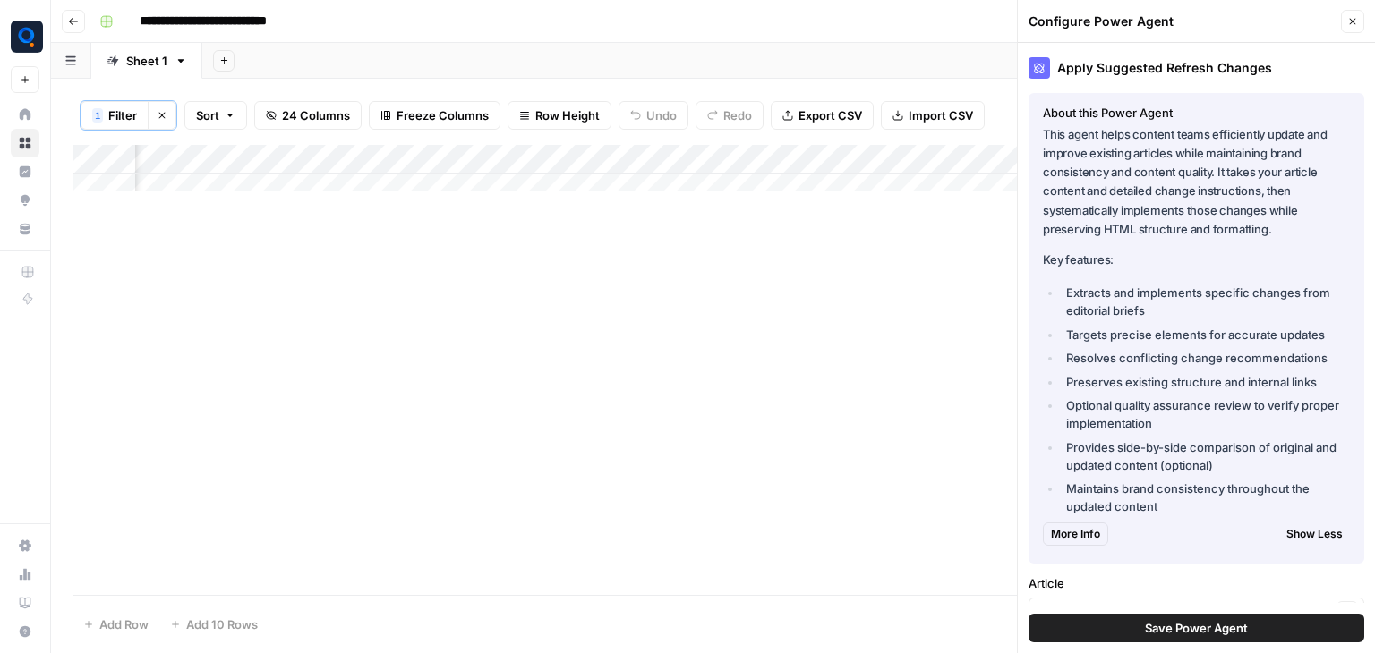
click at [496, 157] on div "Add Column" at bounding box center [712, 174] width 1281 height 59
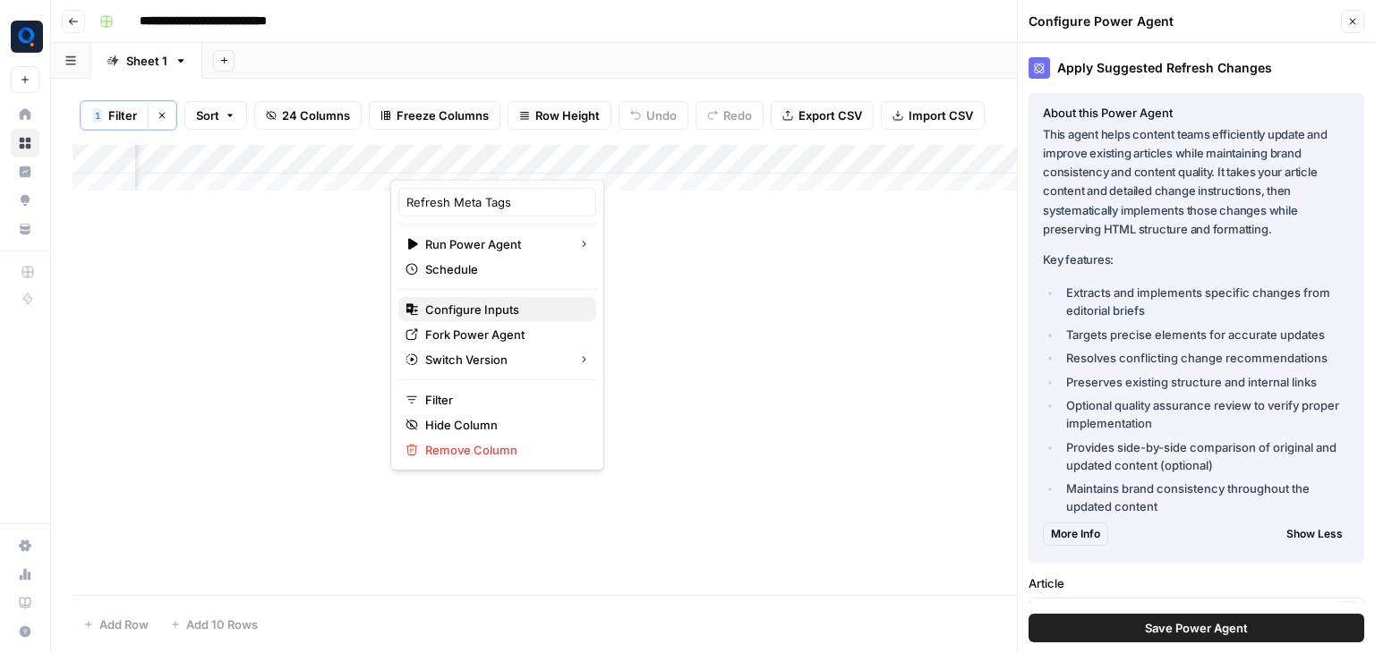
click at [538, 313] on span "Configure Inputs" at bounding box center [503, 310] width 157 height 18
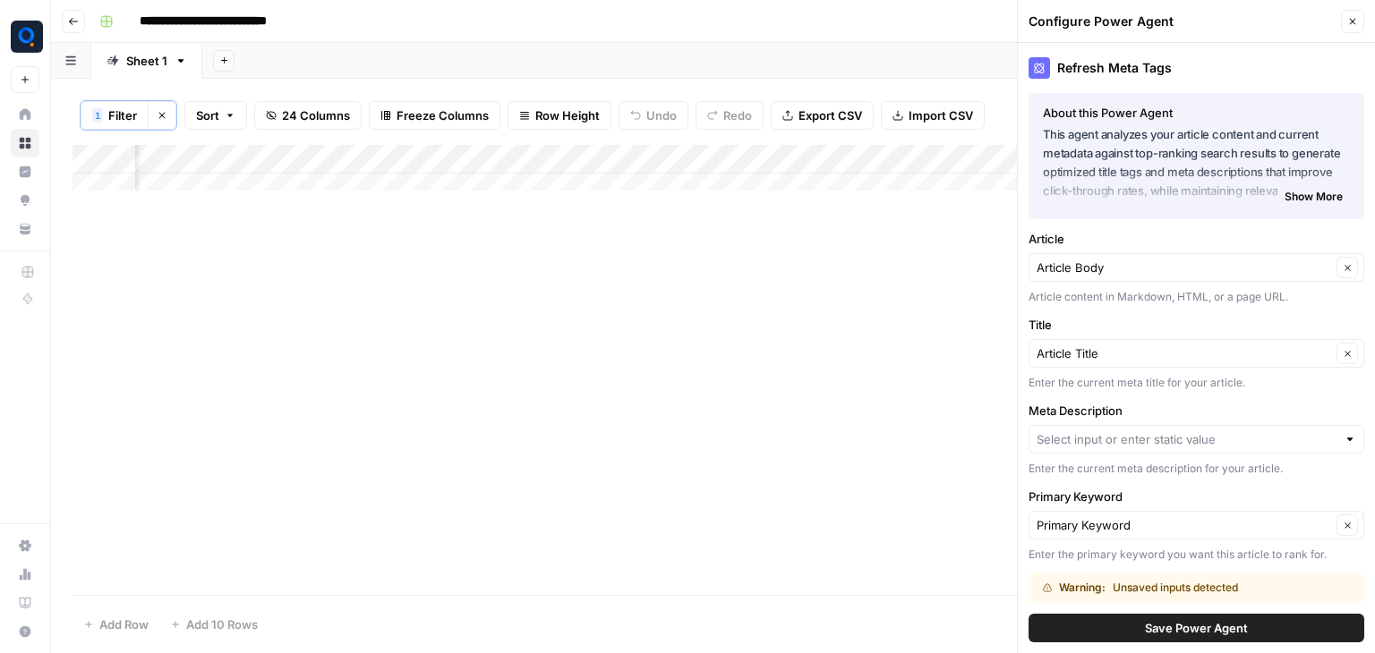
click at [1303, 199] on span "Show More" at bounding box center [1313, 197] width 58 height 16
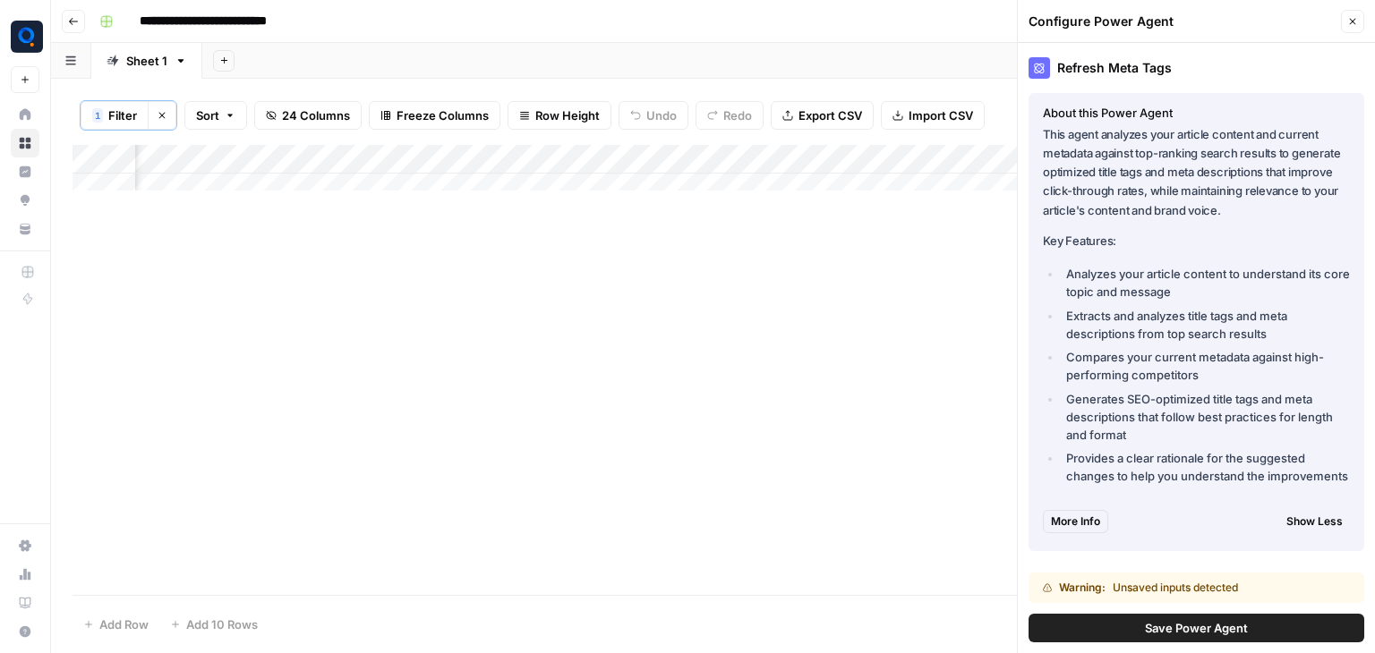
drag, startPoint x: 1064, startPoint y: 273, endPoint x: 1301, endPoint y: 317, distance: 241.2
click at [1301, 317] on ul "Analyzes your article content to understand its core topic and message Extracts…" at bounding box center [1196, 375] width 307 height 220
click at [1287, 327] on li "Extracts and analyzes title tags and meta descriptions from top search results" at bounding box center [1205, 325] width 288 height 36
drag, startPoint x: 1287, startPoint y: 327, endPoint x: 1074, endPoint y: 321, distance: 213.1
click at [1074, 321] on li "Extracts and analyzes title tags and meta descriptions from top search results" at bounding box center [1205, 325] width 288 height 36
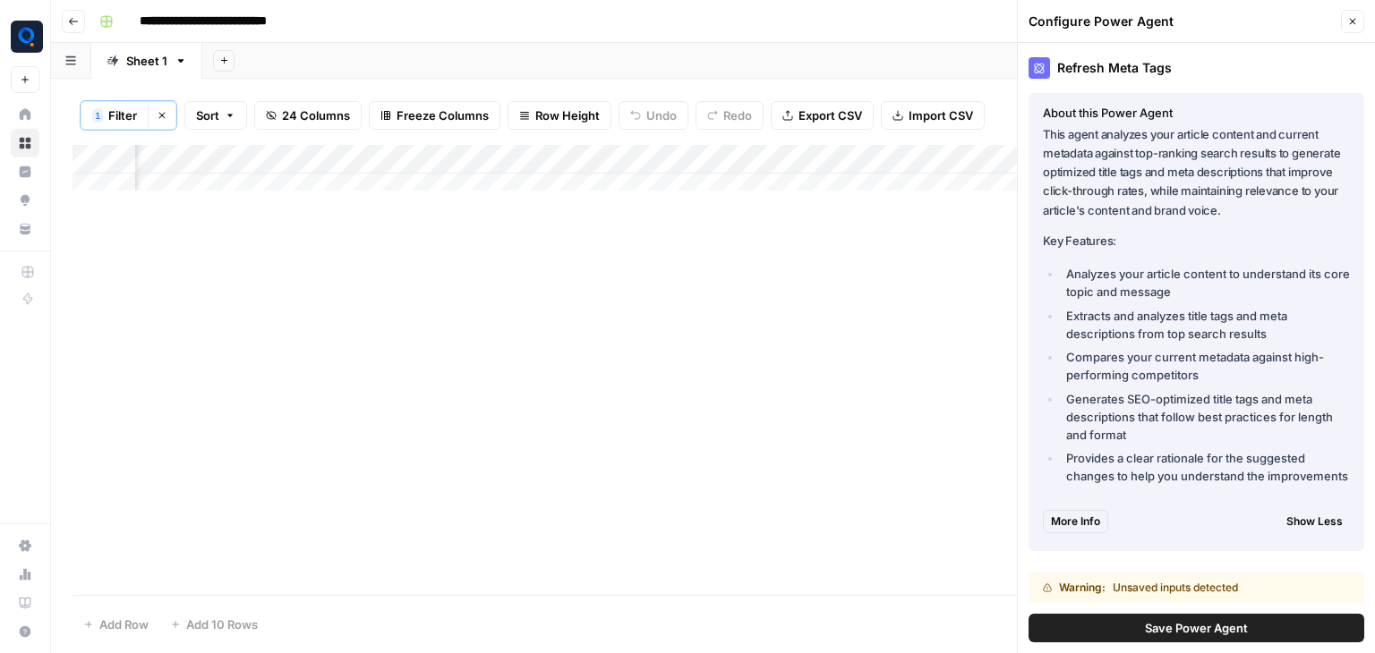
click at [1142, 359] on li "Compares your current metadata against high-performing competitors" at bounding box center [1205, 366] width 288 height 36
drag, startPoint x: 1203, startPoint y: 375, endPoint x: 1024, endPoint y: 361, distance: 179.6
click at [1024, 361] on div "Refresh Meta Tags About this Power Agent This agent analyzes your article conte…" at bounding box center [1196, 348] width 357 height 610
click at [1149, 391] on li "Generates SEO-optimized title tags and meta descriptions that follow best pract…" at bounding box center [1205, 417] width 288 height 54
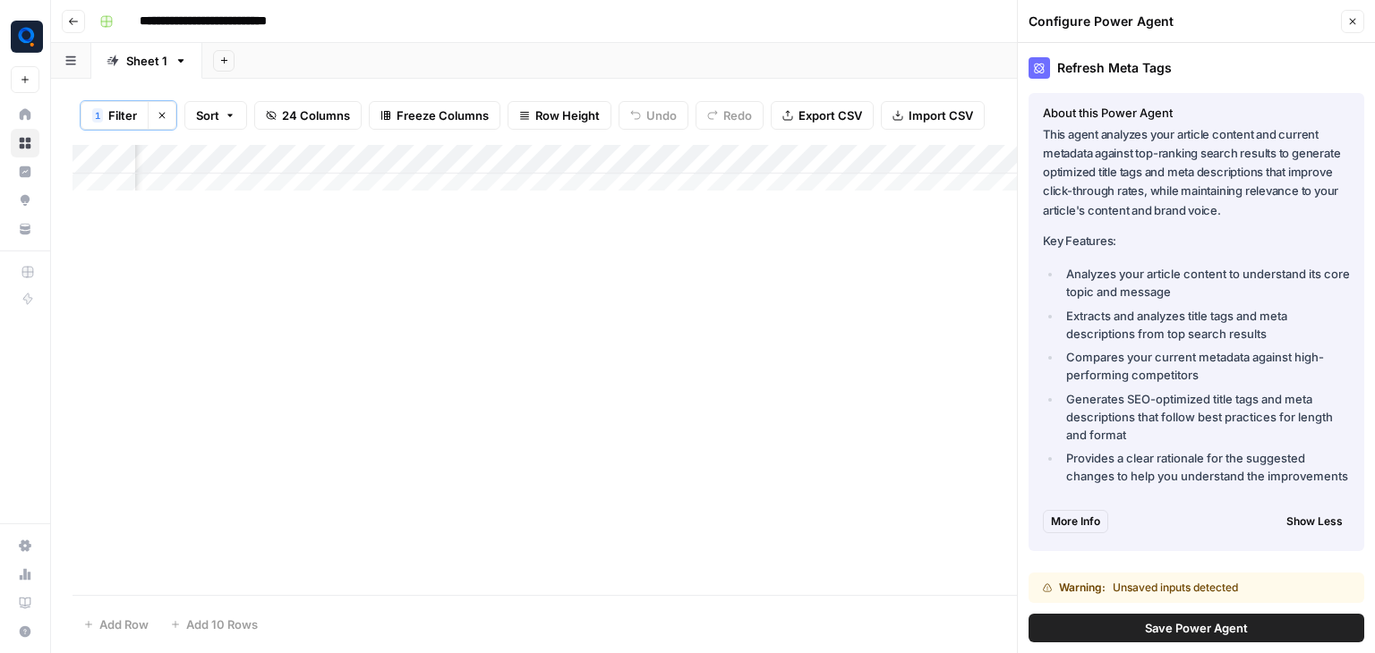
scroll to position [0, 3809]
click at [541, 166] on div "Add Column" at bounding box center [712, 174] width 1281 height 59
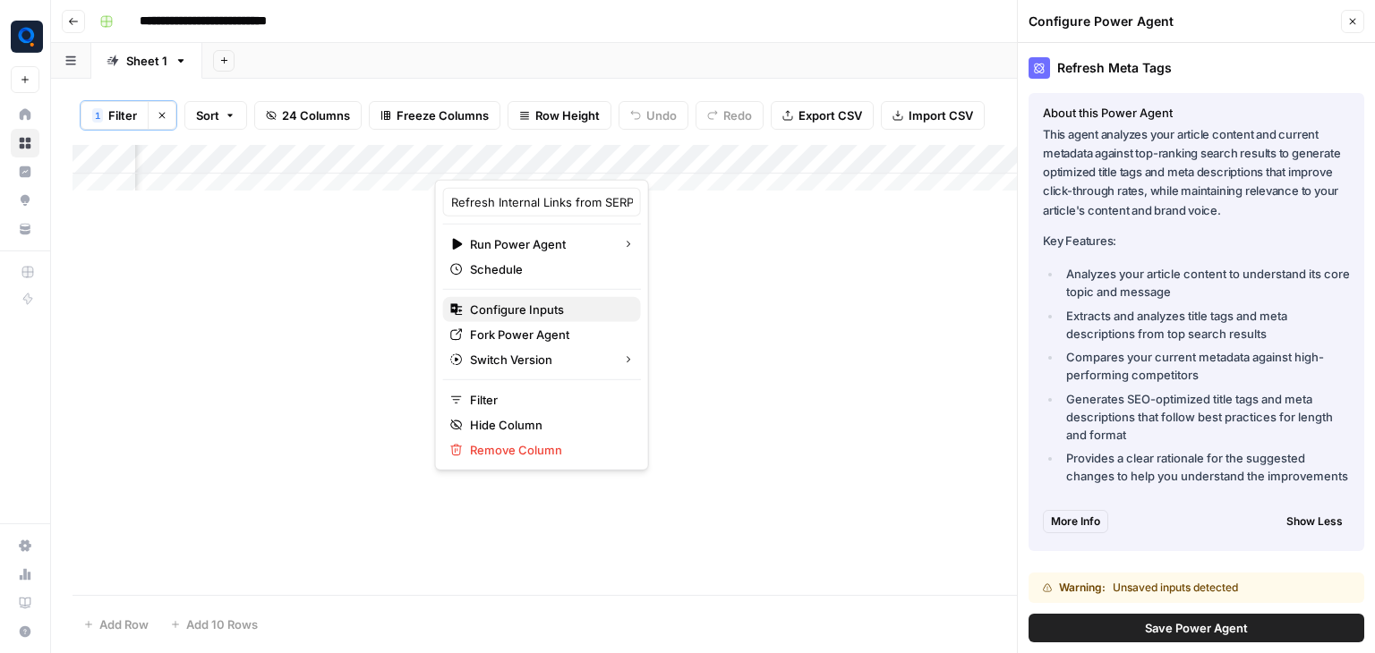
click at [551, 309] on span "Configure Inputs" at bounding box center [548, 310] width 157 height 18
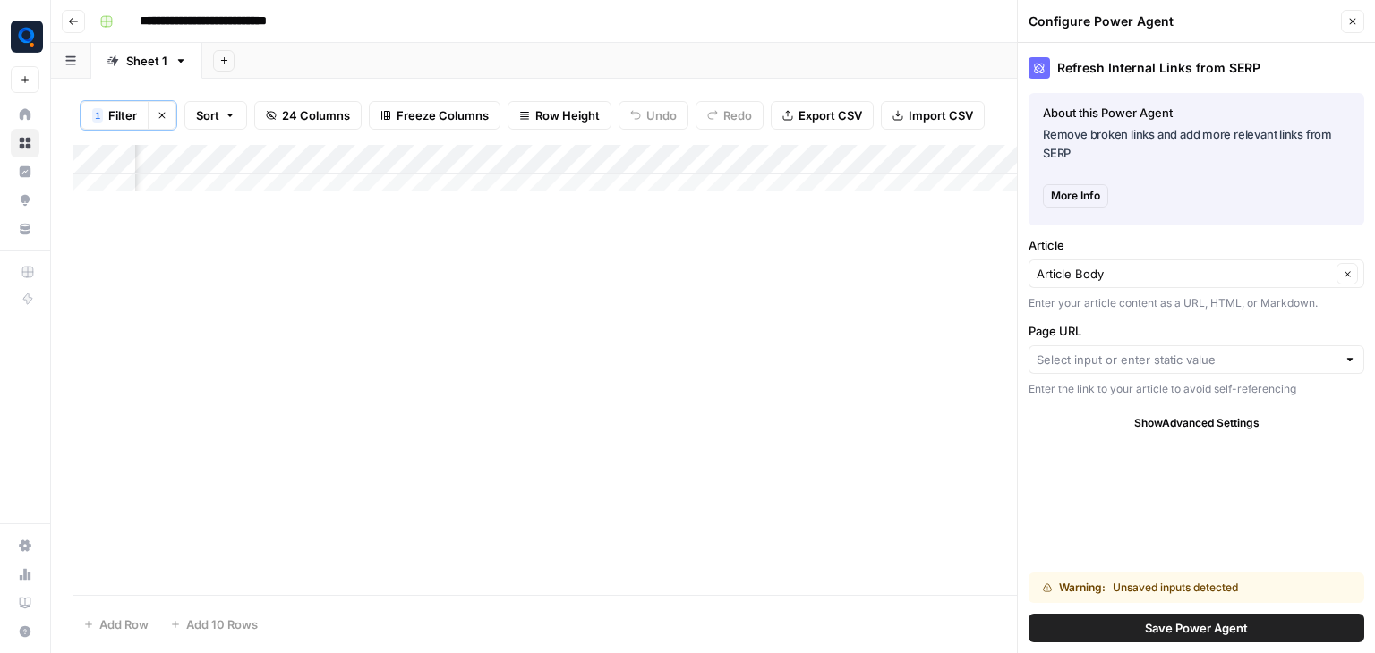
click at [1103, 189] on button "More Info" at bounding box center [1075, 195] width 65 height 23
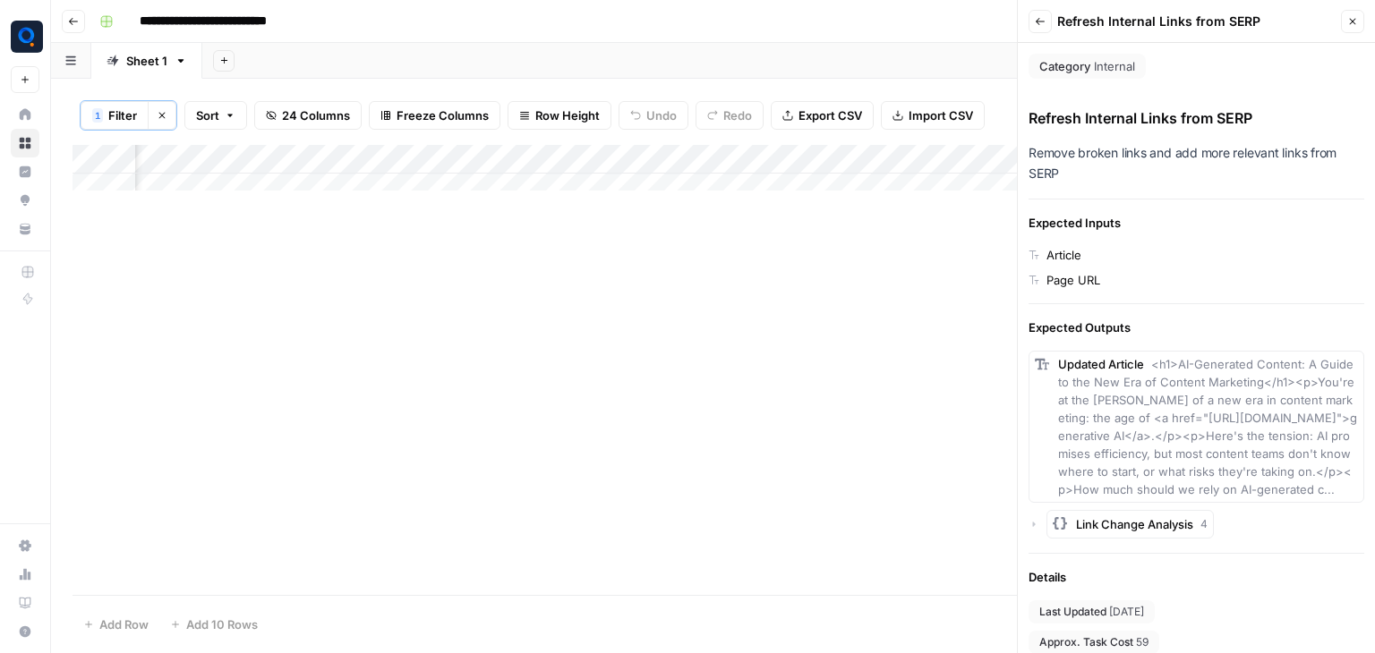
scroll to position [106, 0]
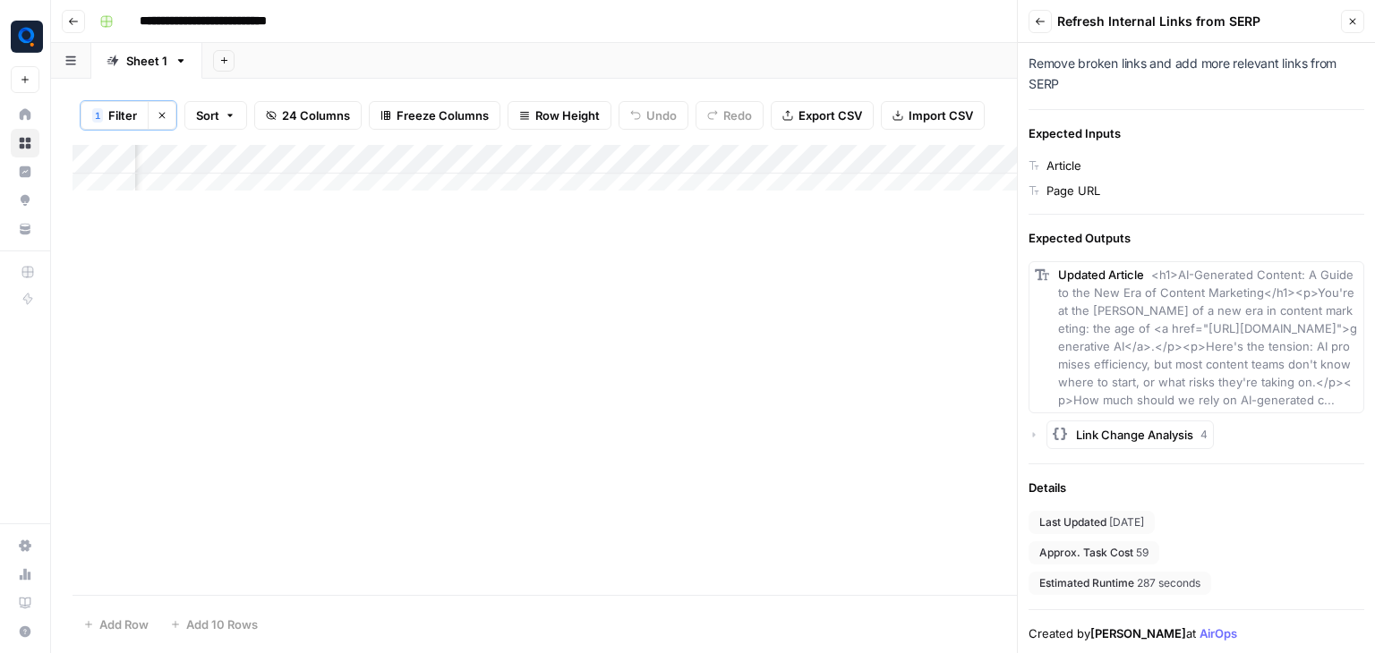
click at [1133, 429] on span "Link Change Analysis" at bounding box center [1134, 435] width 117 height 18
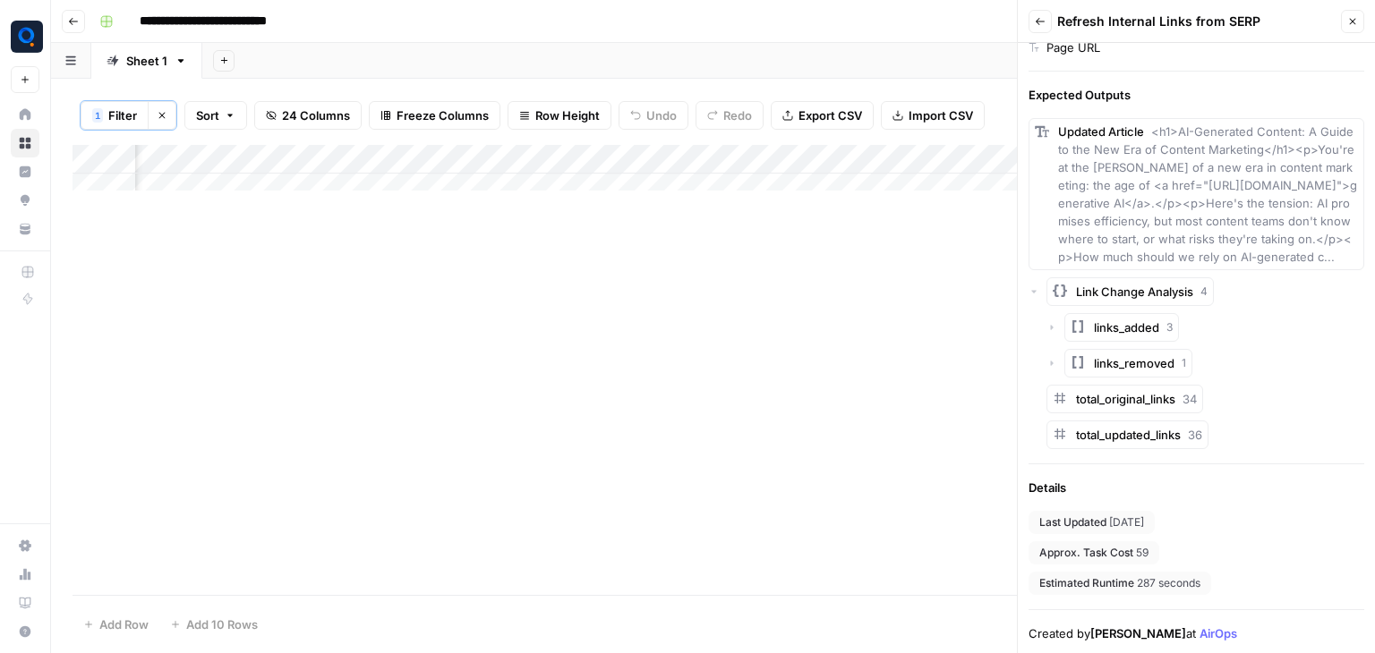
scroll to position [243, 0]
click at [1135, 370] on span "links_removed" at bounding box center [1134, 363] width 81 height 18
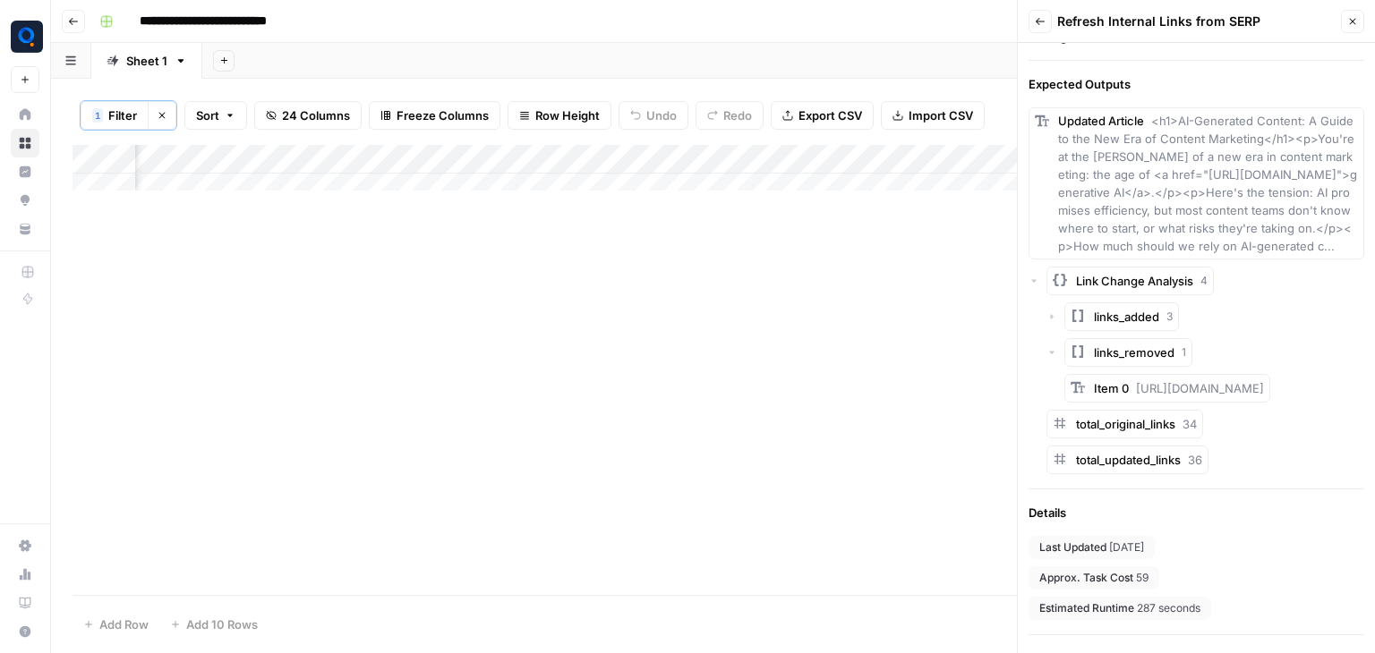
click at [1135, 362] on span "links_removed" at bounding box center [1134, 353] width 81 height 18
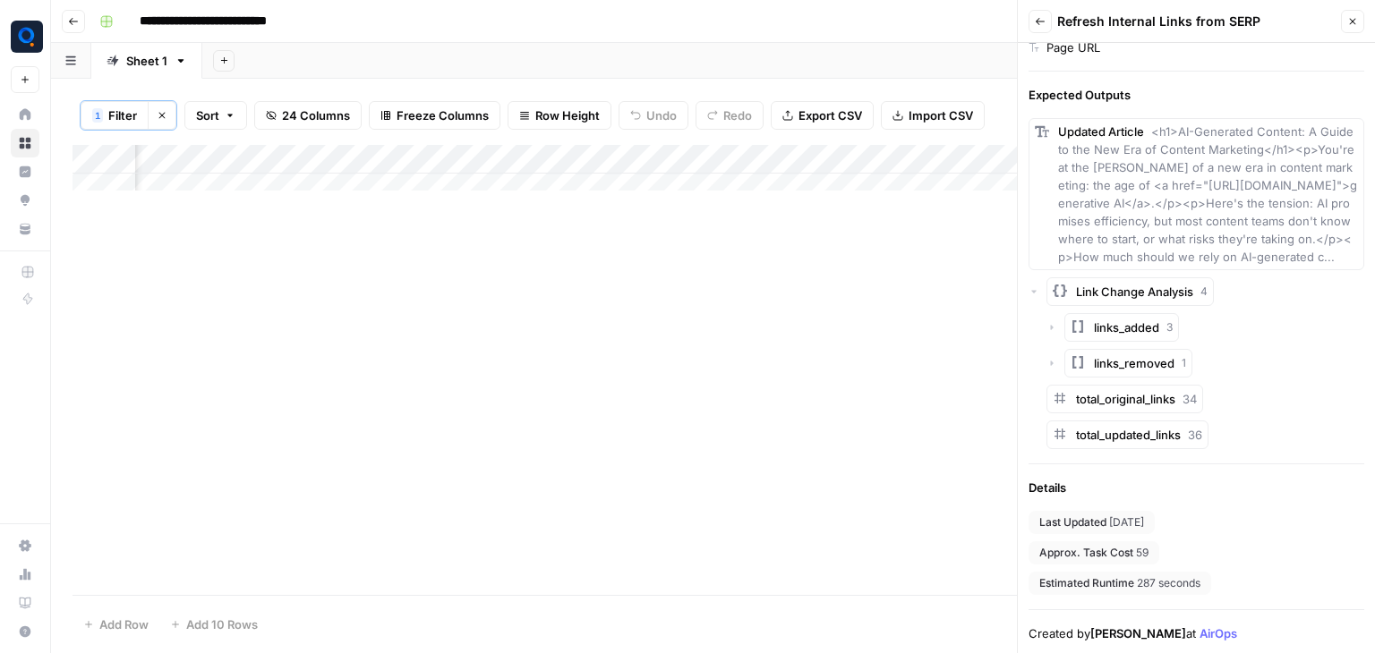
click at [1144, 337] on span "links_added" at bounding box center [1126, 328] width 65 height 18
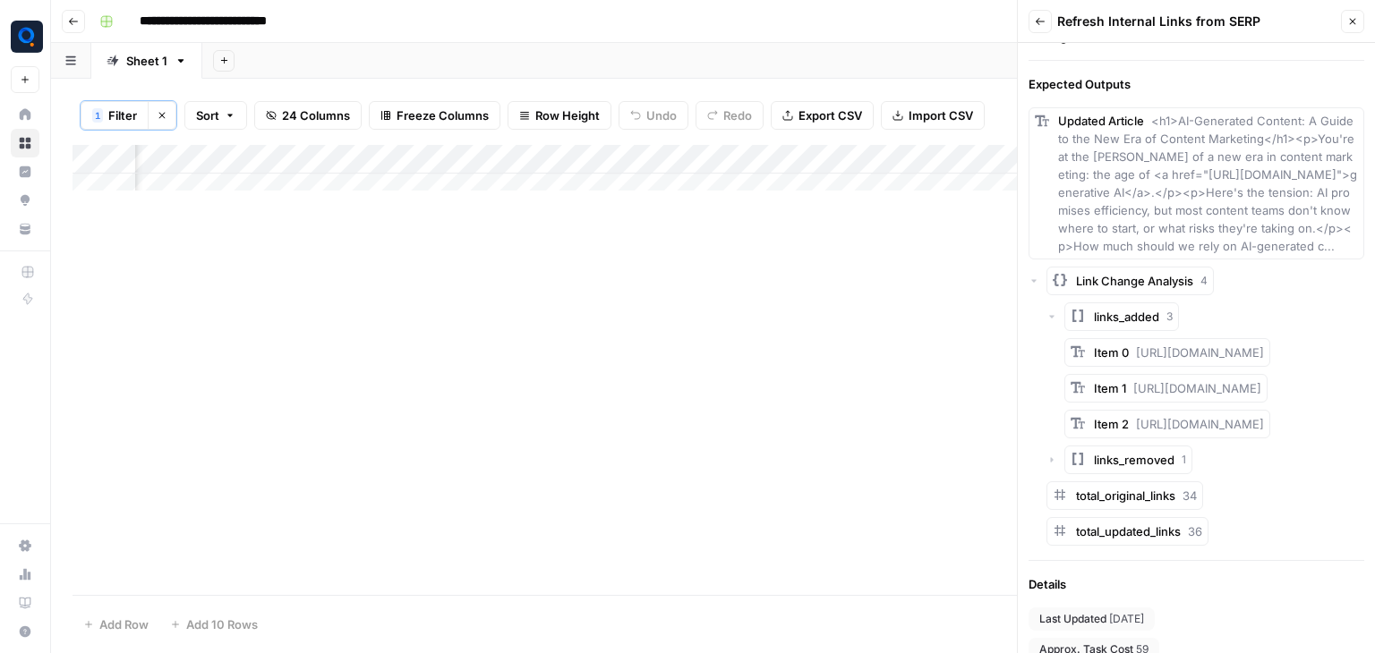
click at [1144, 326] on span "links_added" at bounding box center [1126, 317] width 65 height 18
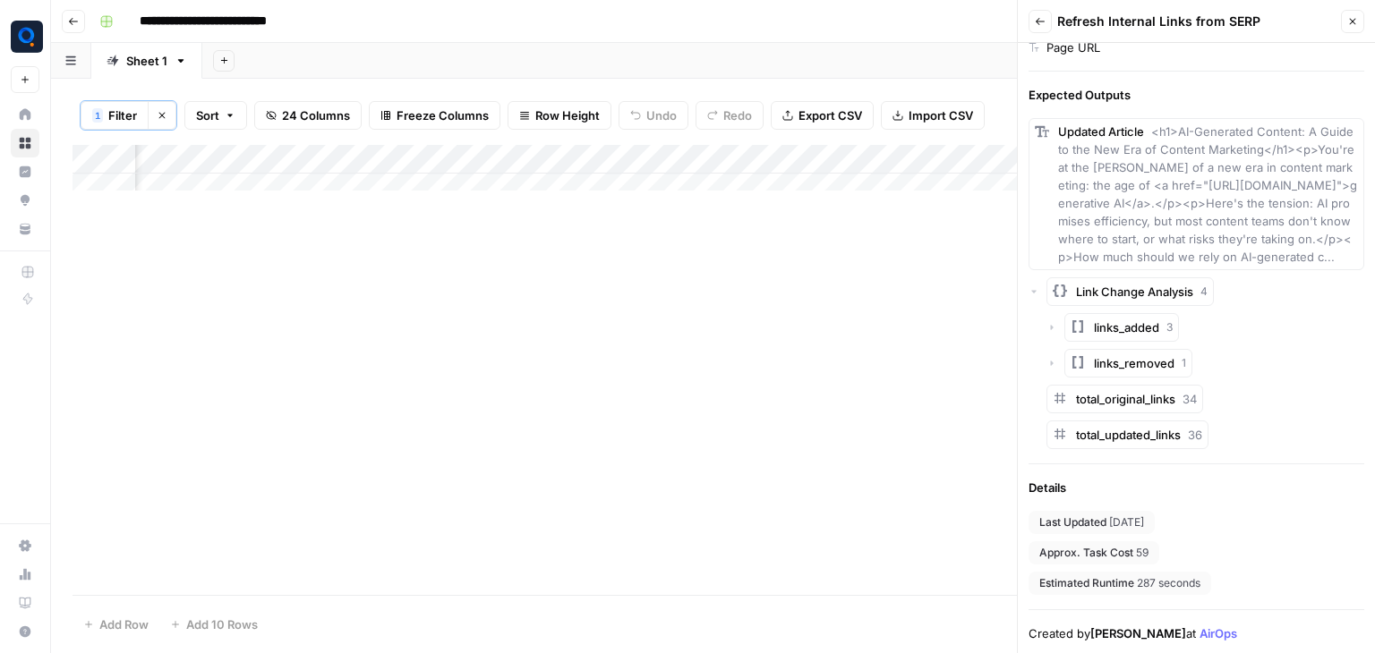
click at [1146, 391] on div "total_original_links 34" at bounding box center [1124, 399] width 157 height 29
click at [1146, 405] on span "total_original_links" at bounding box center [1125, 399] width 99 height 14
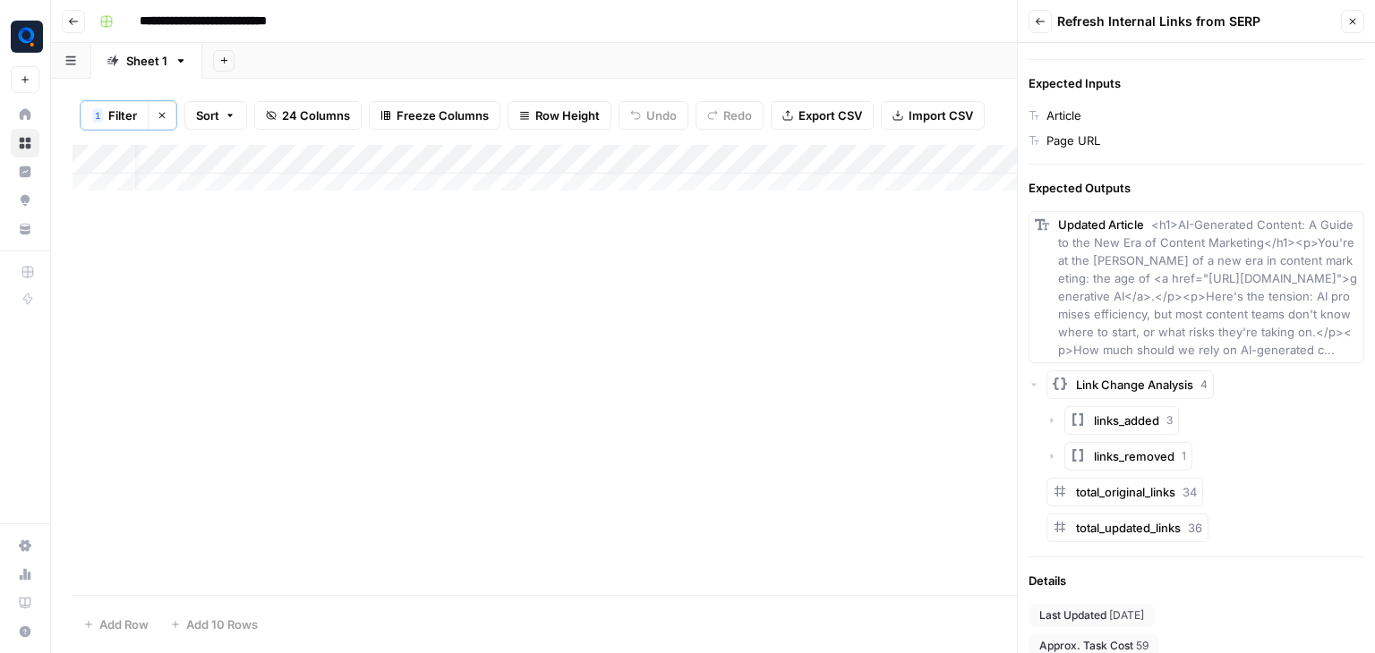
scroll to position [0, 0]
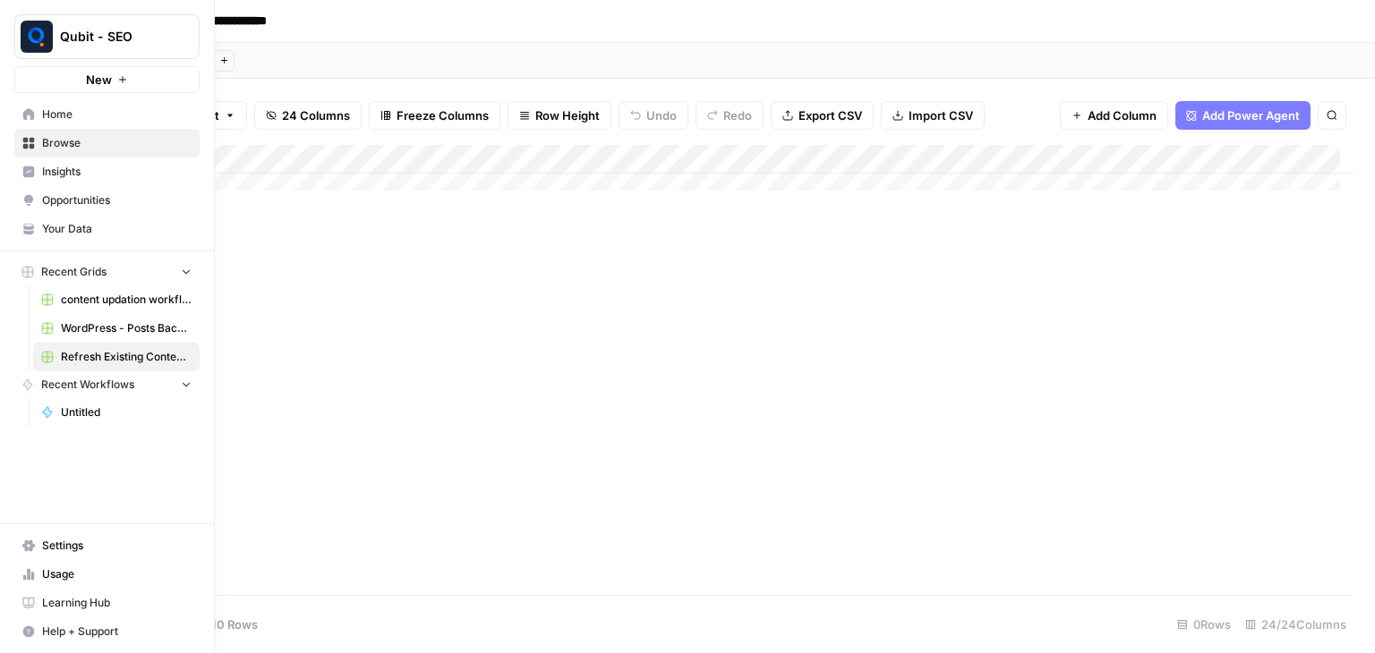
click at [135, 76] on button "New" at bounding box center [106, 79] width 185 height 27
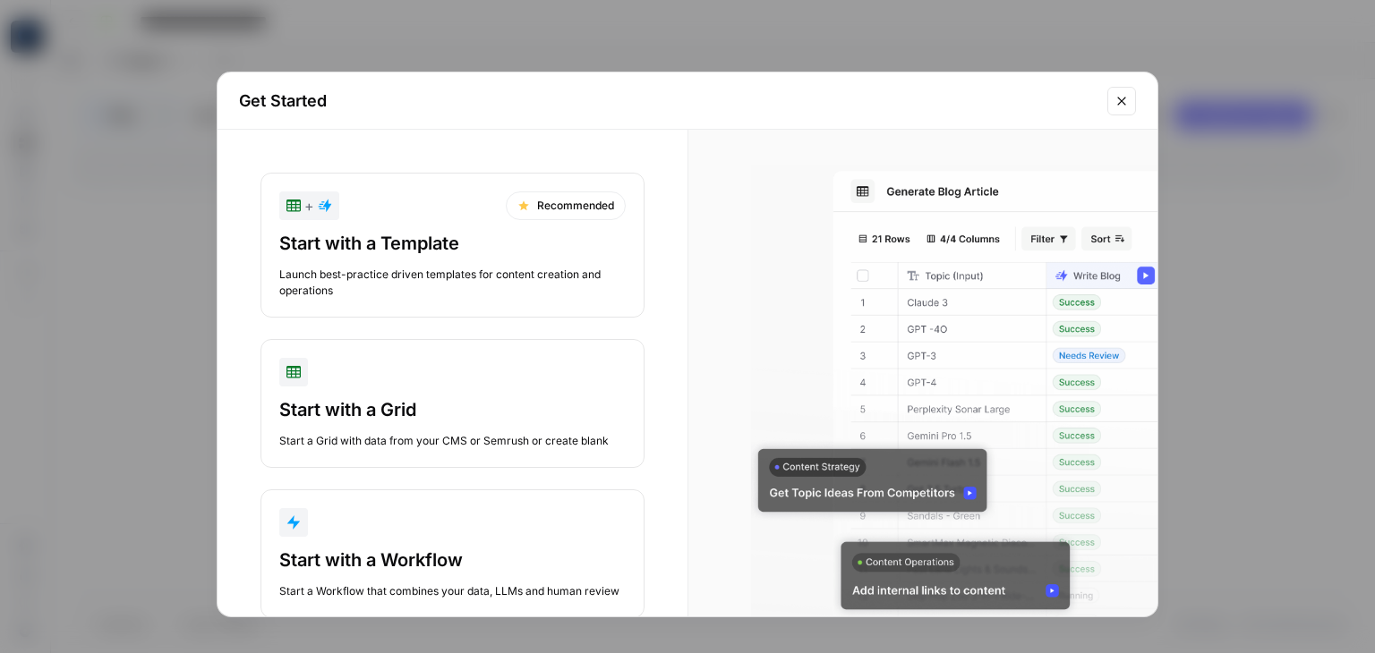
click at [465, 268] on div "Launch best-practice driven templates for content creation and operations" at bounding box center [452, 283] width 346 height 32
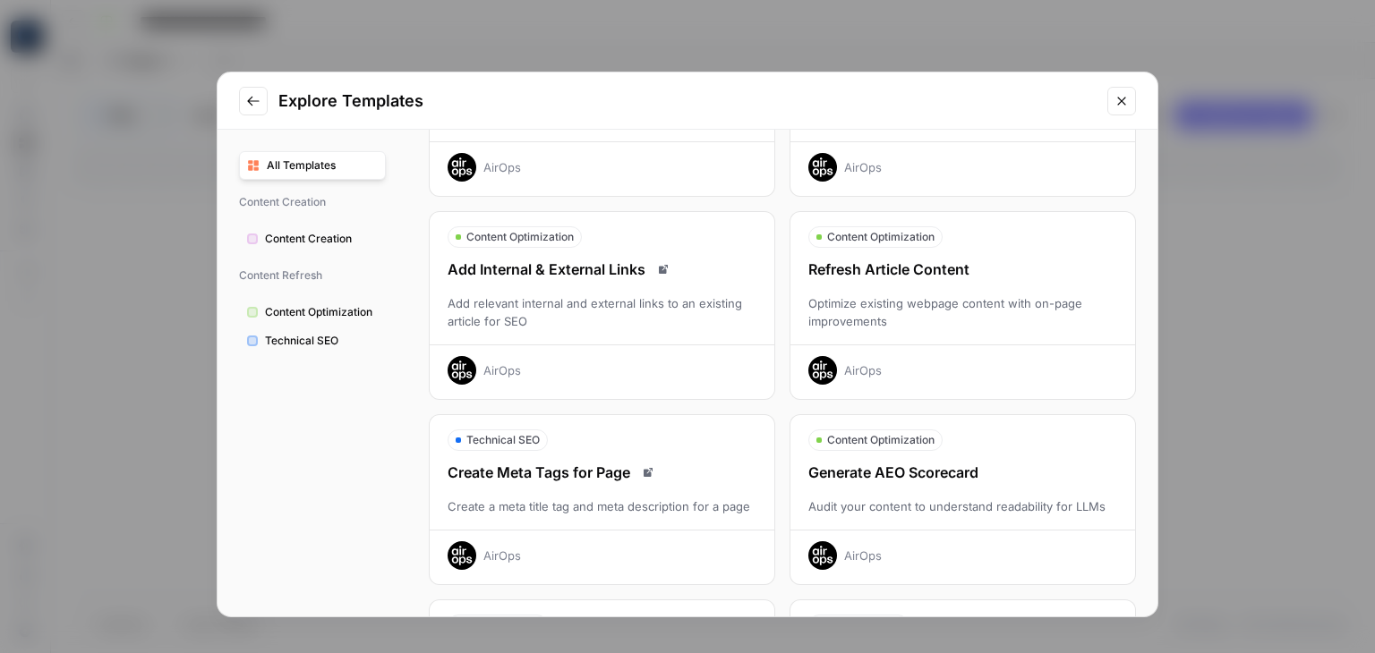
scroll to position [191, 0]
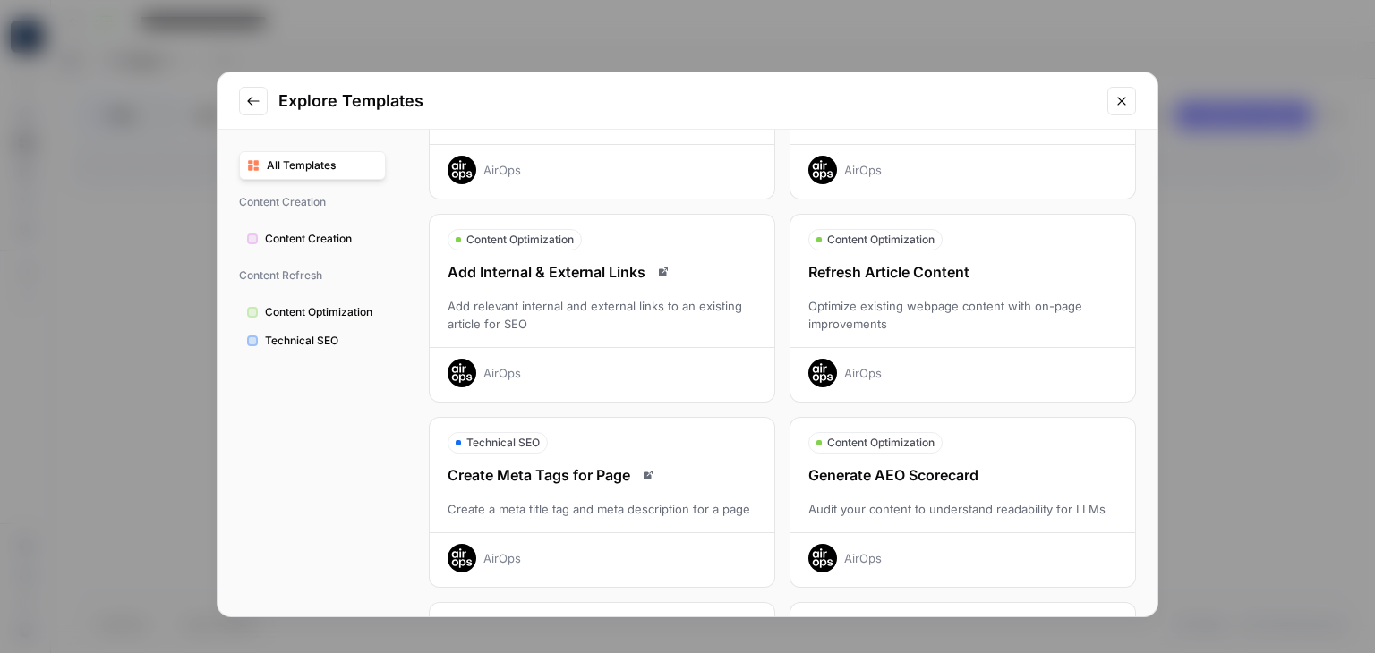
click at [882, 504] on div "Audit your content to understand readability for LLMs" at bounding box center [962, 509] width 345 height 18
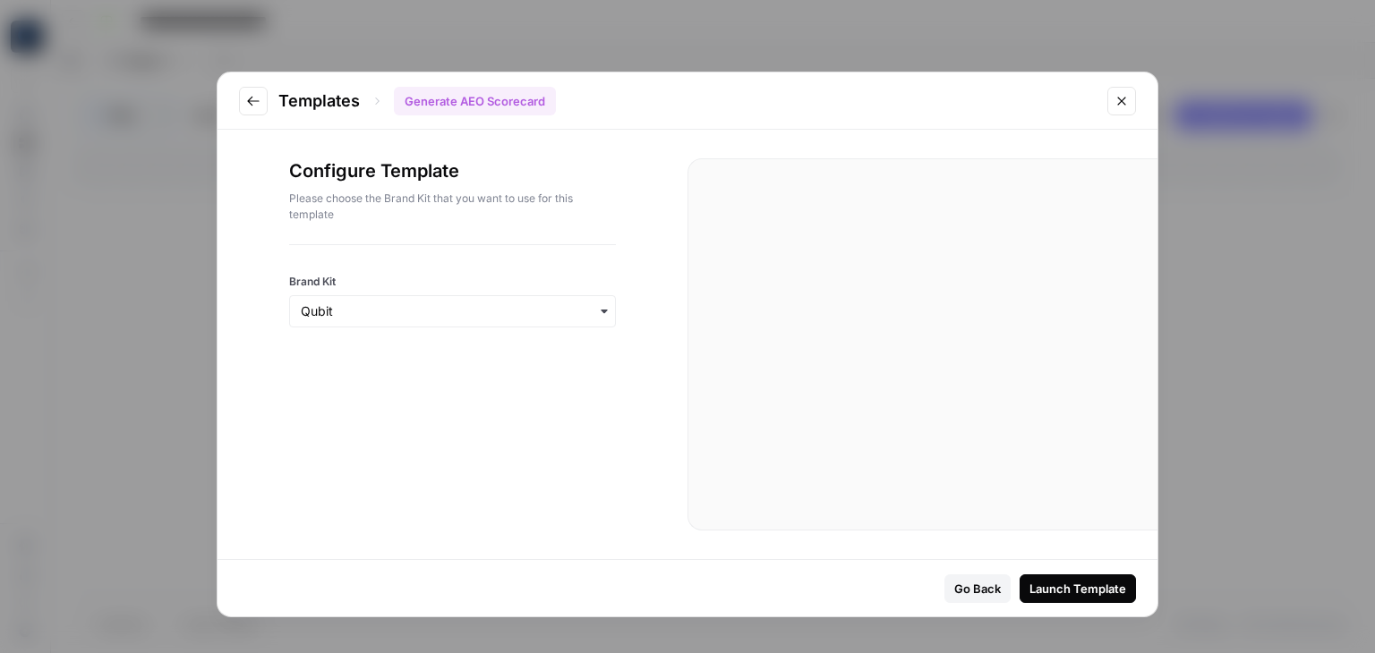
click at [1068, 593] on div "Launch Template" at bounding box center [1077, 589] width 97 height 18
